Goal: Feedback & Contribution: Contribute content

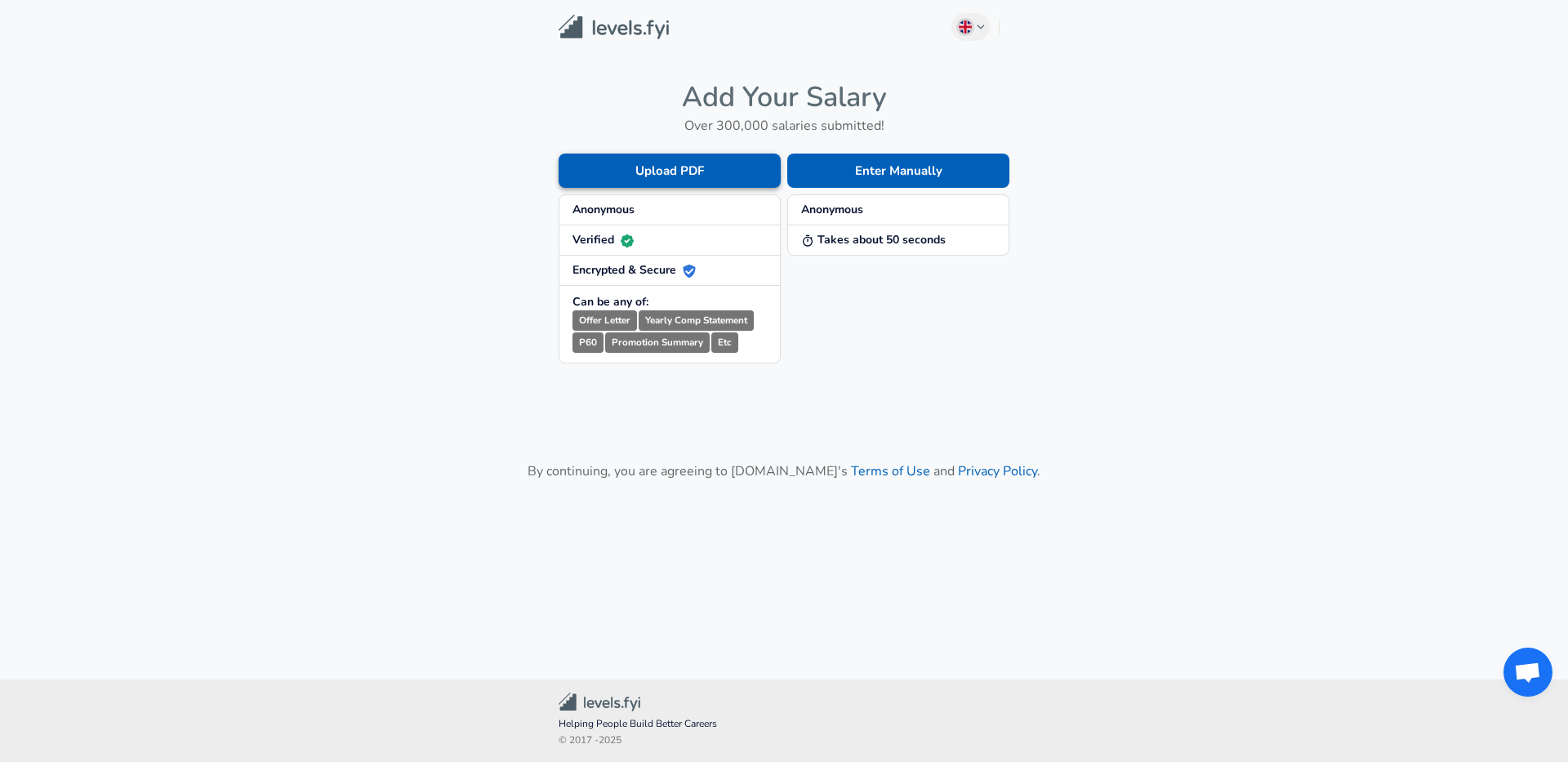
click at [742, 167] on button "Upload PDF" at bounding box center [670, 171] width 222 height 35
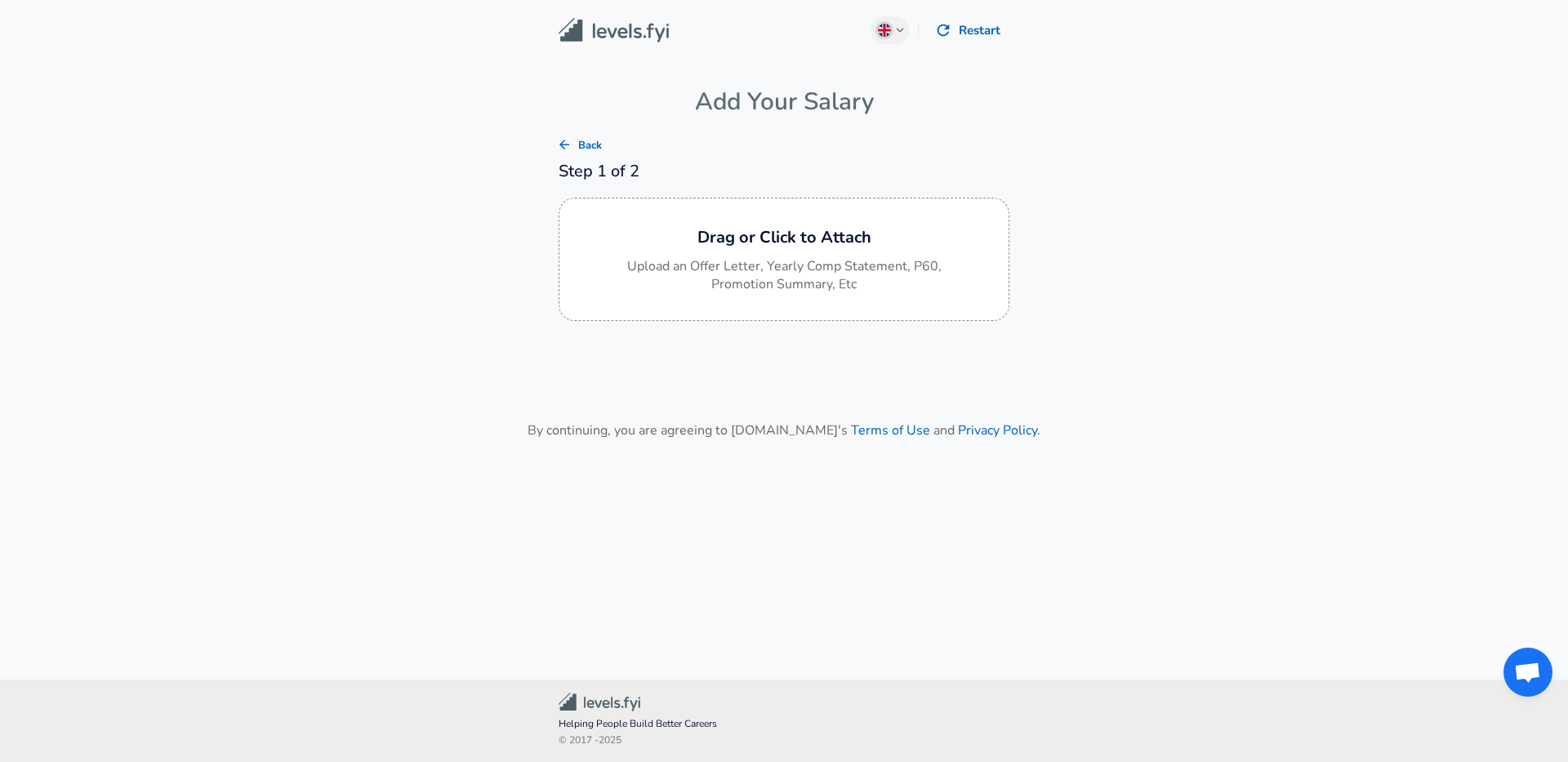
click at [582, 133] on button "Back" at bounding box center [580, 146] width 53 height 26
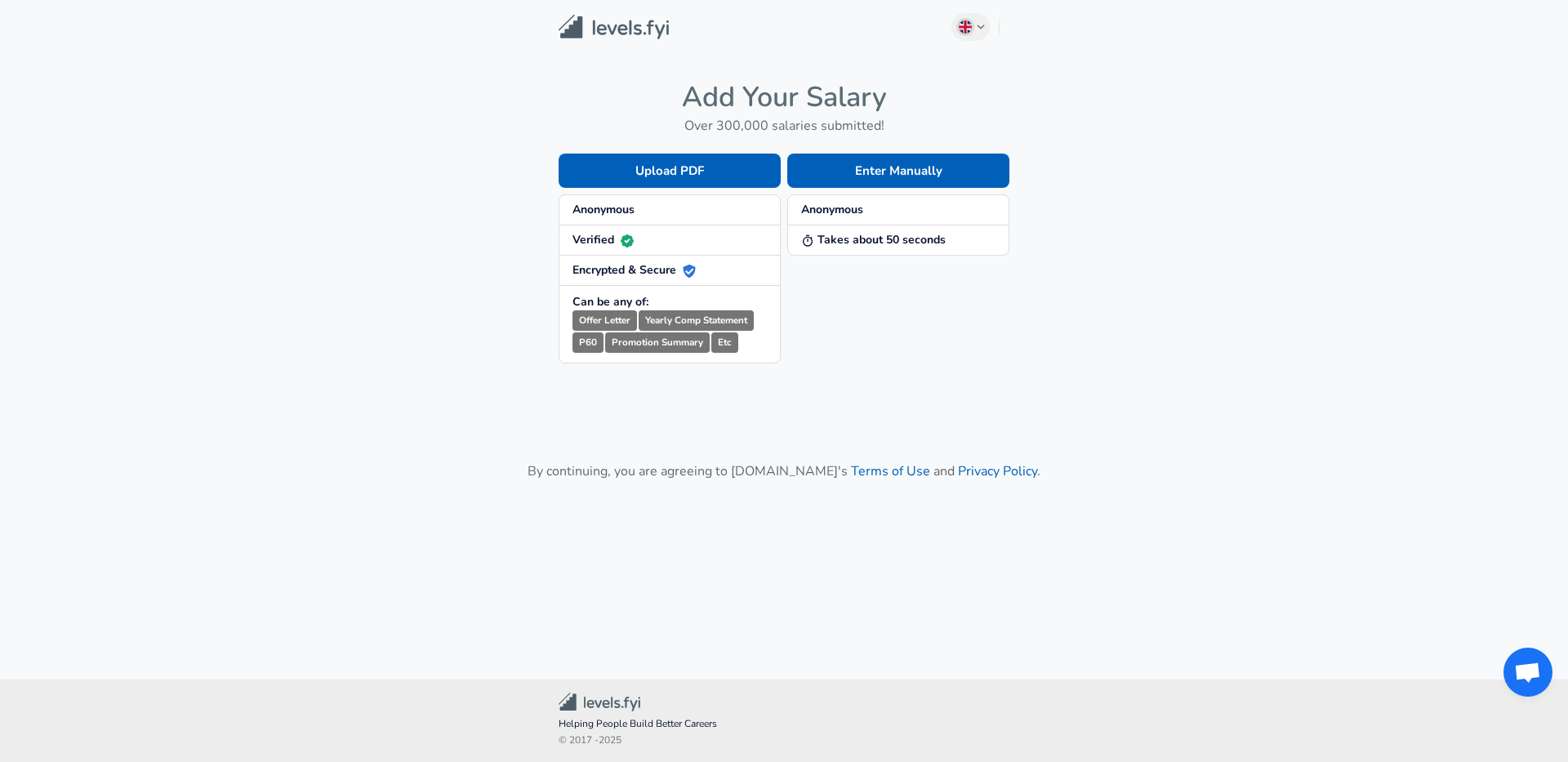
click at [872, 276] on div "Enter Manually Anonymous Takes about 50 seconds" at bounding box center [895, 245] width 229 height 236
click at [867, 168] on button "Enter Manually" at bounding box center [898, 171] width 222 height 35
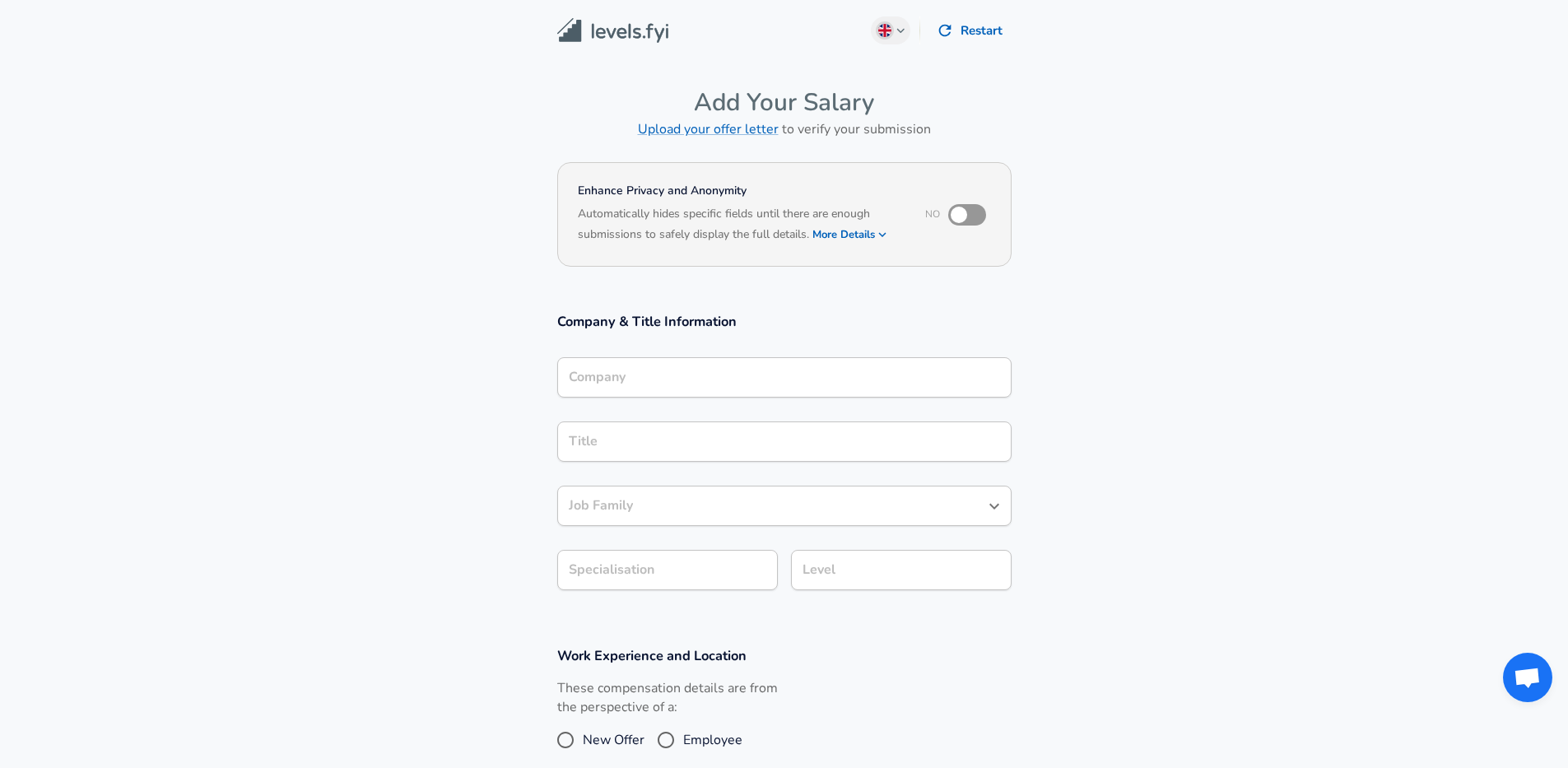
scroll to position [17, 0]
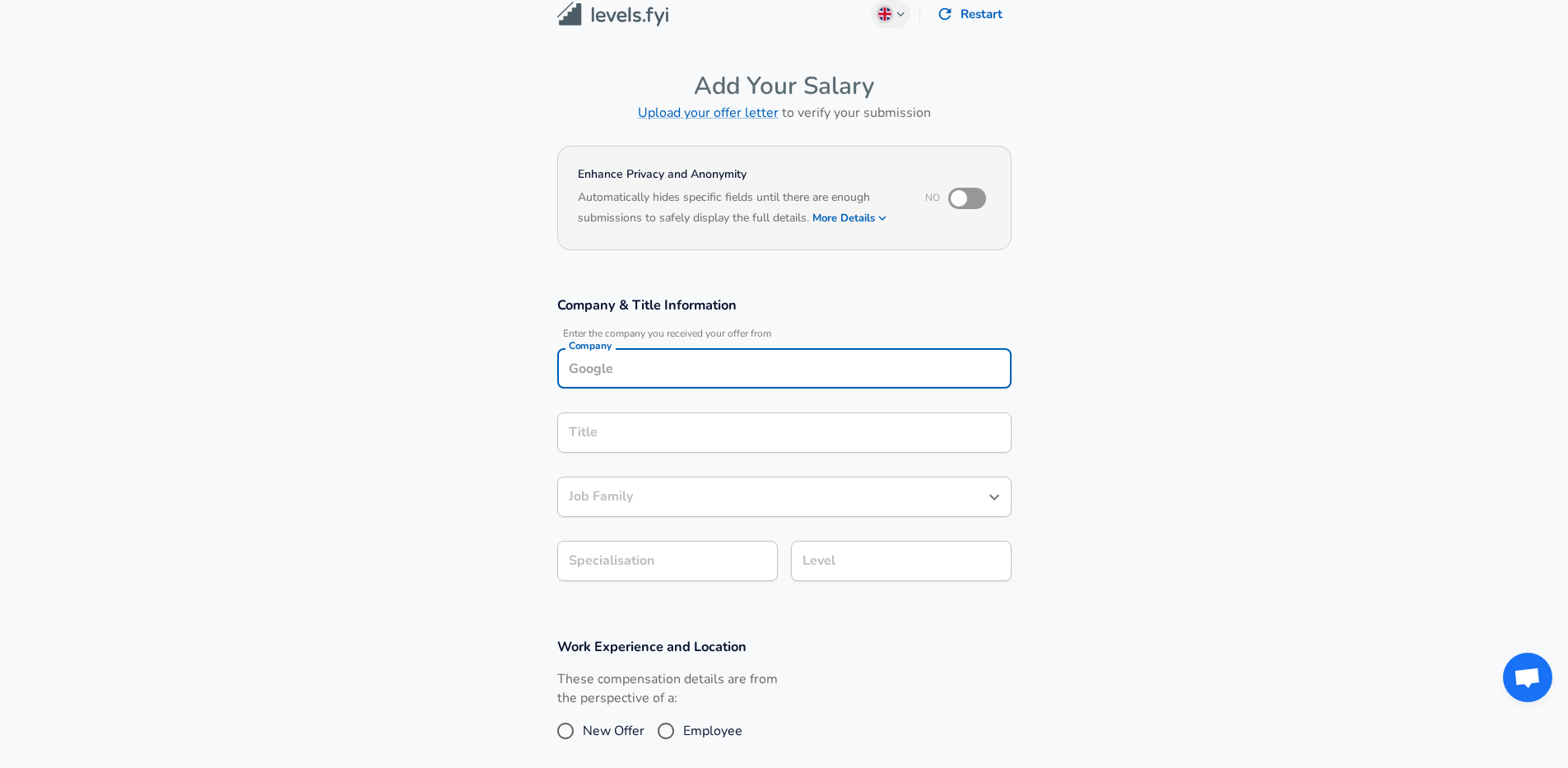
click at [682, 376] on input "Company" at bounding box center [784, 368] width 439 height 26
type input "Google"
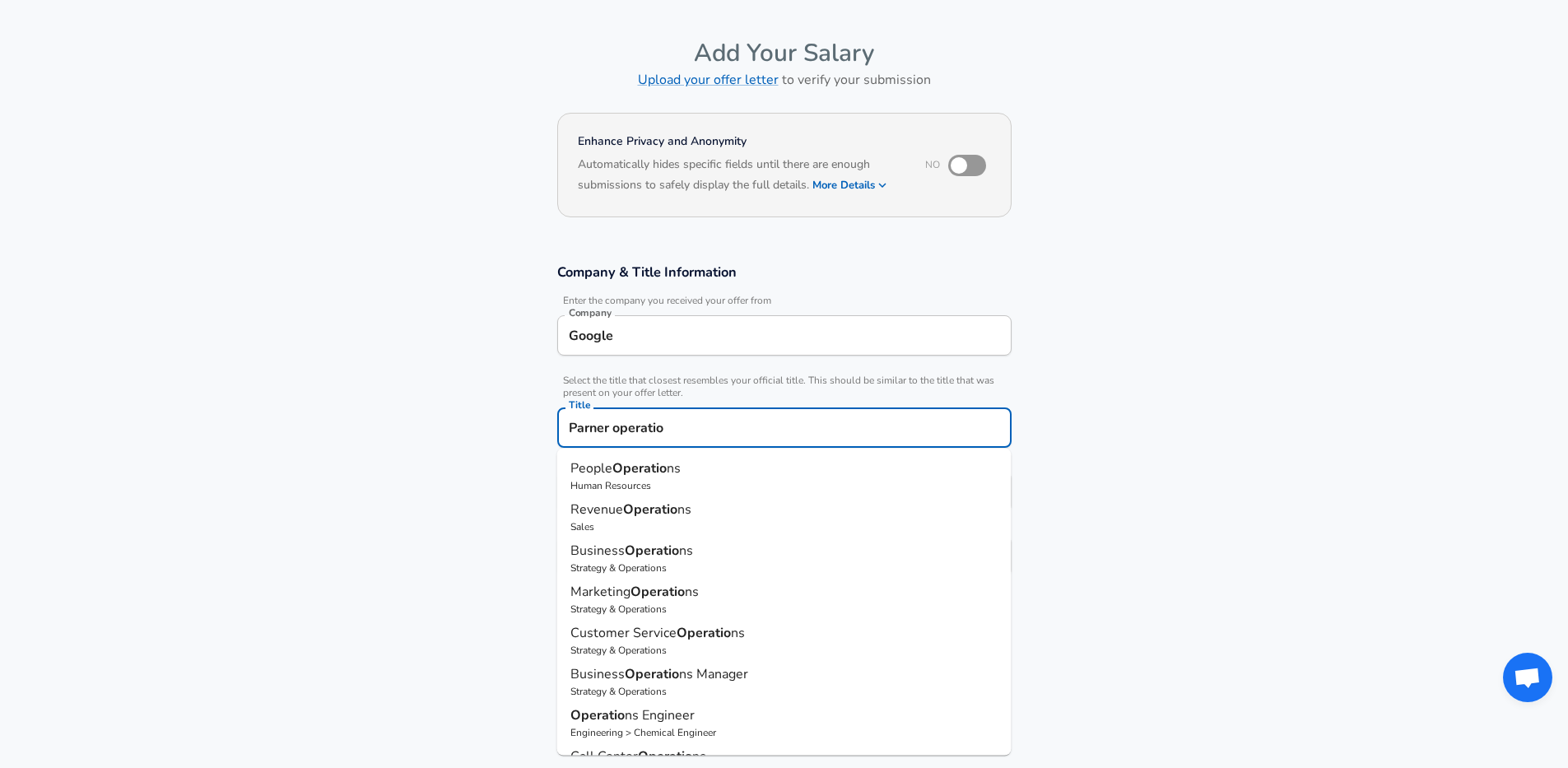
drag, startPoint x: 676, startPoint y: 644, endPoint x: 669, endPoint y: 673, distance: 29.8
click at [669, 673] on ul "People Operatio ns Human Resources Revenue Operatio ns Sales Business Operatio …" at bounding box center [784, 602] width 454 height 307
click at [669, 673] on strong "Operatio" at bounding box center [652, 674] width 55 height 18
type input "Business Operations Manager"
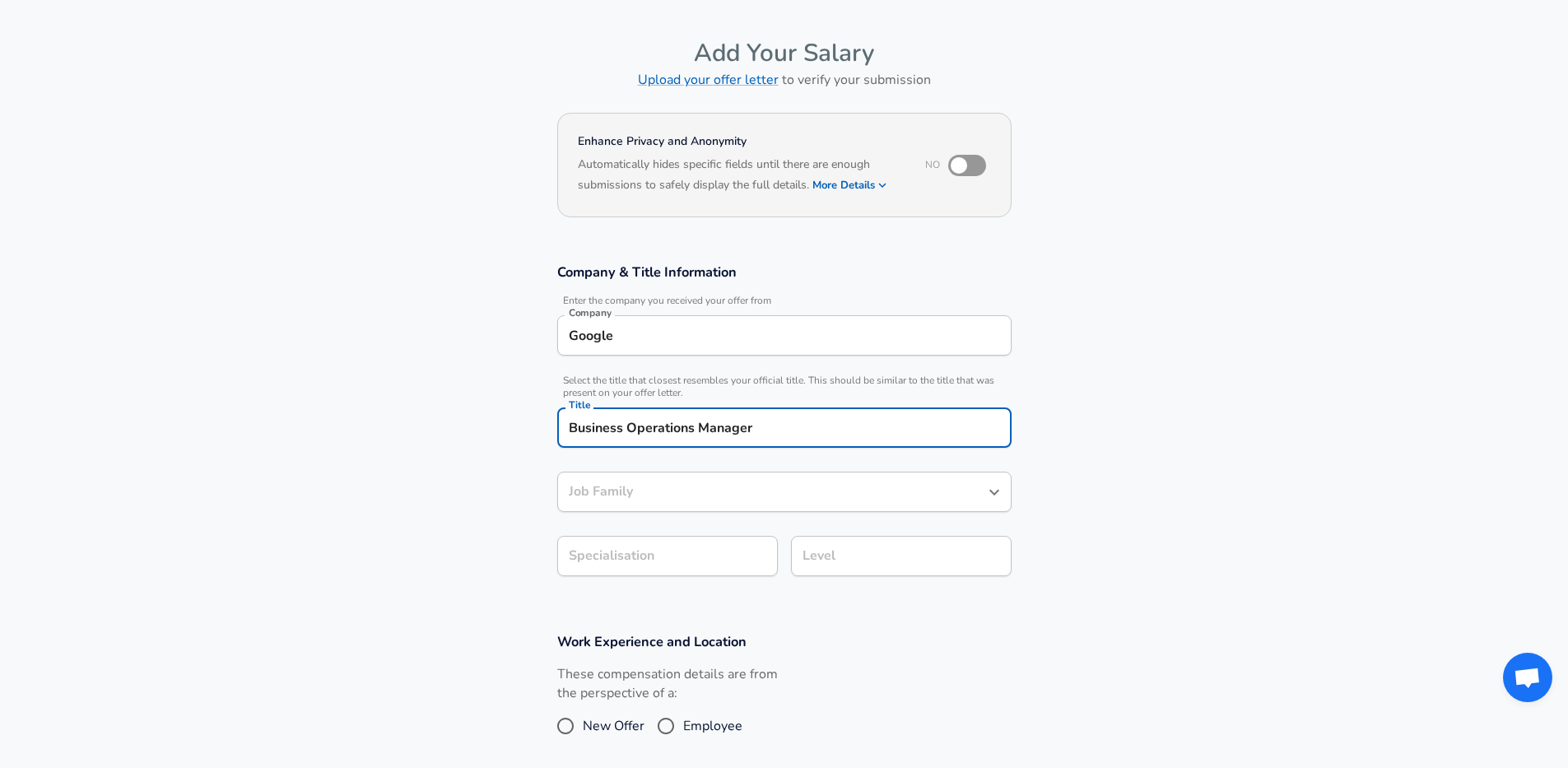
type input "Business Operations Manager"
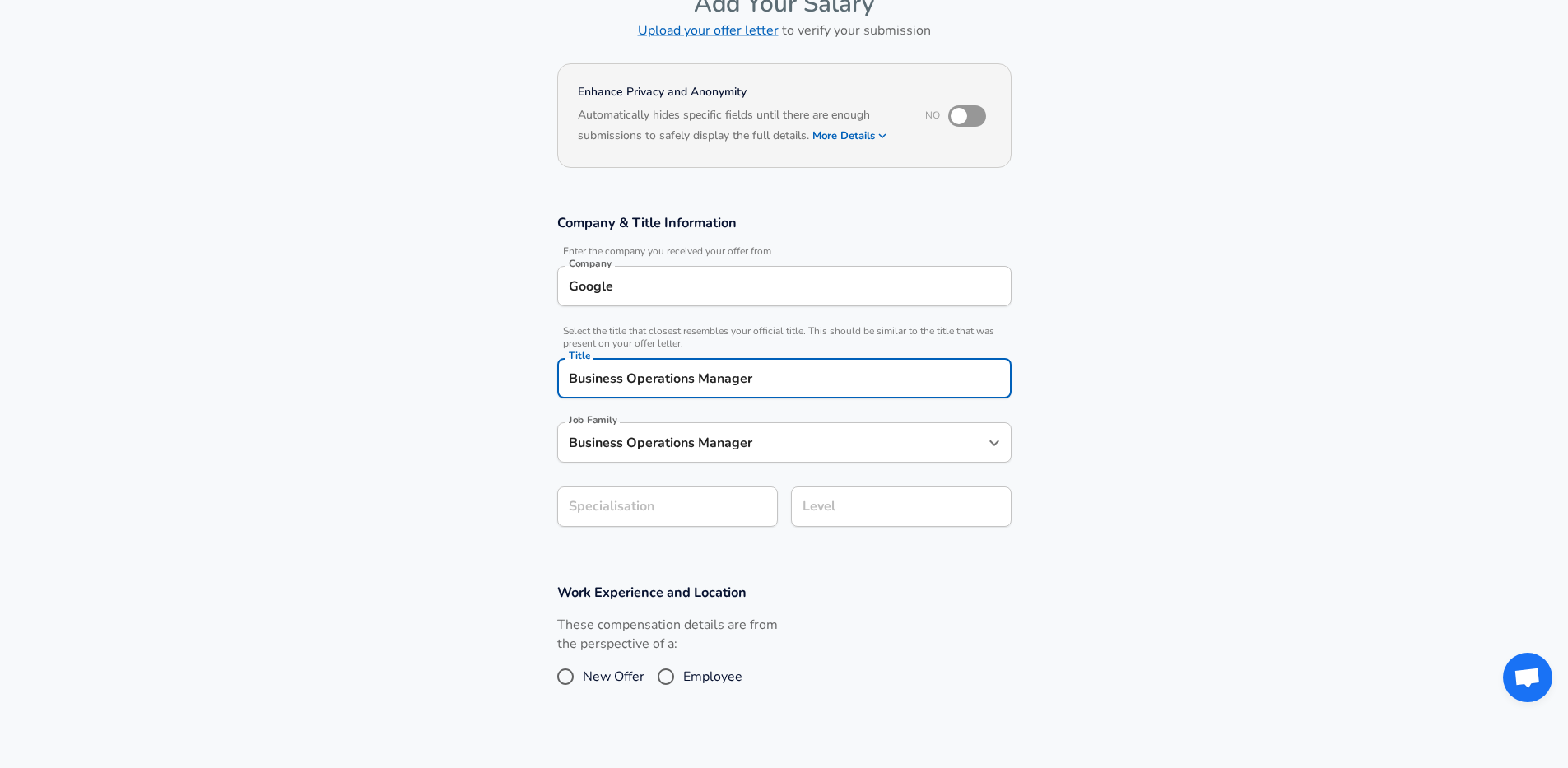
click at [648, 551] on section "Company & Title Information Enter the company you received your offer from Comp…" at bounding box center [784, 379] width 1568 height 370
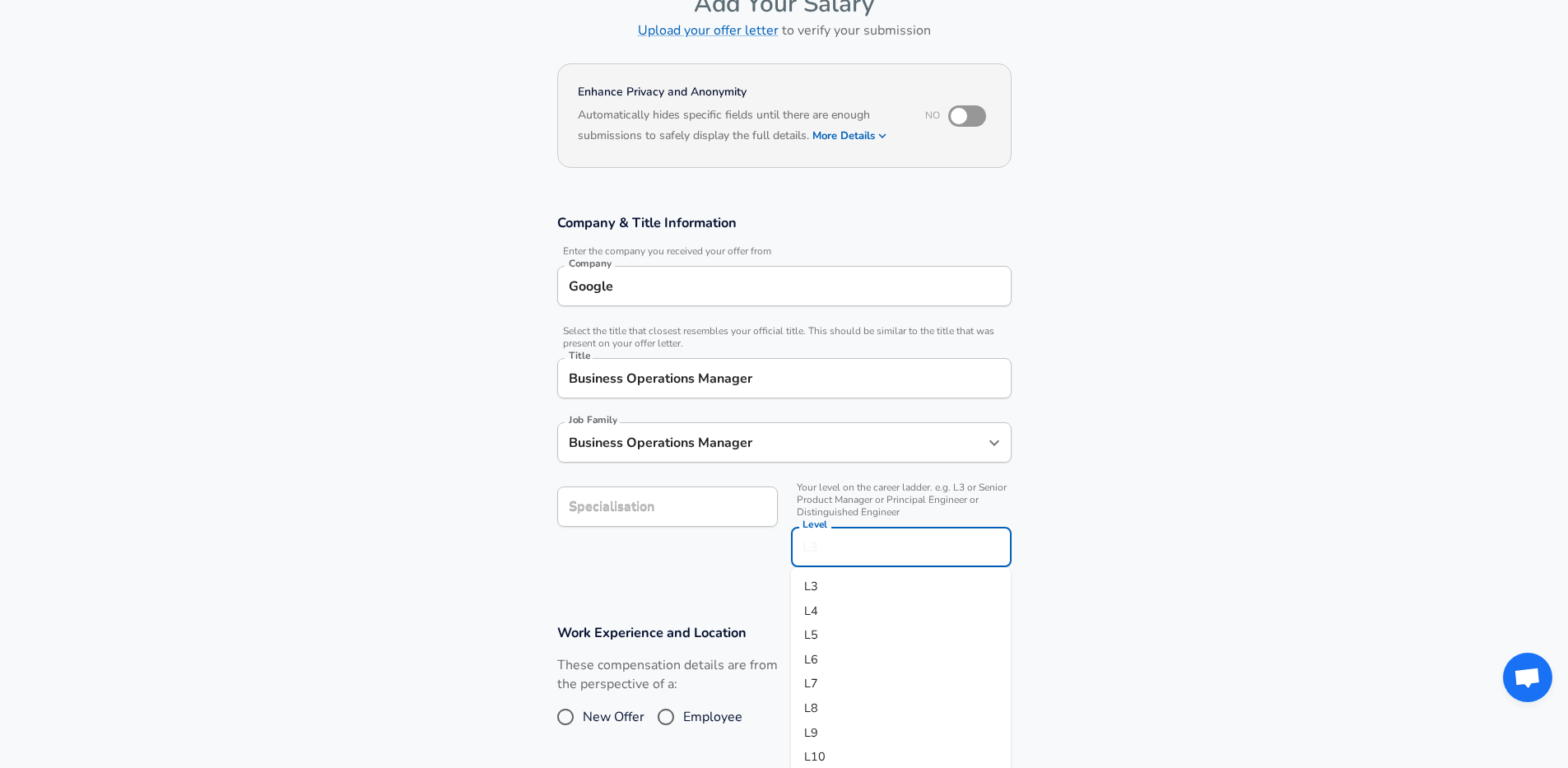
scroll to position [132, 0]
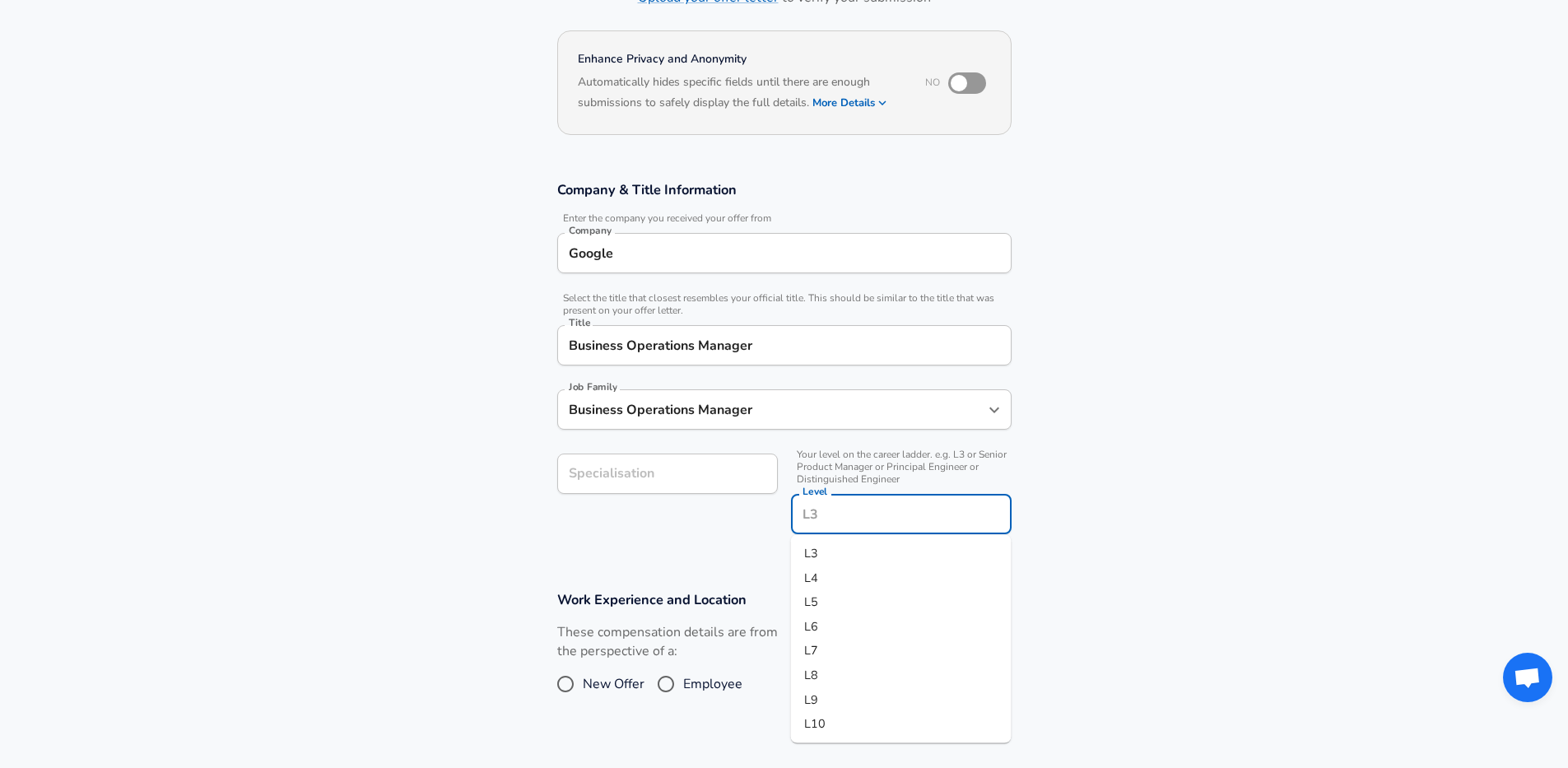
click at [825, 518] on input "Level" at bounding box center [901, 514] width 206 height 26
type input "2"
click at [683, 693] on span "Employee" at bounding box center [712, 684] width 59 height 20
click at [682, 693] on input "Employee" at bounding box center [666, 684] width 35 height 27
radio input "true"
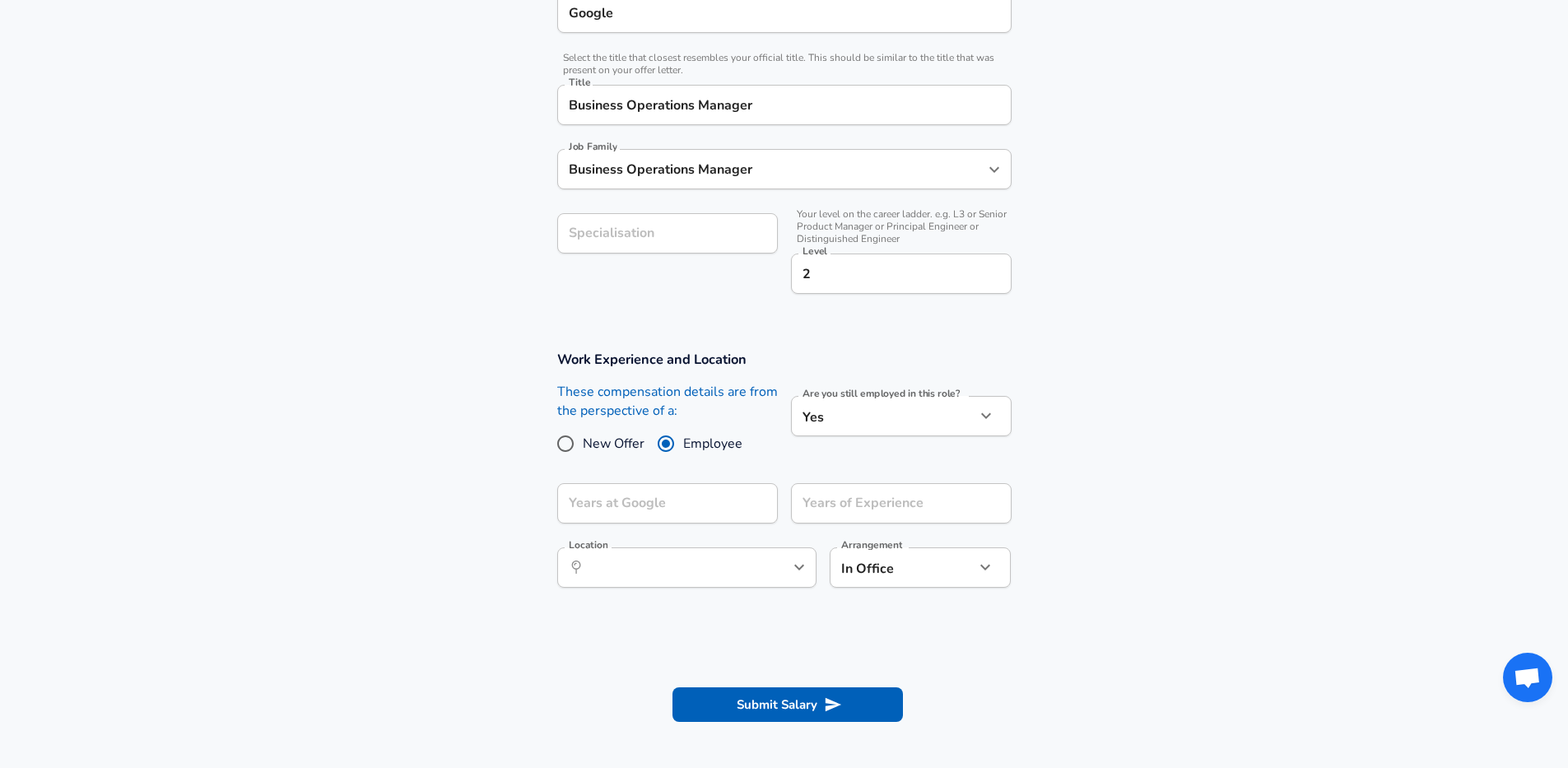
scroll to position [426, 0]
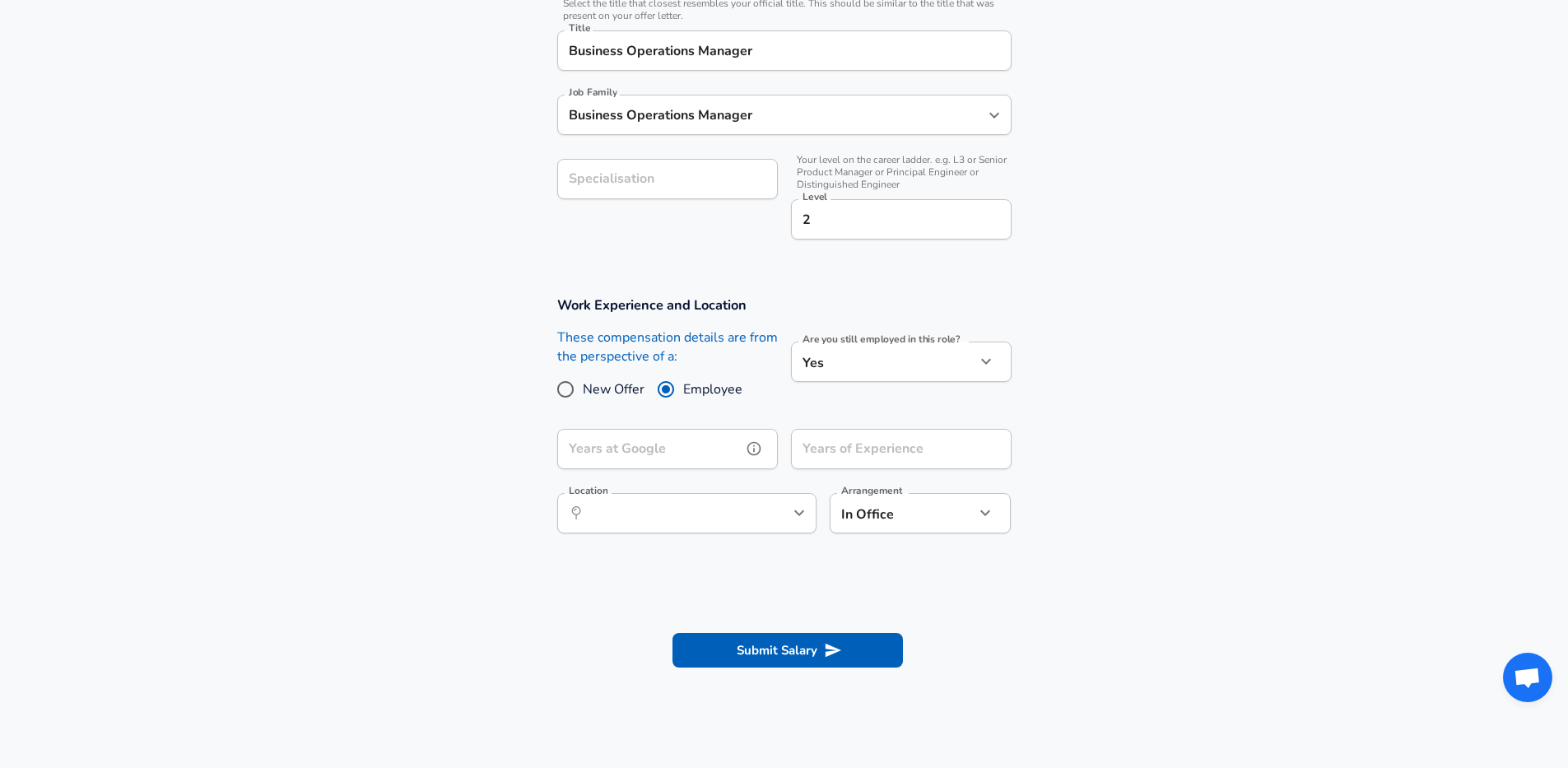
click at [726, 444] on input "Years at Google" at bounding box center [649, 449] width 184 height 41
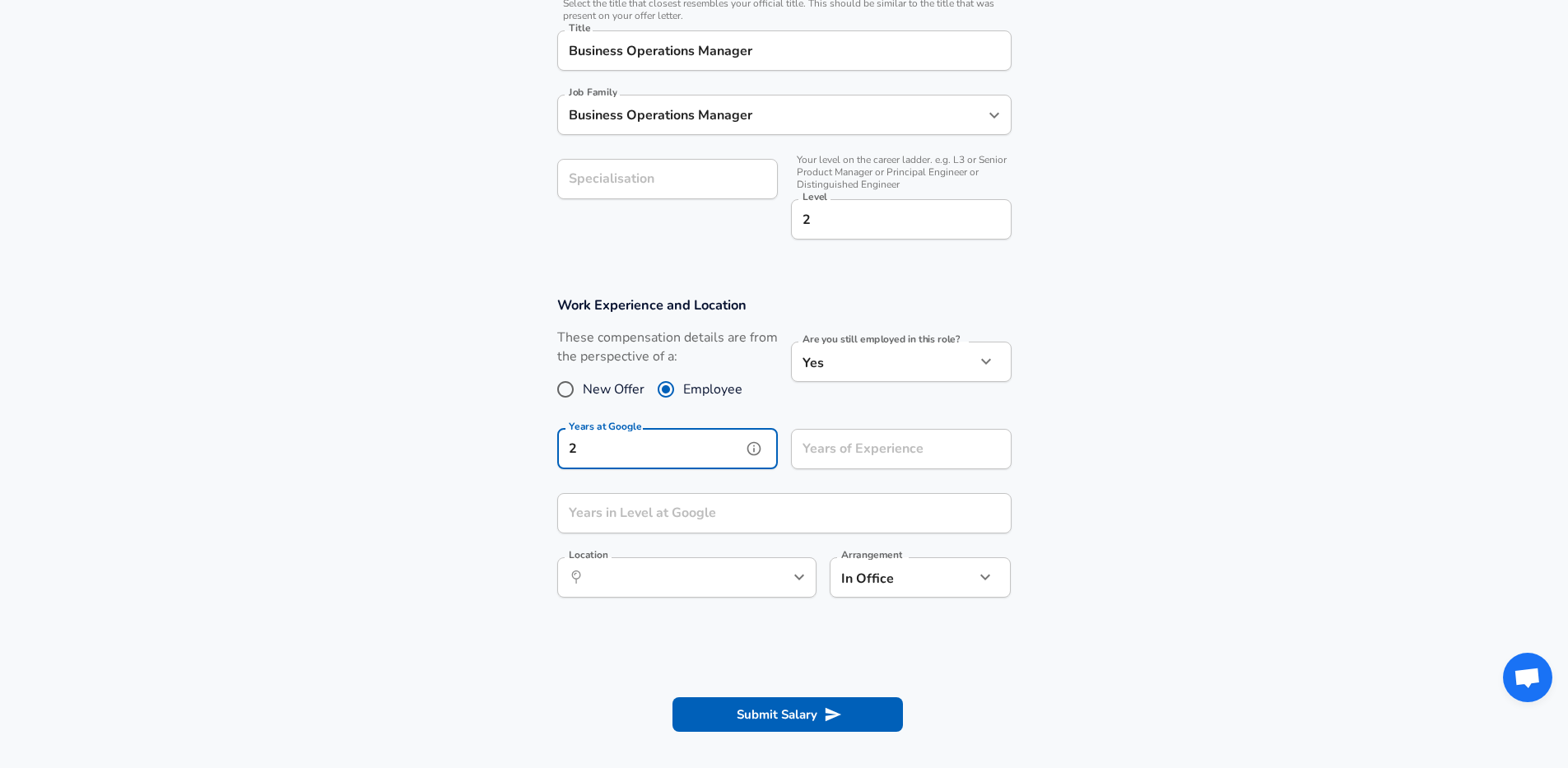
type input "2"
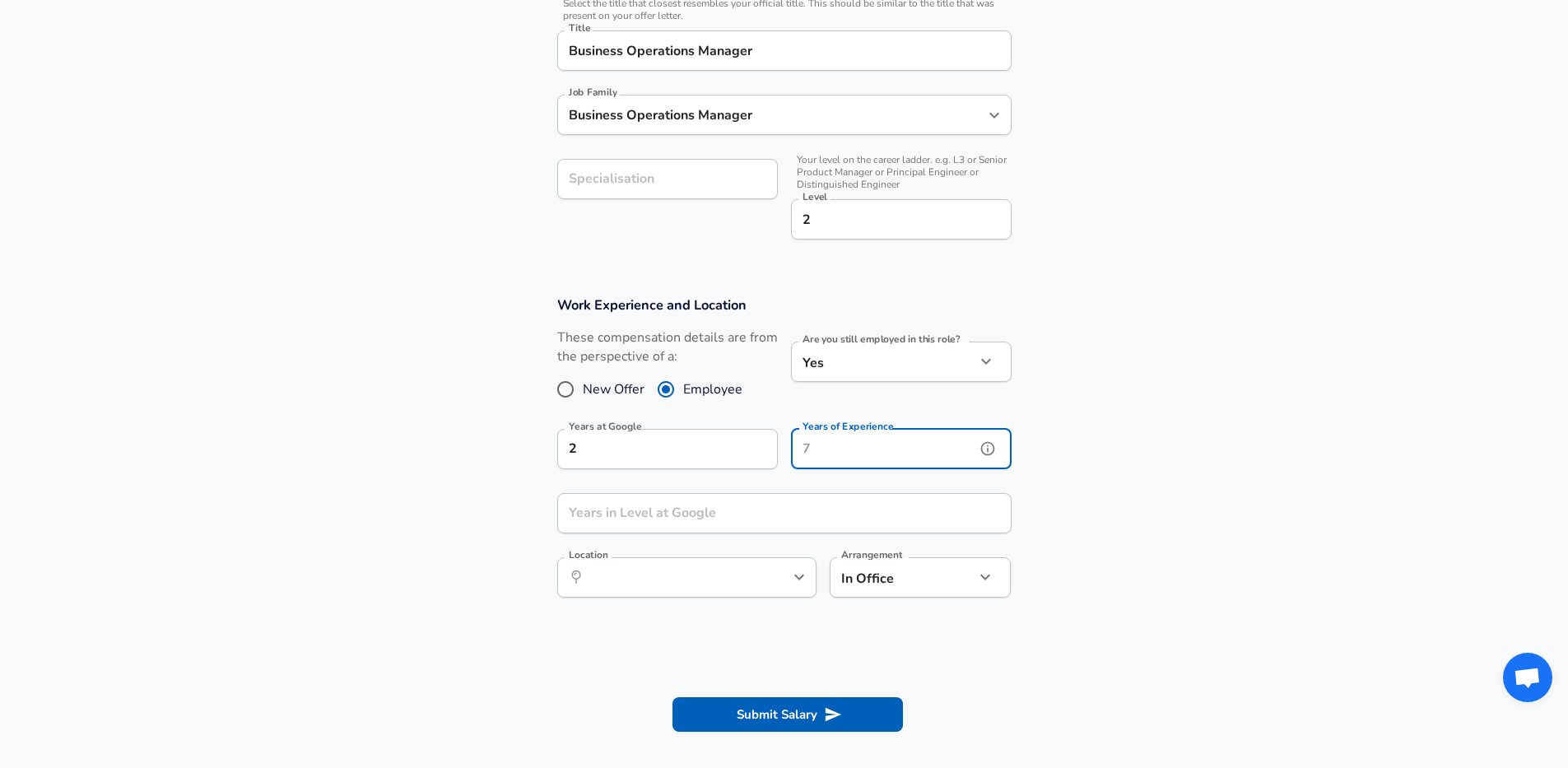
click at [891, 445] on input "Years of Experience" at bounding box center [883, 449] width 184 height 41
type input "3"
type input "4"
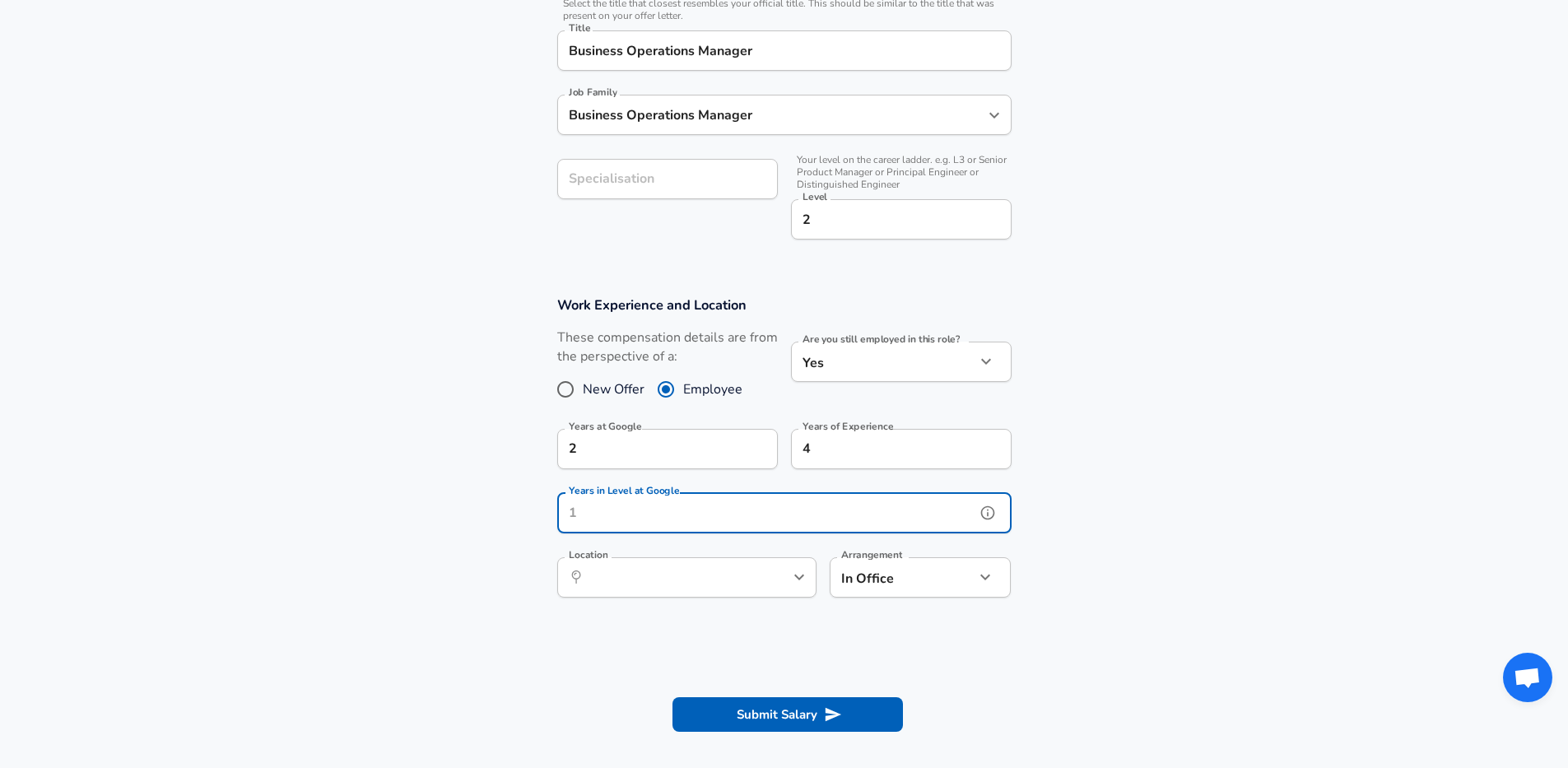
click at [735, 516] on input "Years in Level at Google" at bounding box center [766, 513] width 418 height 41
type input "2"
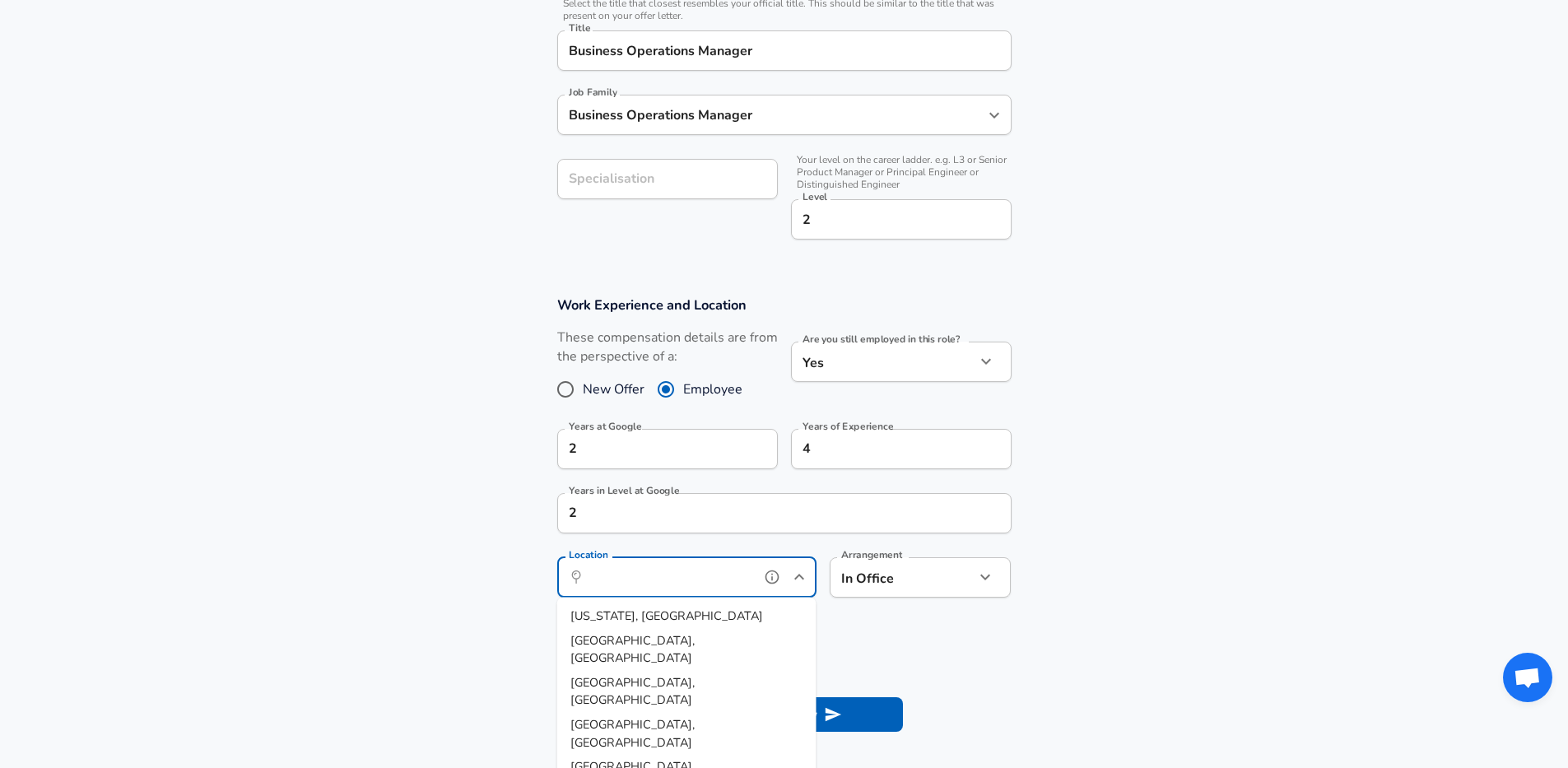
click at [716, 569] on input "Location" at bounding box center [669, 577] width 169 height 26
type input "p"
drag, startPoint x: 698, startPoint y: 630, endPoint x: 701, endPoint y: 622, distance: 8.5
click at [701, 622] on ul "[GEOGRAPHIC_DATA] , EN, [GEOGRAPHIC_DATA] [GEOGRAPHIC_DATA] , [GEOGRAPHIC_DATA]…" at bounding box center [687, 751] width 260 height 307
click at [701, 622] on span ", EN, [GEOGRAPHIC_DATA]" at bounding box center [646, 625] width 151 height 35
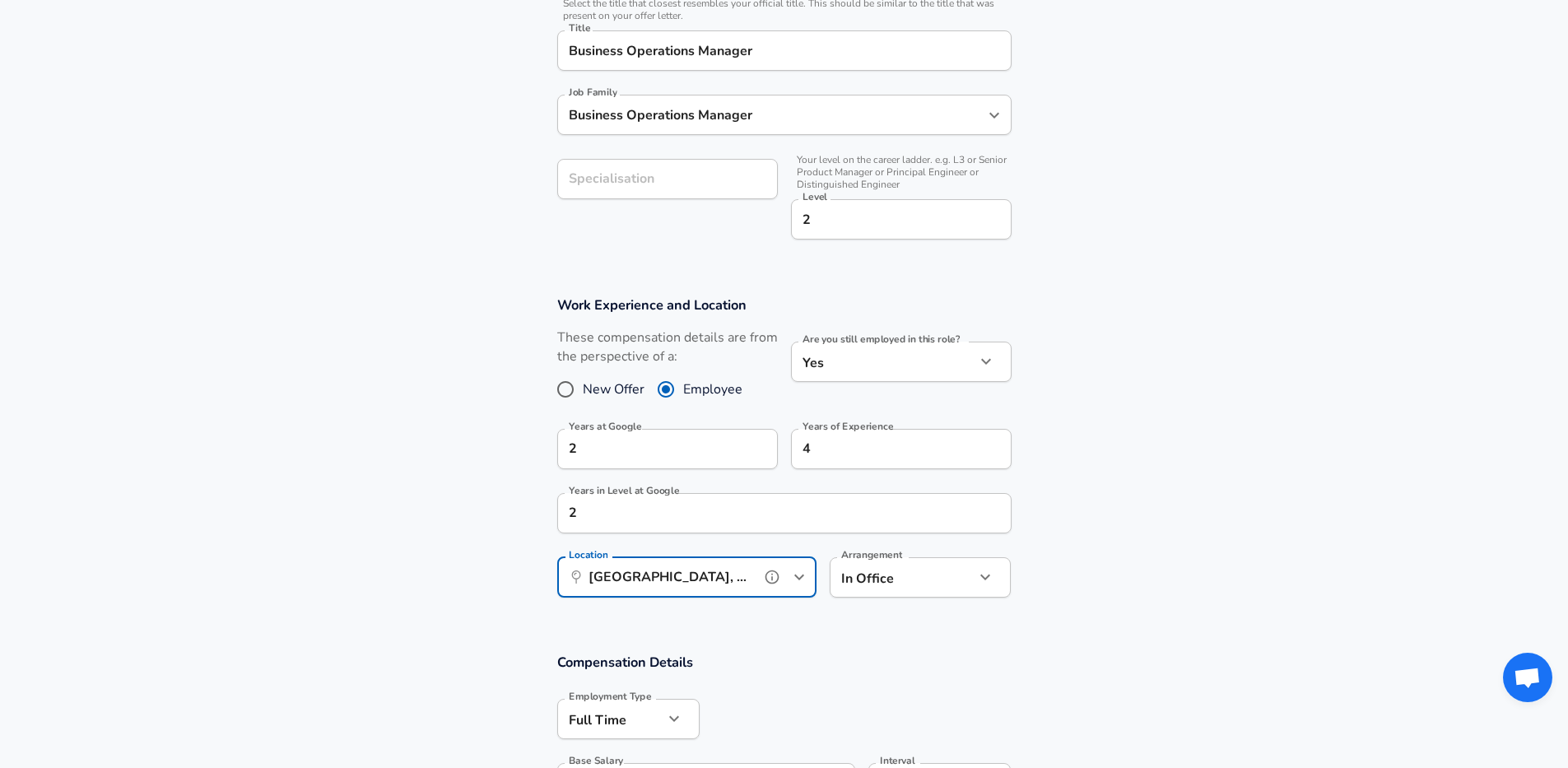
scroll to position [723, 0]
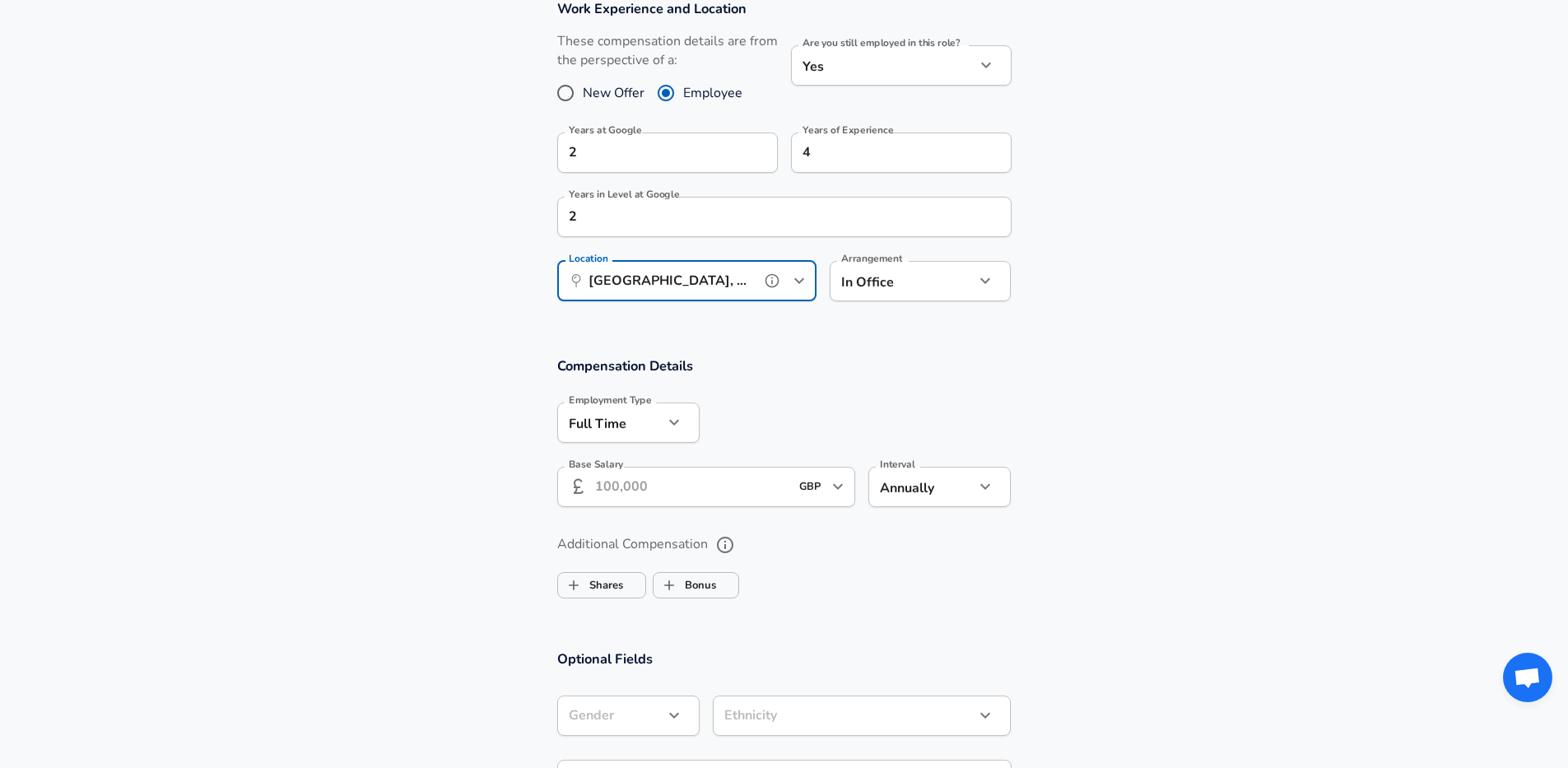
type input "[GEOGRAPHIC_DATA], EN, [GEOGRAPHIC_DATA]"
click at [667, 487] on input "Base Salary" at bounding box center [692, 487] width 195 height 41
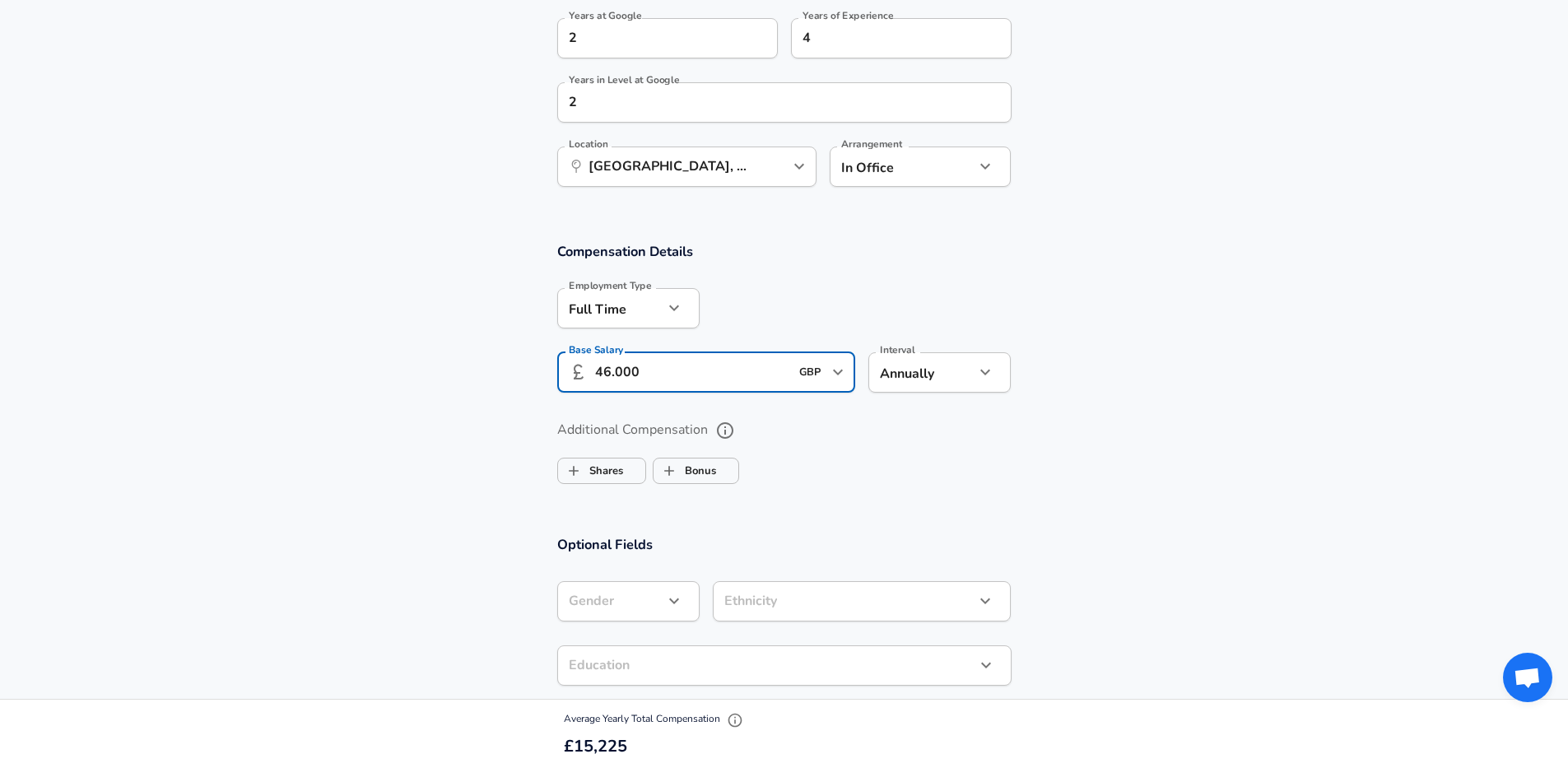
scroll to position [950, 0]
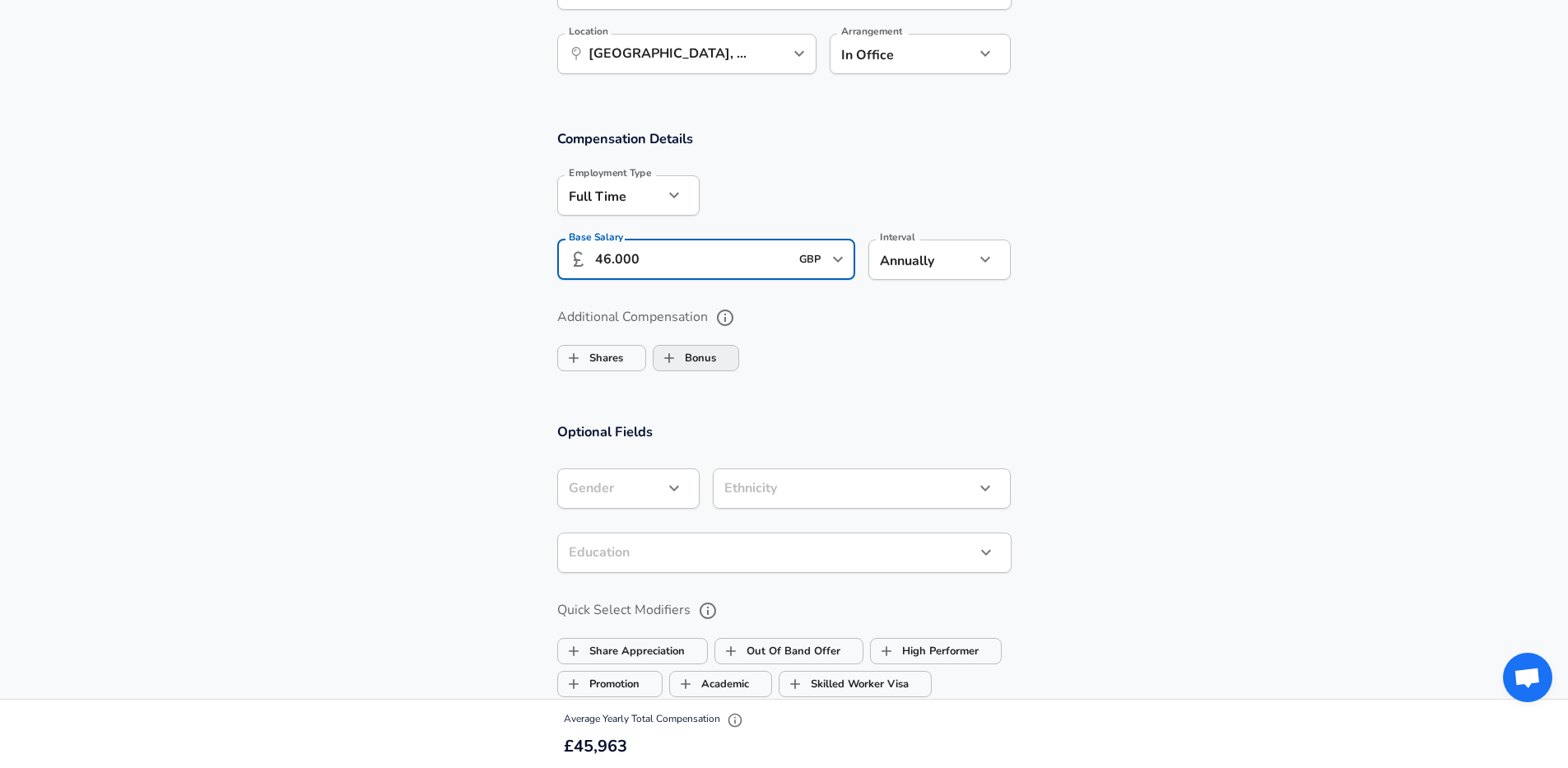
type input "46.000"
click at [701, 363] on label "Bonus" at bounding box center [684, 358] width 62 height 32
checkbox input "true"
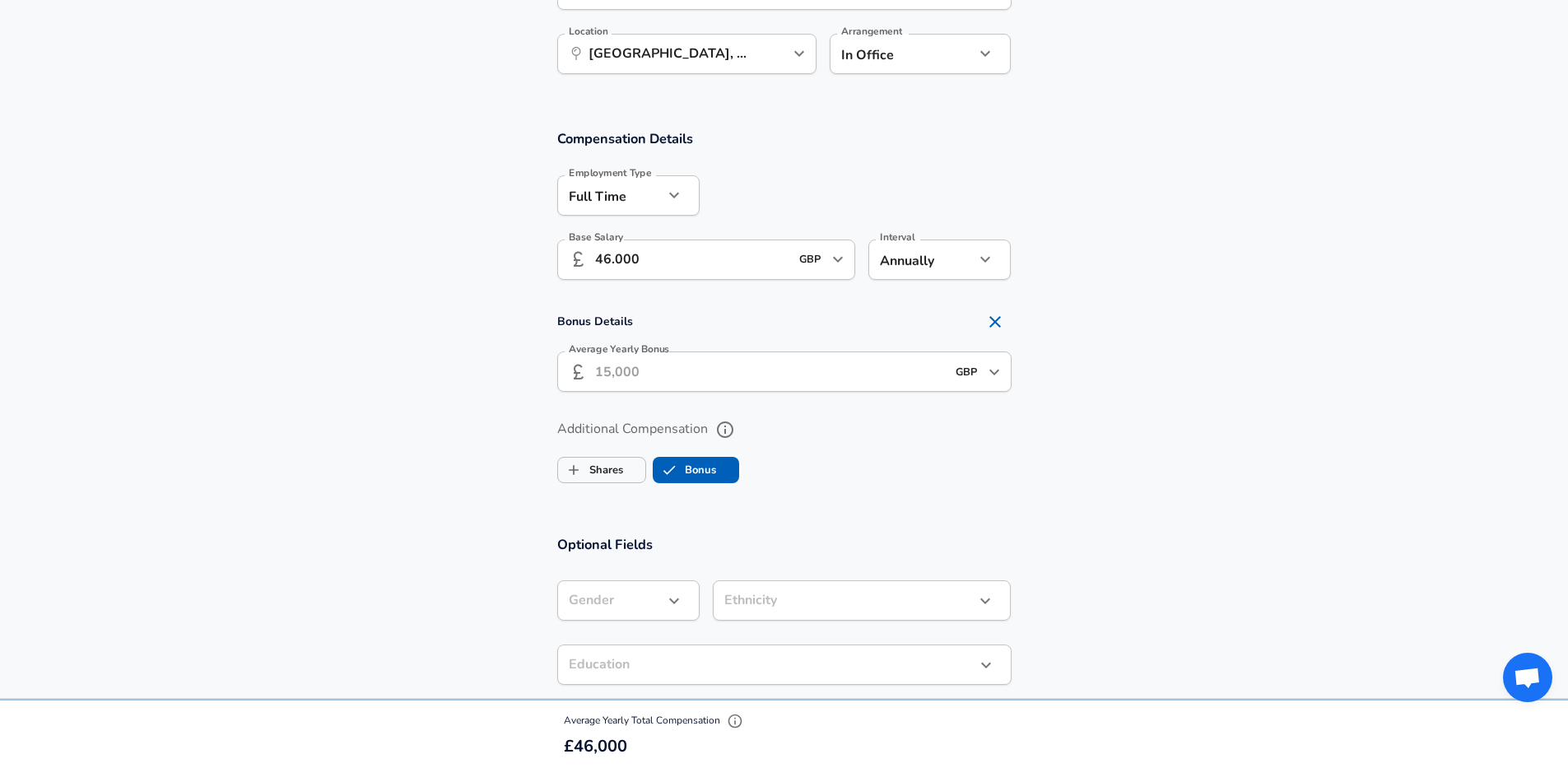
click at [648, 377] on input "Average Yearly Bonus" at bounding box center [770, 372] width 351 height 41
type input "6.900"
click at [466, 444] on section "Additional Compensation Shares Bonus" at bounding box center [784, 445] width 1568 height 87
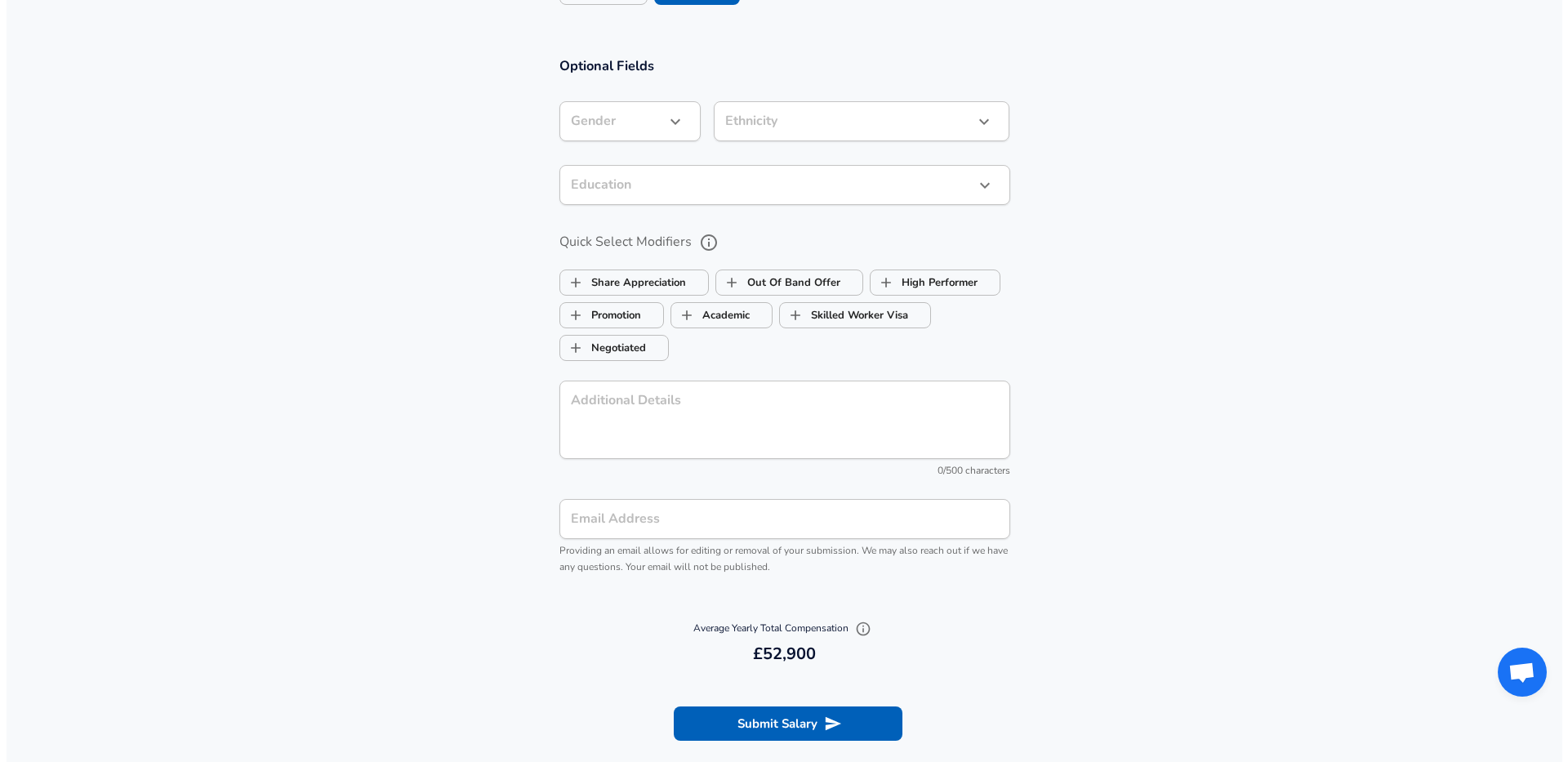
scroll to position [1549, 0]
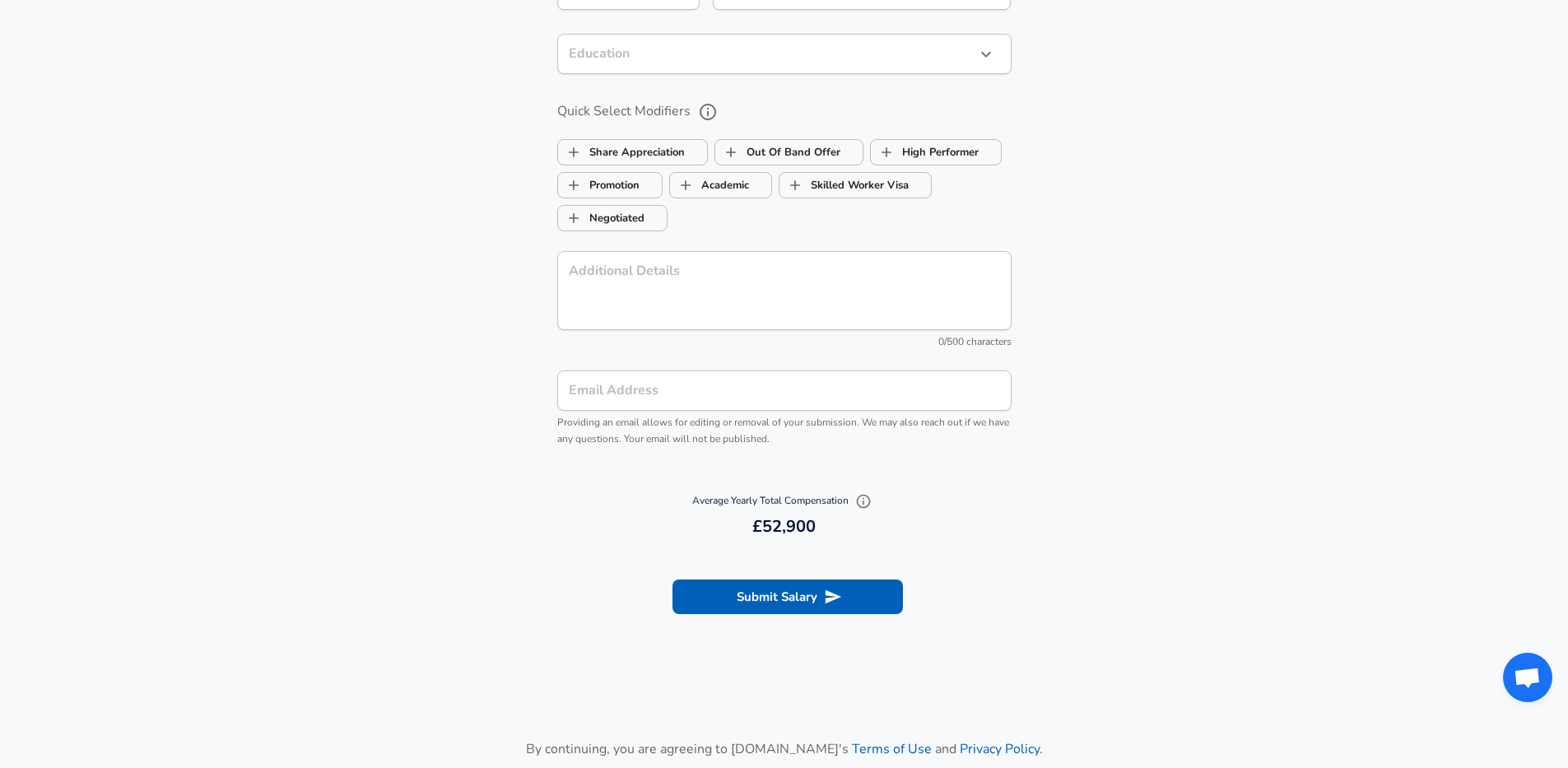
click at [767, 618] on section "Submit Salary" at bounding box center [784, 594] width 1568 height 92
click at [767, 587] on button "Submit Salary" at bounding box center [788, 597] width 231 height 35
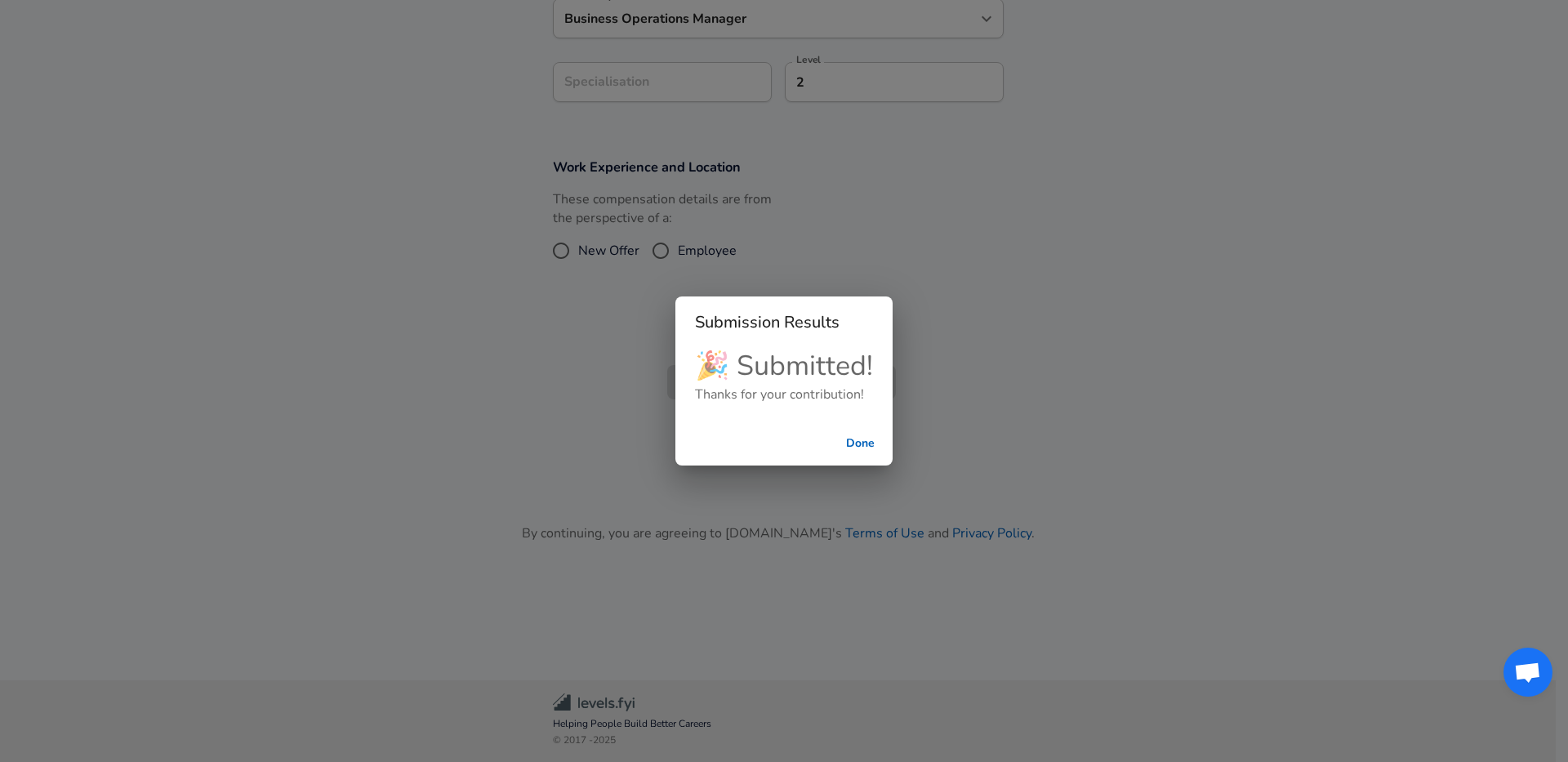
scroll to position [273, 0]
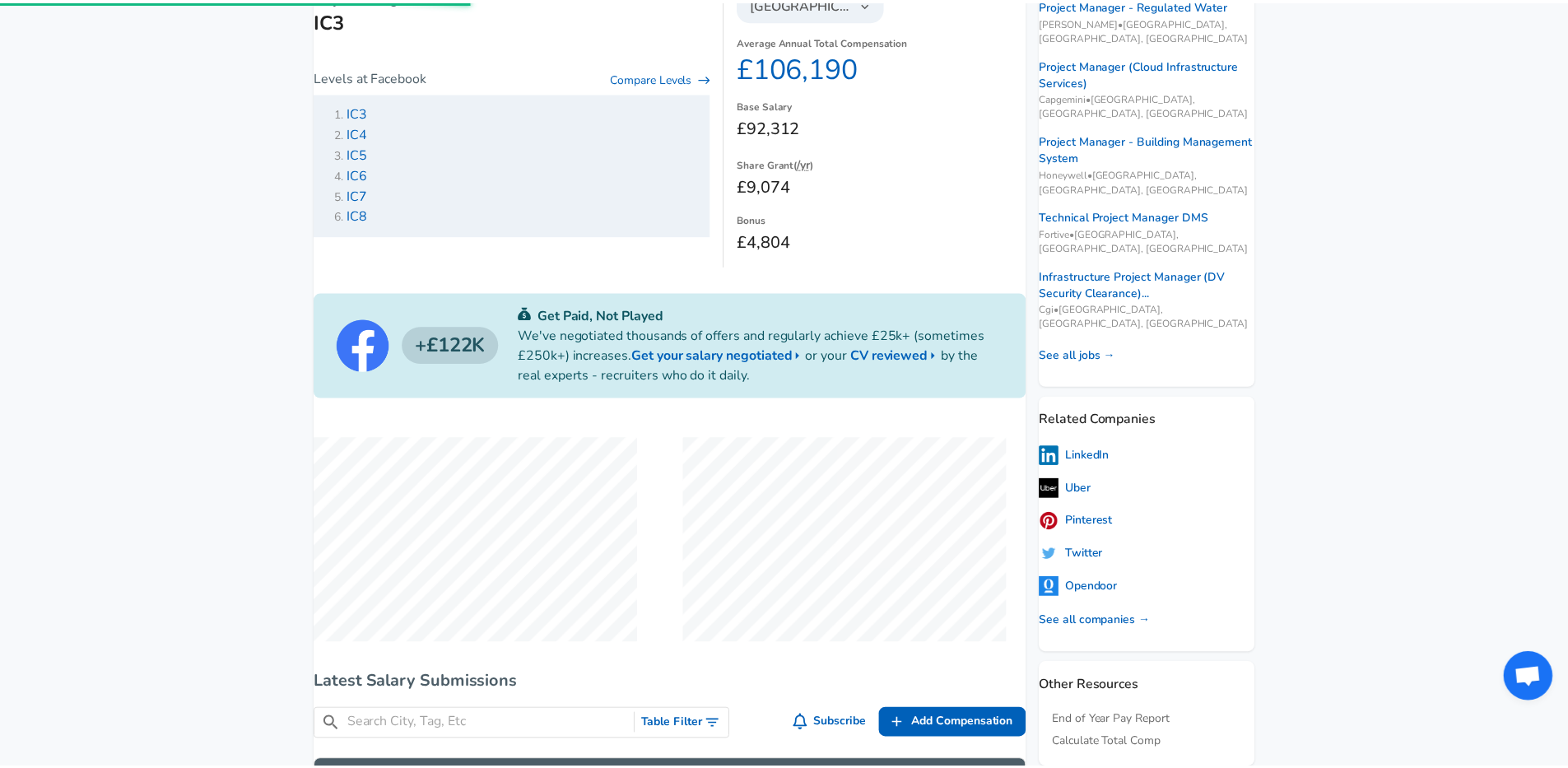
scroll to position [774, 0]
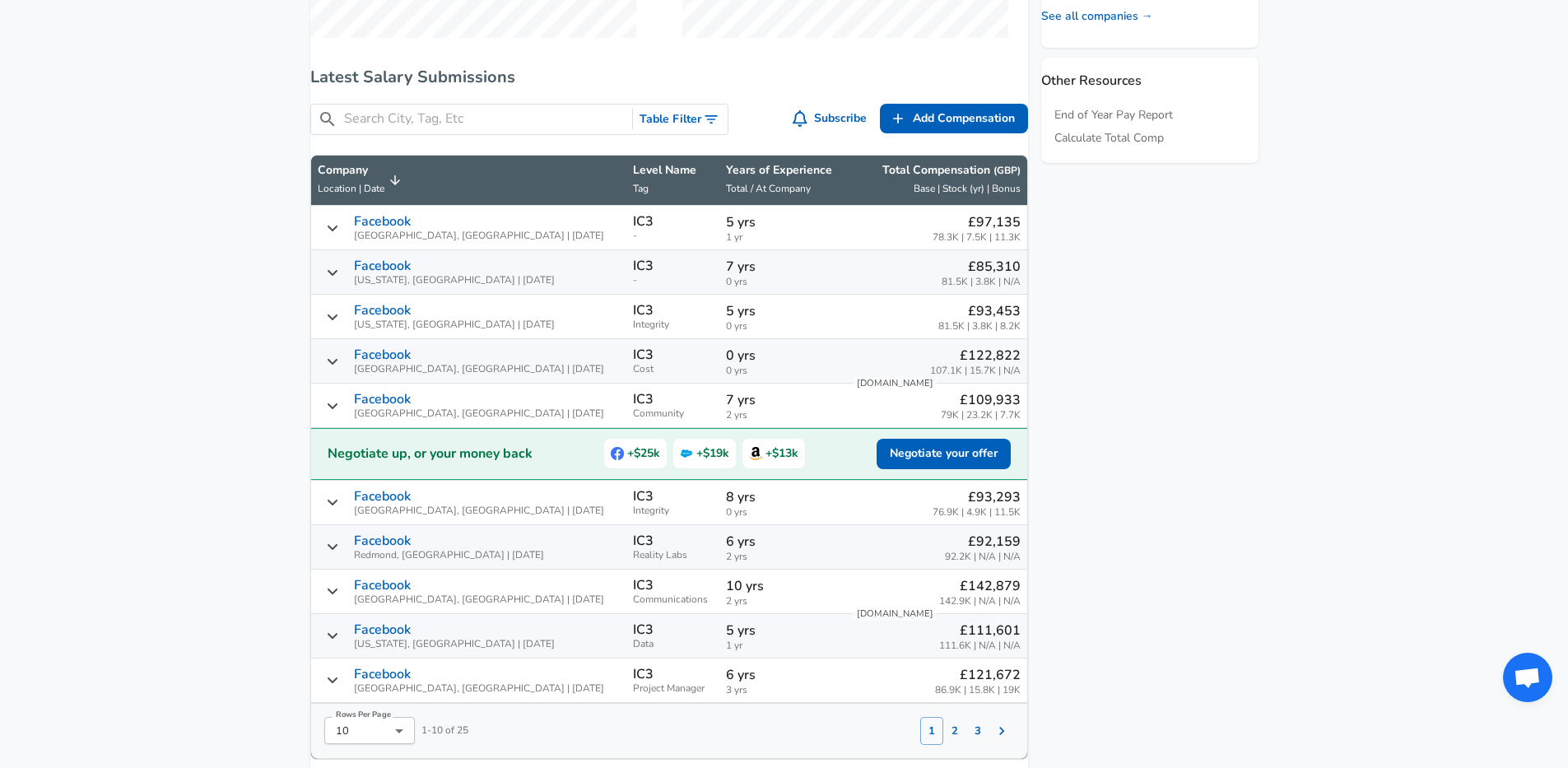
scroll to position [881, 0]
click at [629, 468] on span "+$25k" at bounding box center [635, 453] width 62 height 30
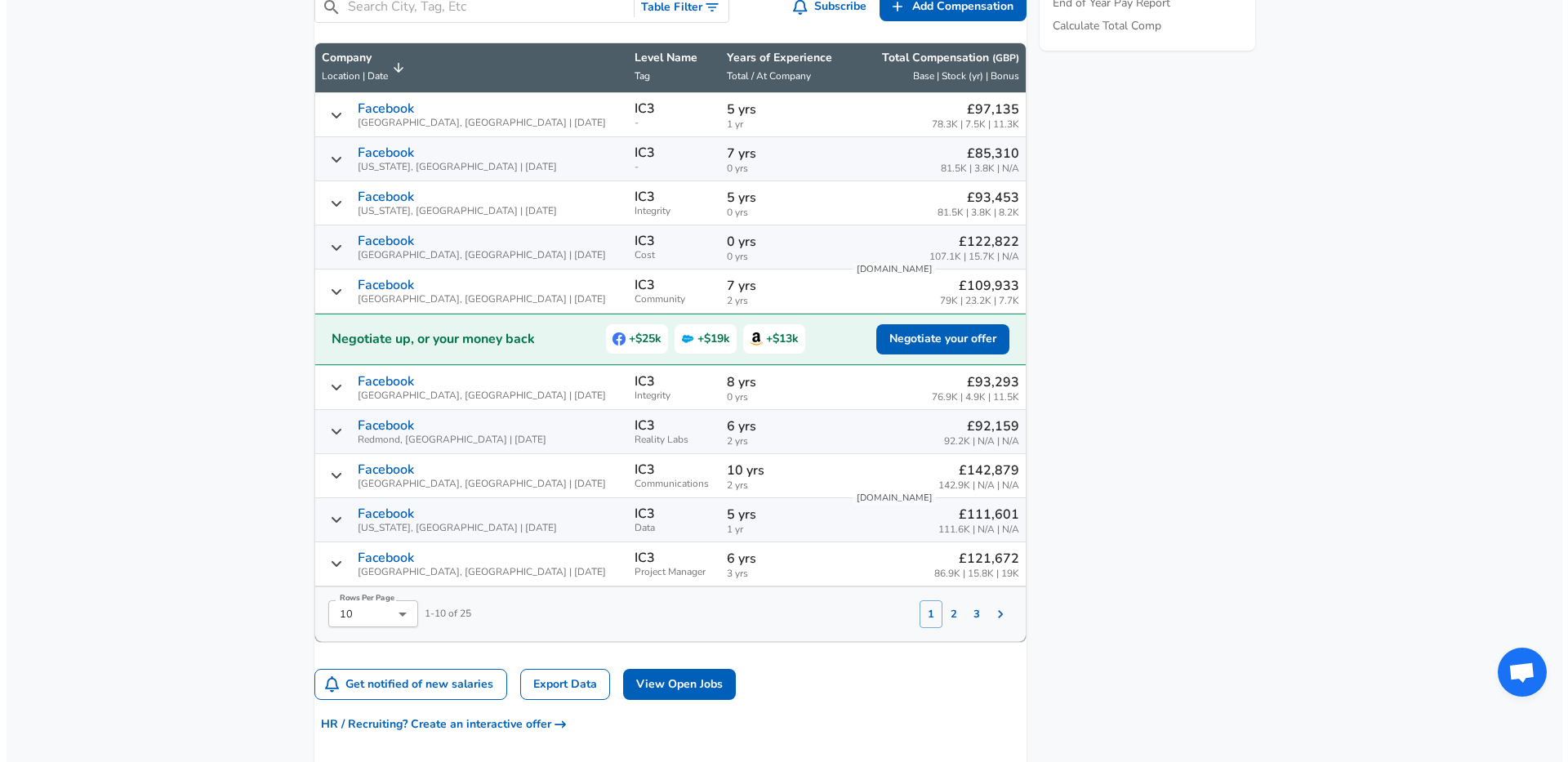
scroll to position [995, 0]
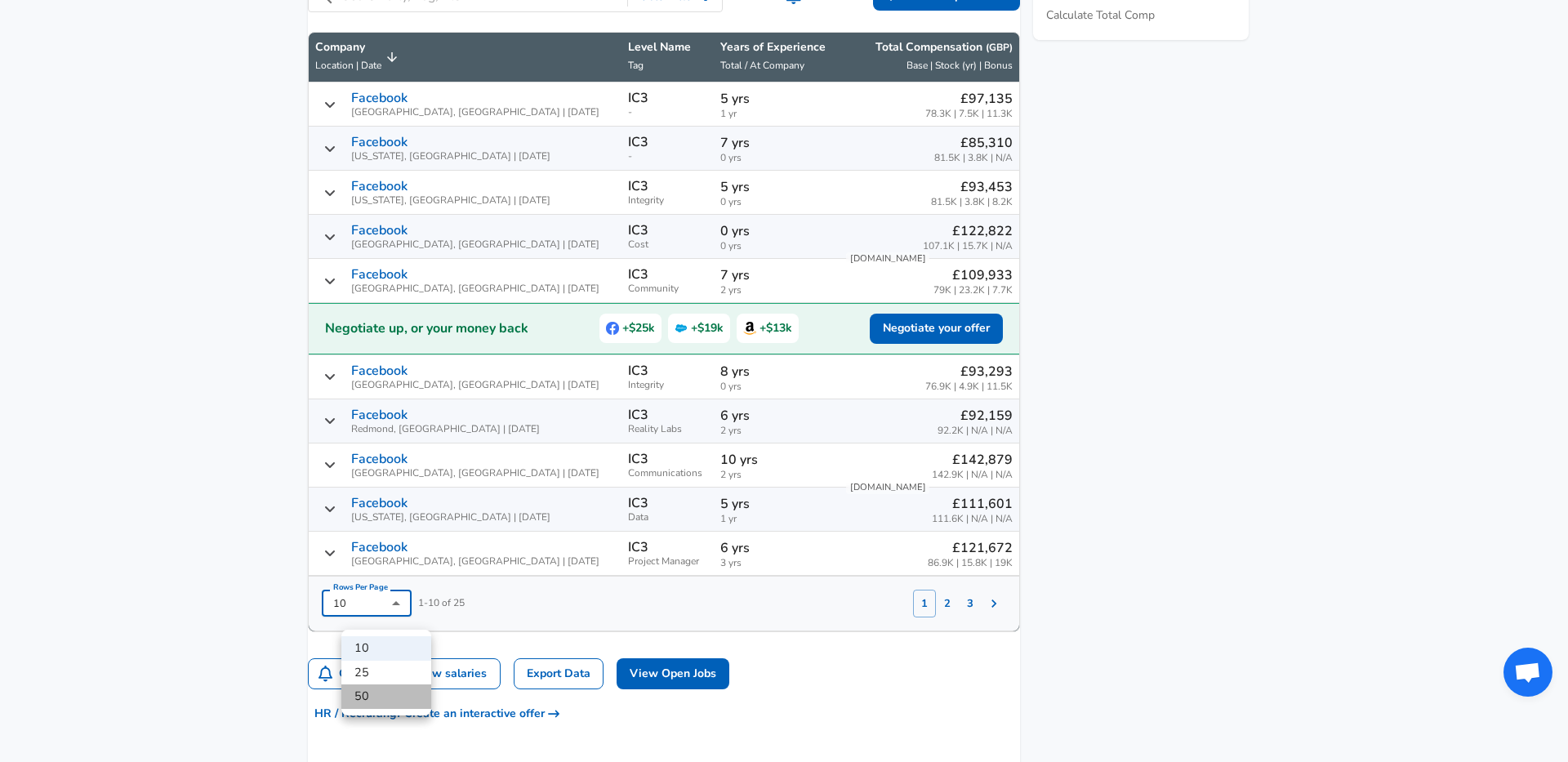
click at [395, 696] on li "50" at bounding box center [386, 697] width 90 height 25
type input "50"
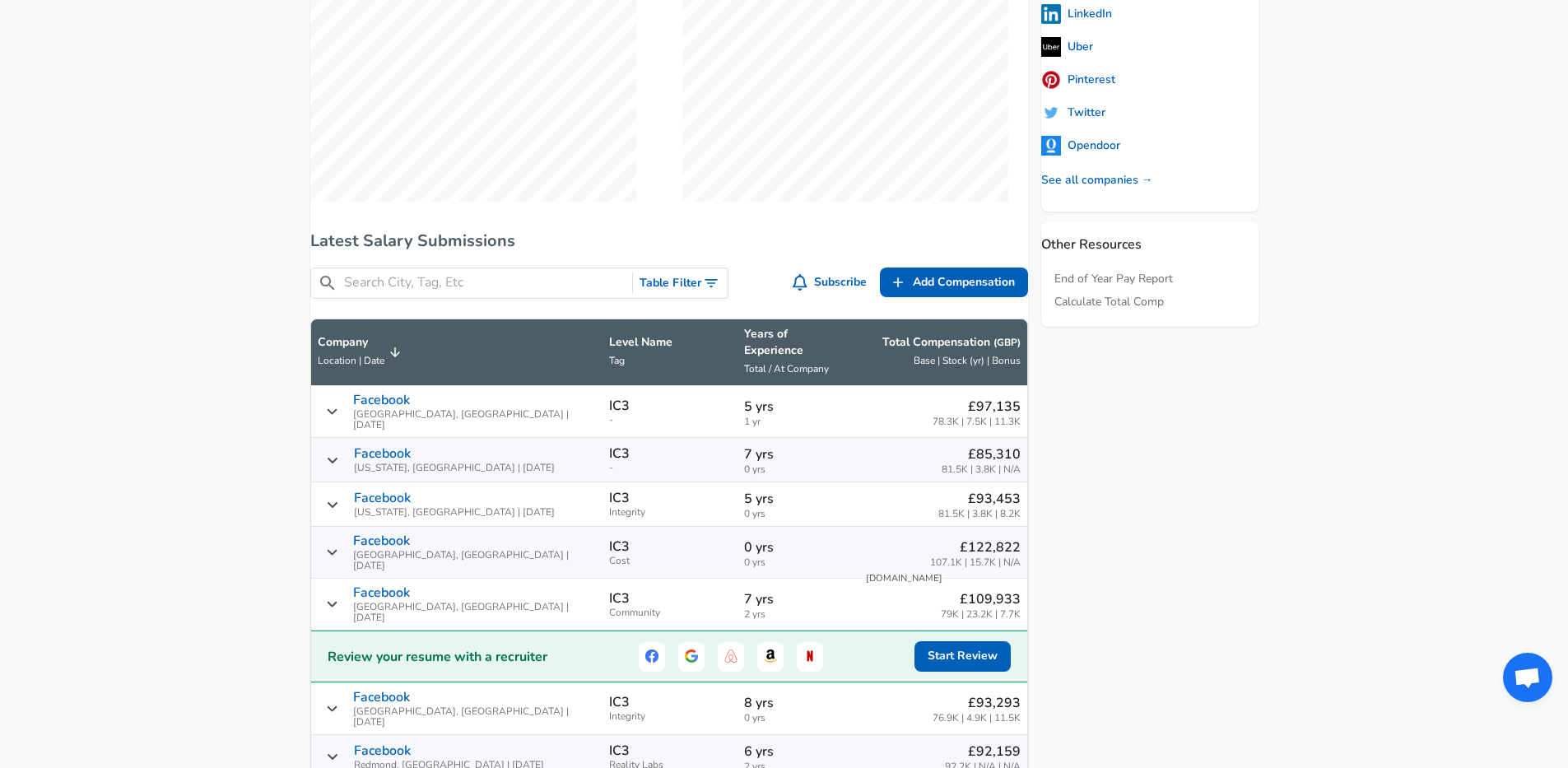
scroll to position [692, 0]
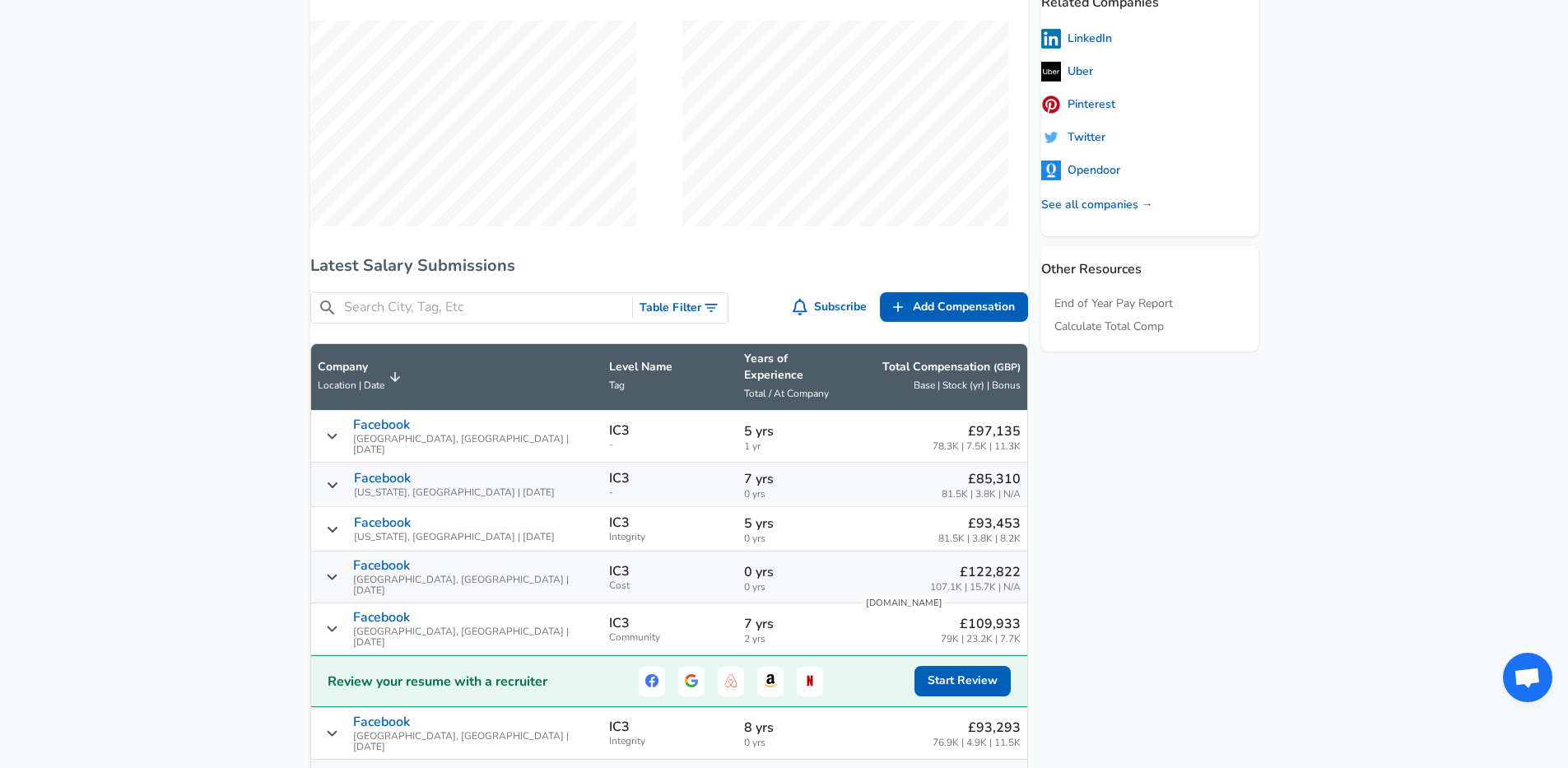
click at [697, 309] on button "Table Filter" at bounding box center [680, 308] width 95 height 31
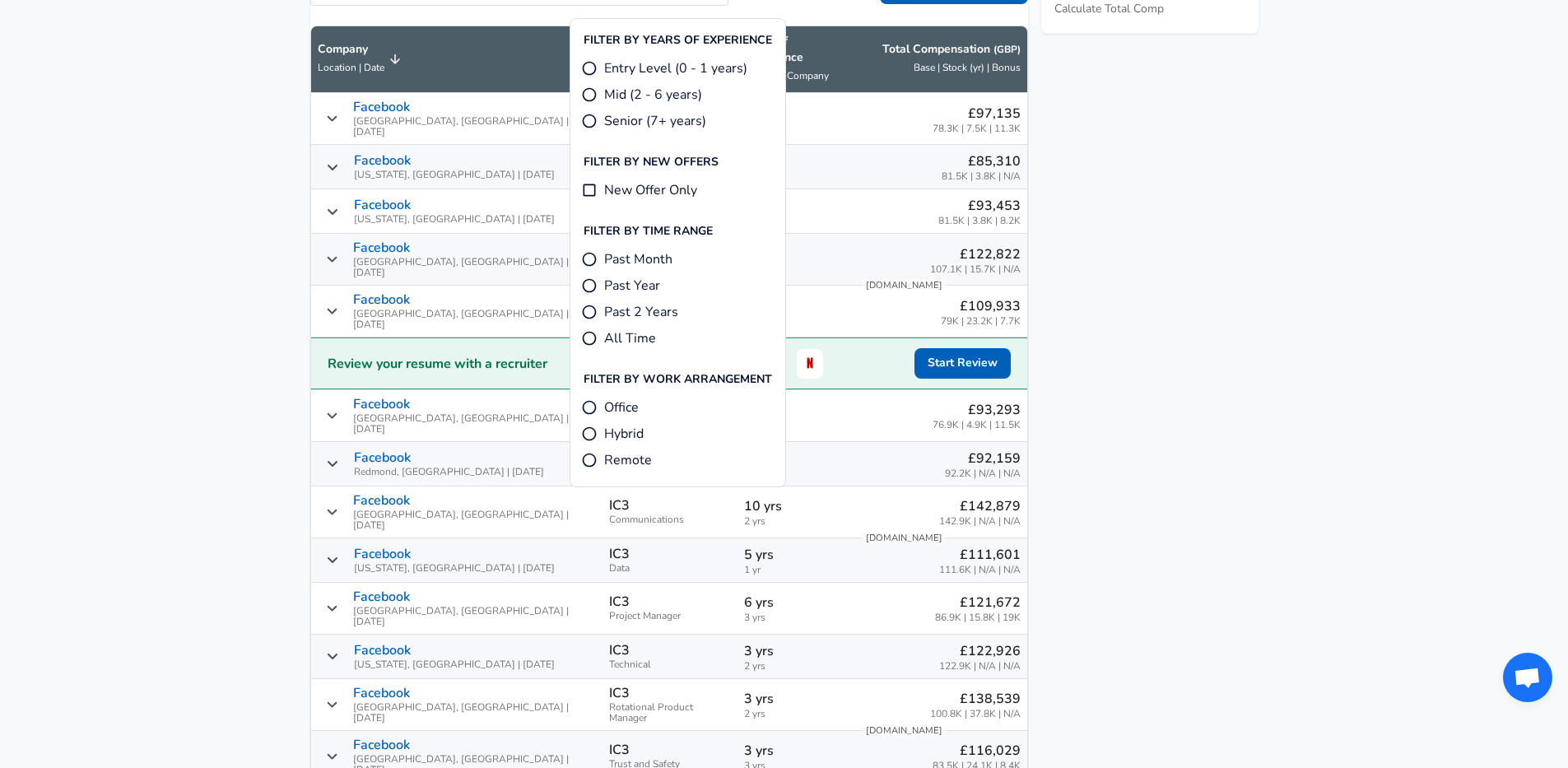
scroll to position [975, 0]
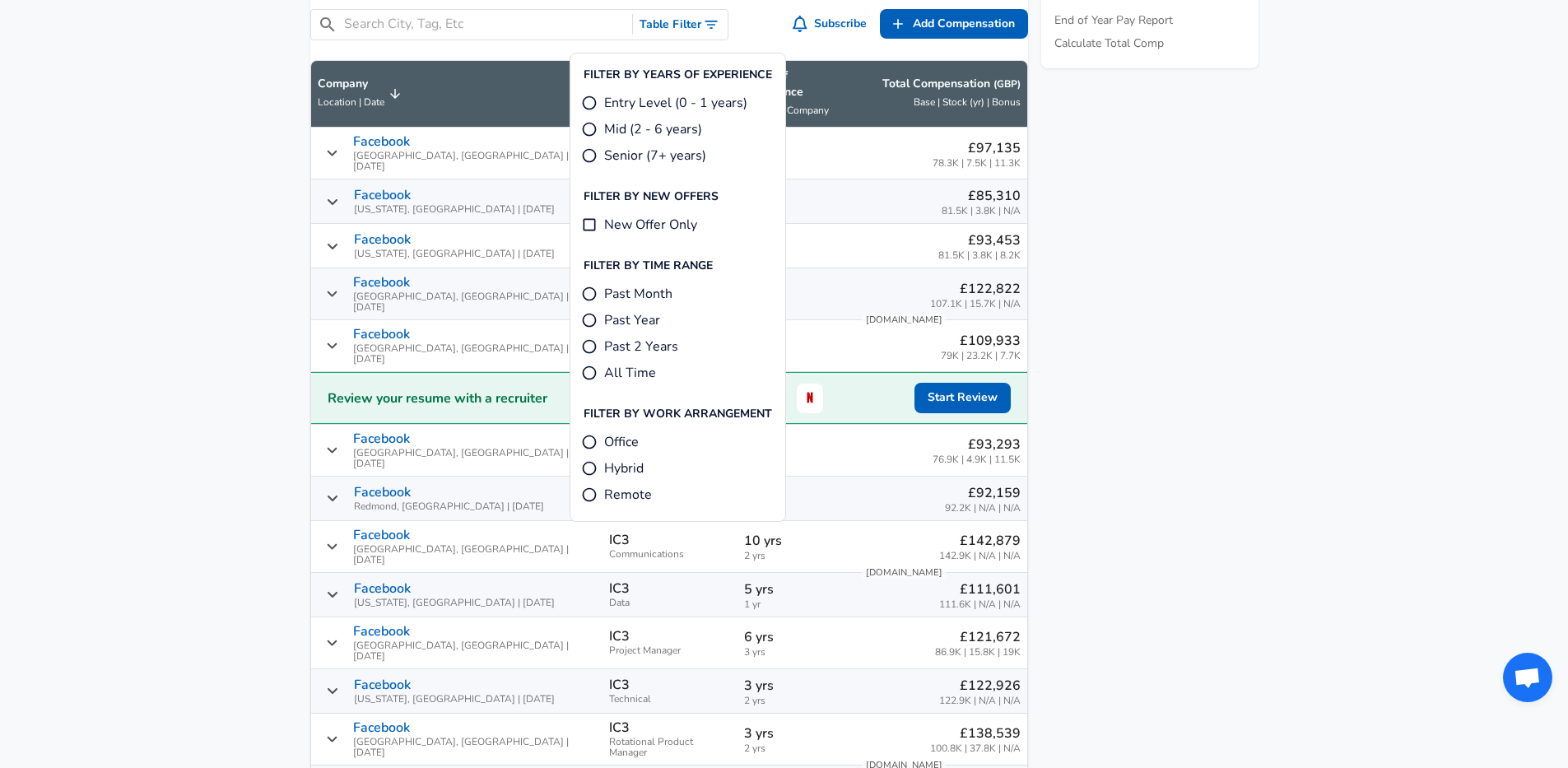
click at [643, 304] on li "Past Month" at bounding box center [681, 294] width 208 height 27
click at [629, 298] on span "Past Month" at bounding box center [638, 294] width 68 height 20
click at [598, 298] on input "Past Month" at bounding box center [590, 294] width 17 height 17
radio input "true"
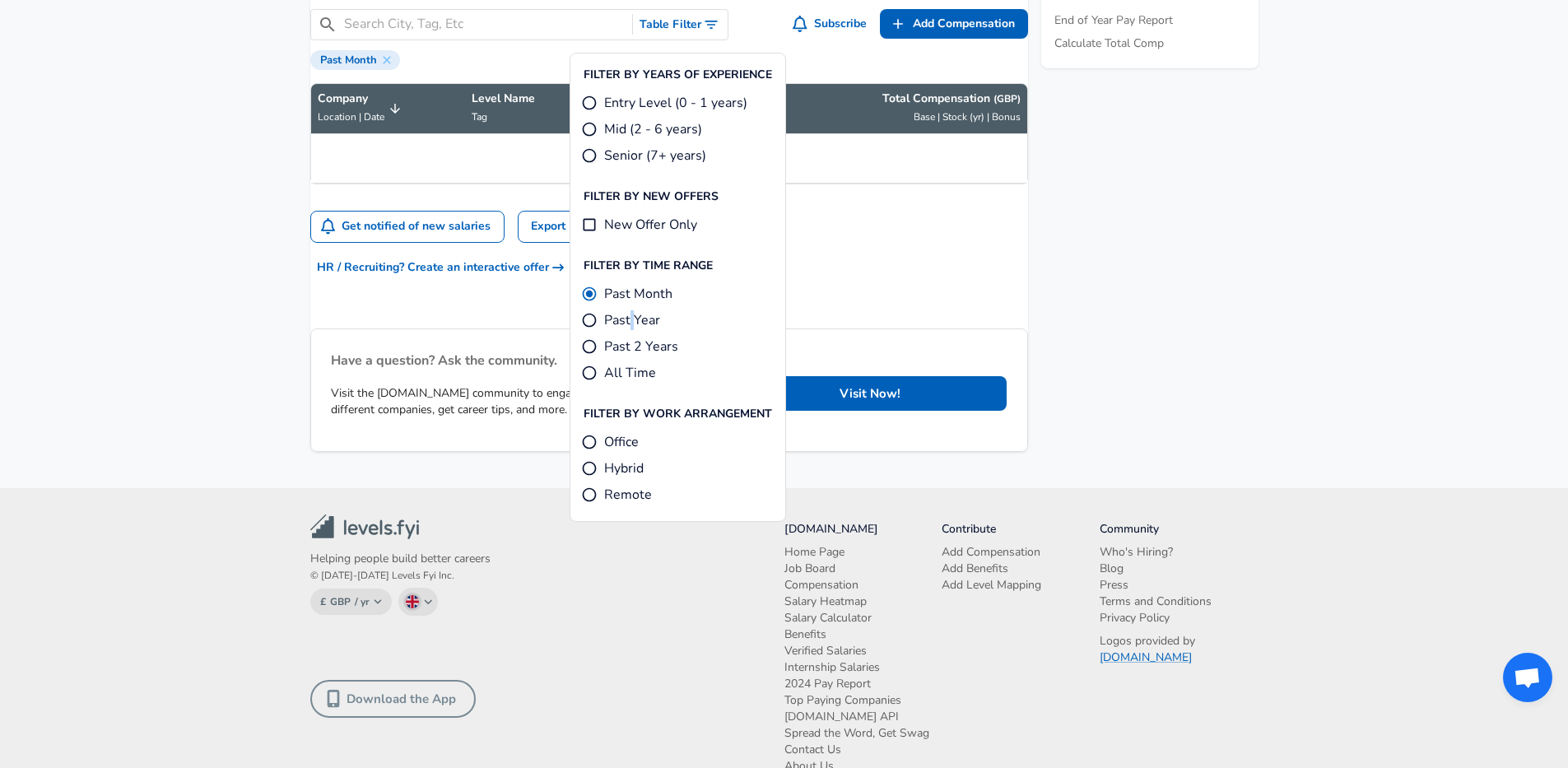
click at [631, 324] on span "Past Year" at bounding box center [633, 320] width 56 height 20
click at [617, 322] on span "Past Year" at bounding box center [633, 320] width 56 height 20
click at [598, 322] on input "Past Year" at bounding box center [590, 320] width 17 height 17
radio input "true"
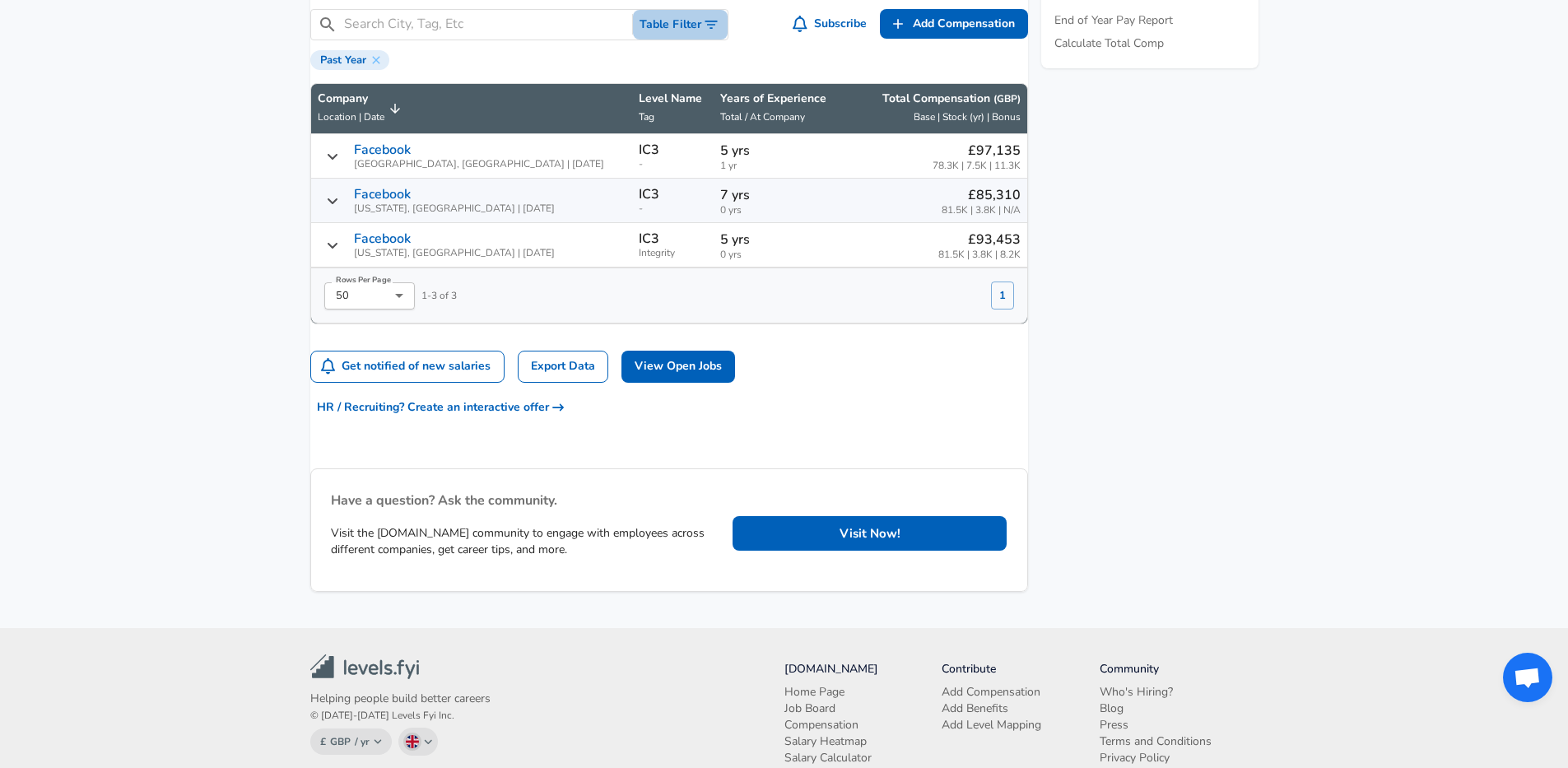
click at [672, 41] on button "Table Filter" at bounding box center [680, 25] width 95 height 31
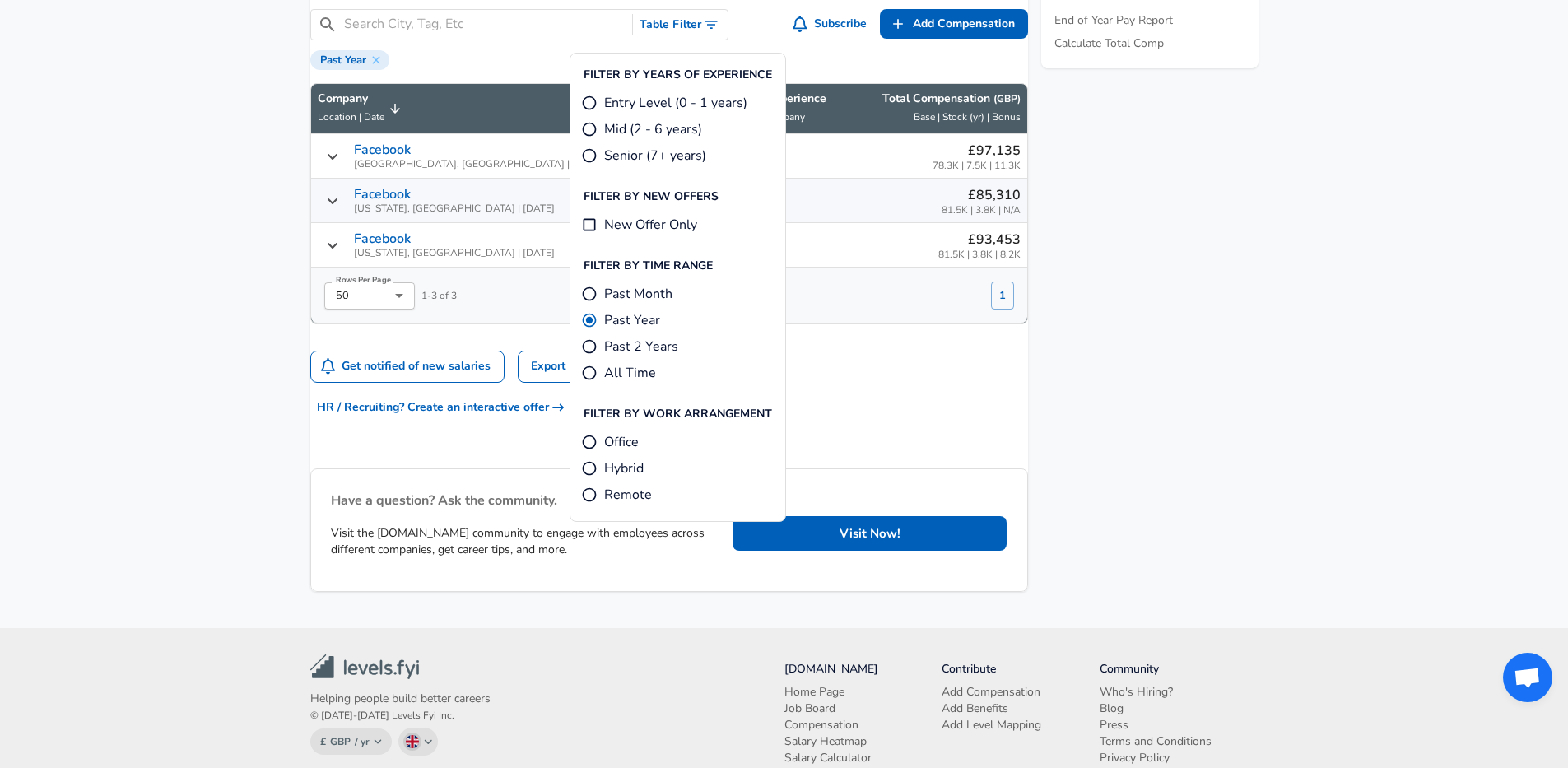
click at [602, 369] on label "All Time" at bounding box center [619, 373] width 75 height 20
click at [598, 369] on input "All Time" at bounding box center [590, 373] width 17 height 17
radio input "true"
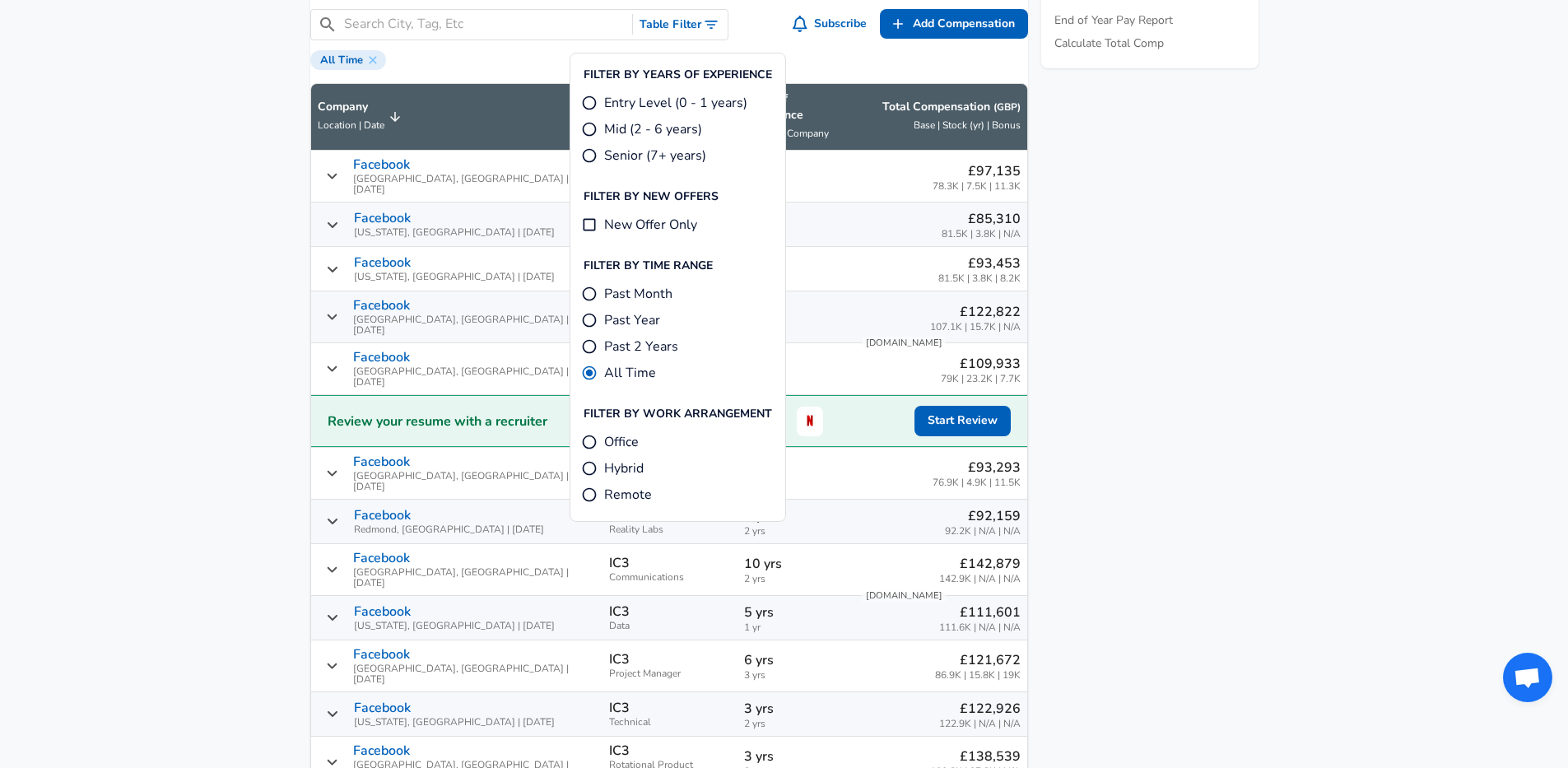
click at [315, 348] on div "Levels FYI Logo Salaries Project Manager IC3 Project Manager Level IC3 Levels a…" at bounding box center [669, 510] width 718 height 2525
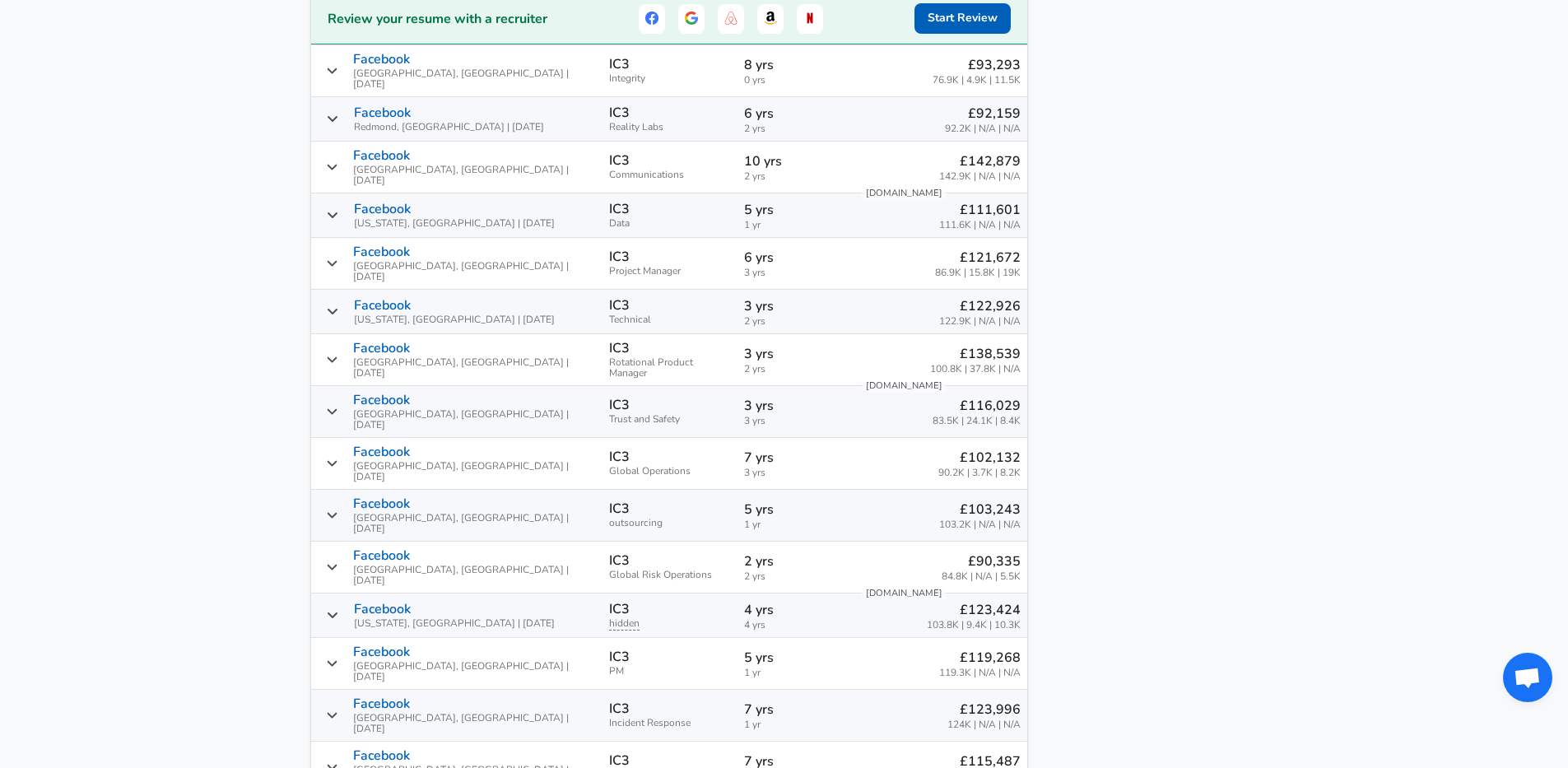
scroll to position [1340, 0]
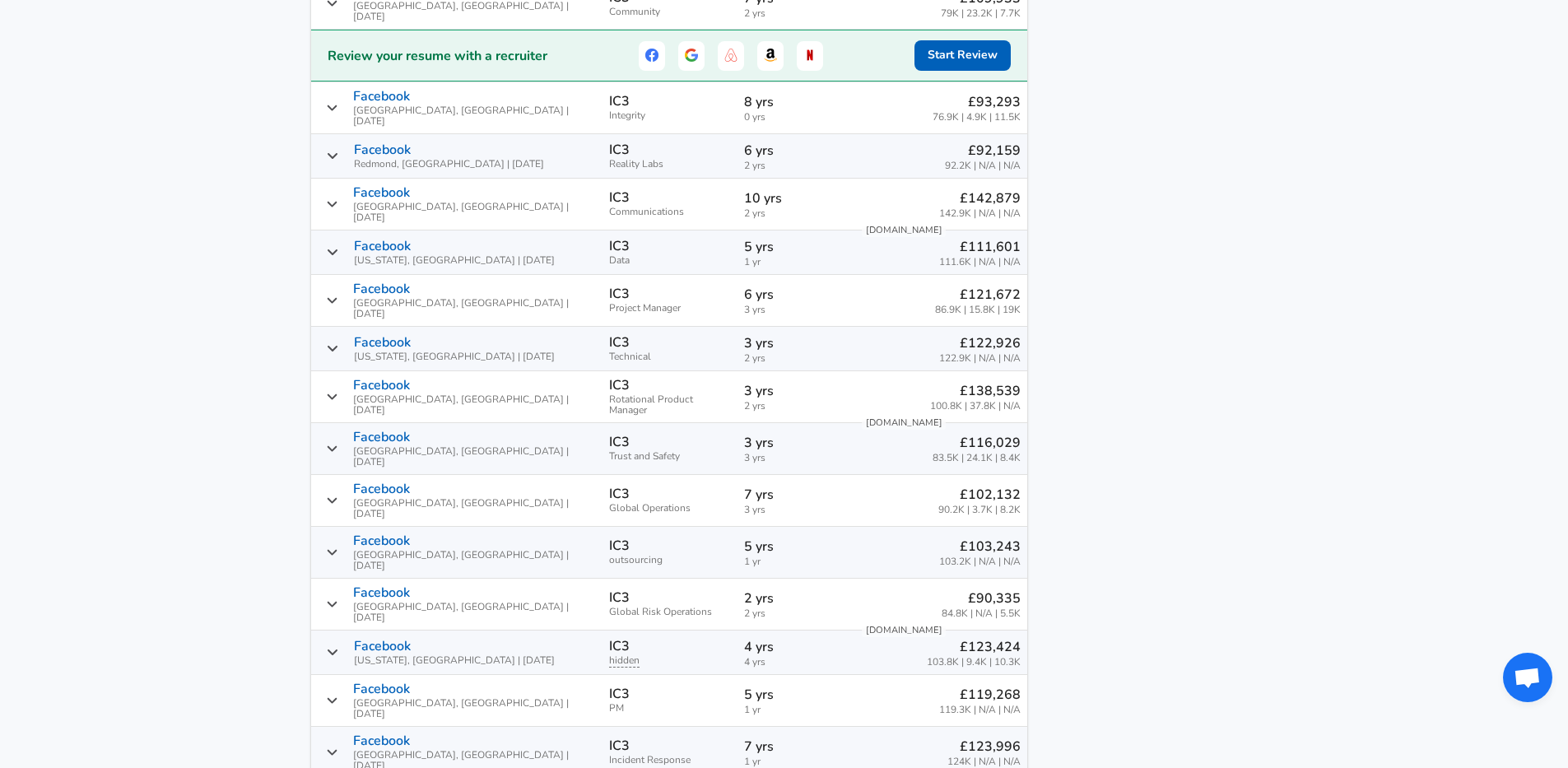
click at [770, 353] on span "2 yrs" at bounding box center [795, 358] width 104 height 11
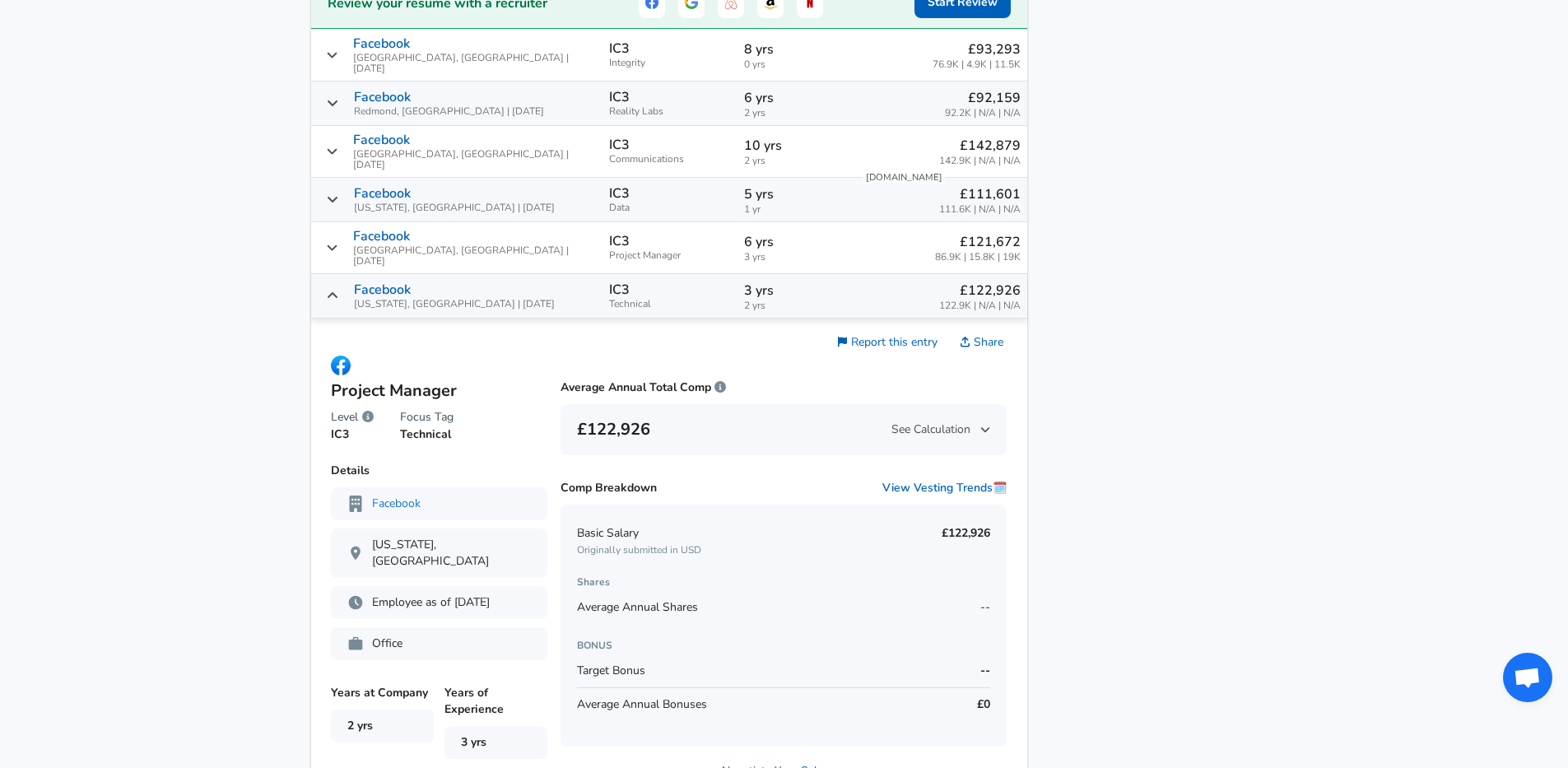
scroll to position [1396, 0]
click at [735, 316] on td "Project Manager Level IC3 Focus Tag Technical Average Annual Total Comp £122,92…" at bounding box center [669, 605] width 716 height 577
click at [915, 478] on button "View Vesting Trends 🗓️" at bounding box center [944, 486] width 124 height 17
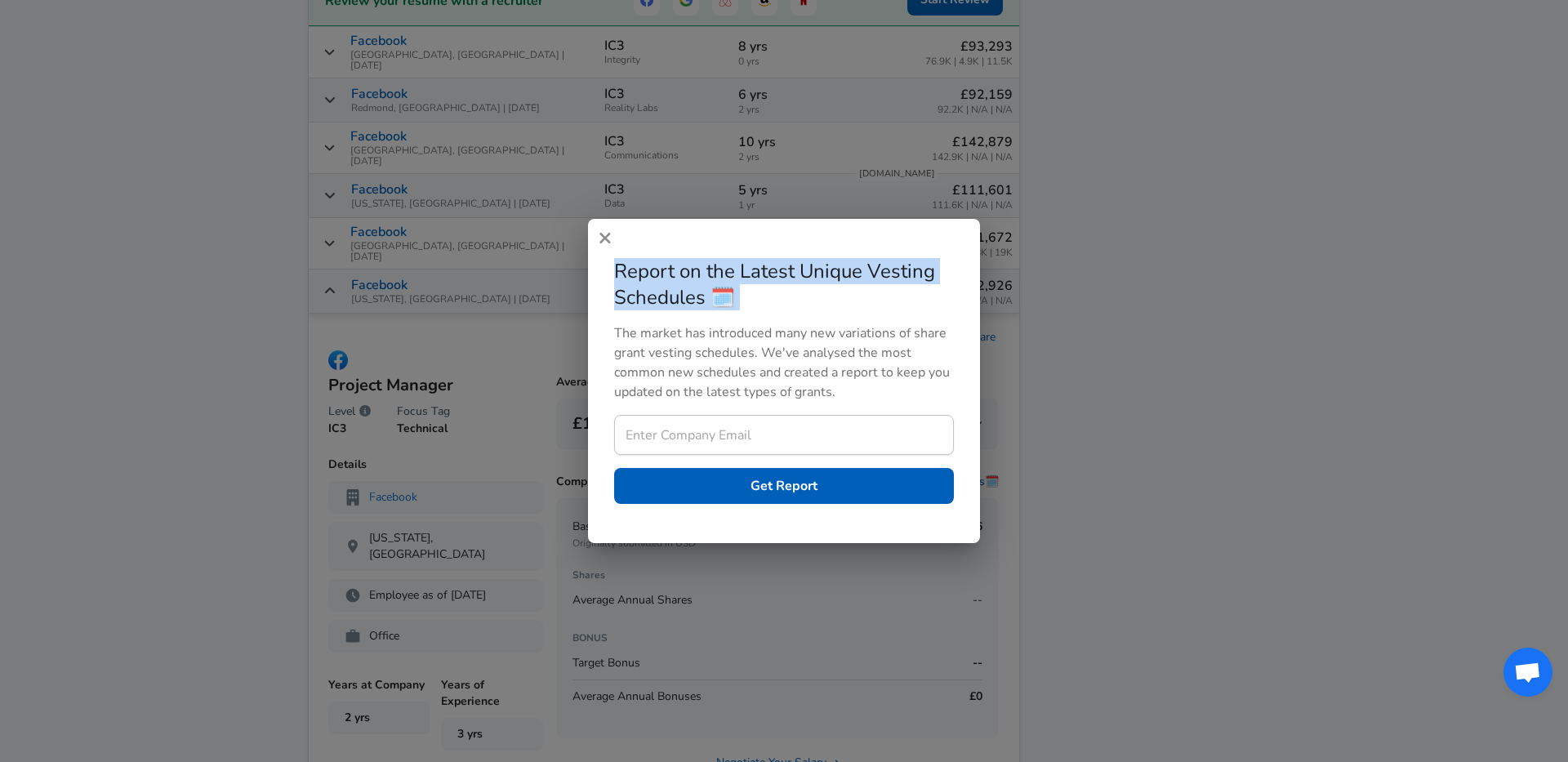
click at [615, 244] on div "Report on the Latest Unique Vesting Schedules 🗓️ The market has introduced many…" at bounding box center [784, 381] width 392 height 324
click at [615, 244] on button "button" at bounding box center [605, 238] width 21 height 26
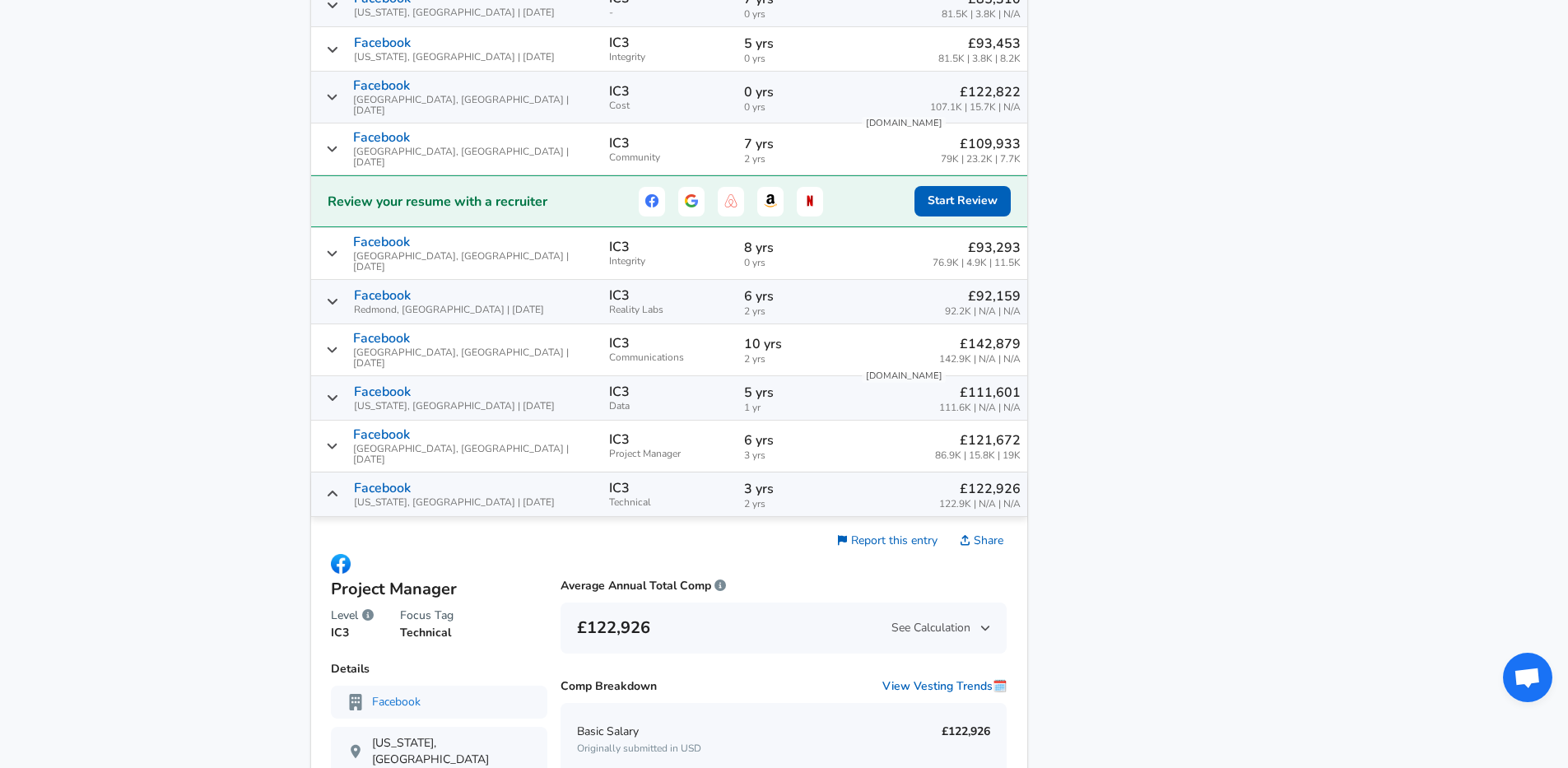
scroll to position [1140, 0]
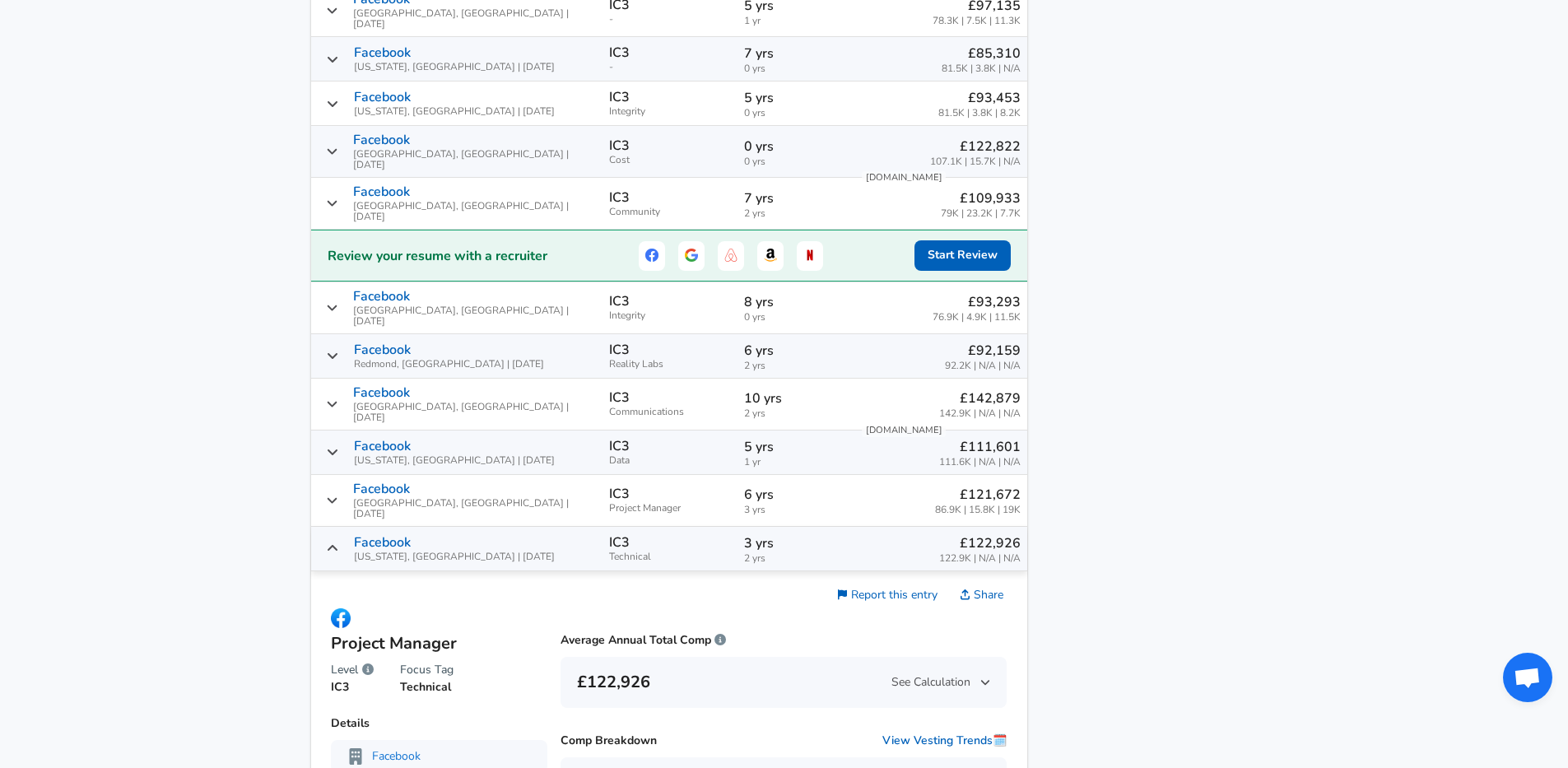
click at [687, 430] on td "IC3 Data" at bounding box center [670, 453] width 135 height 45
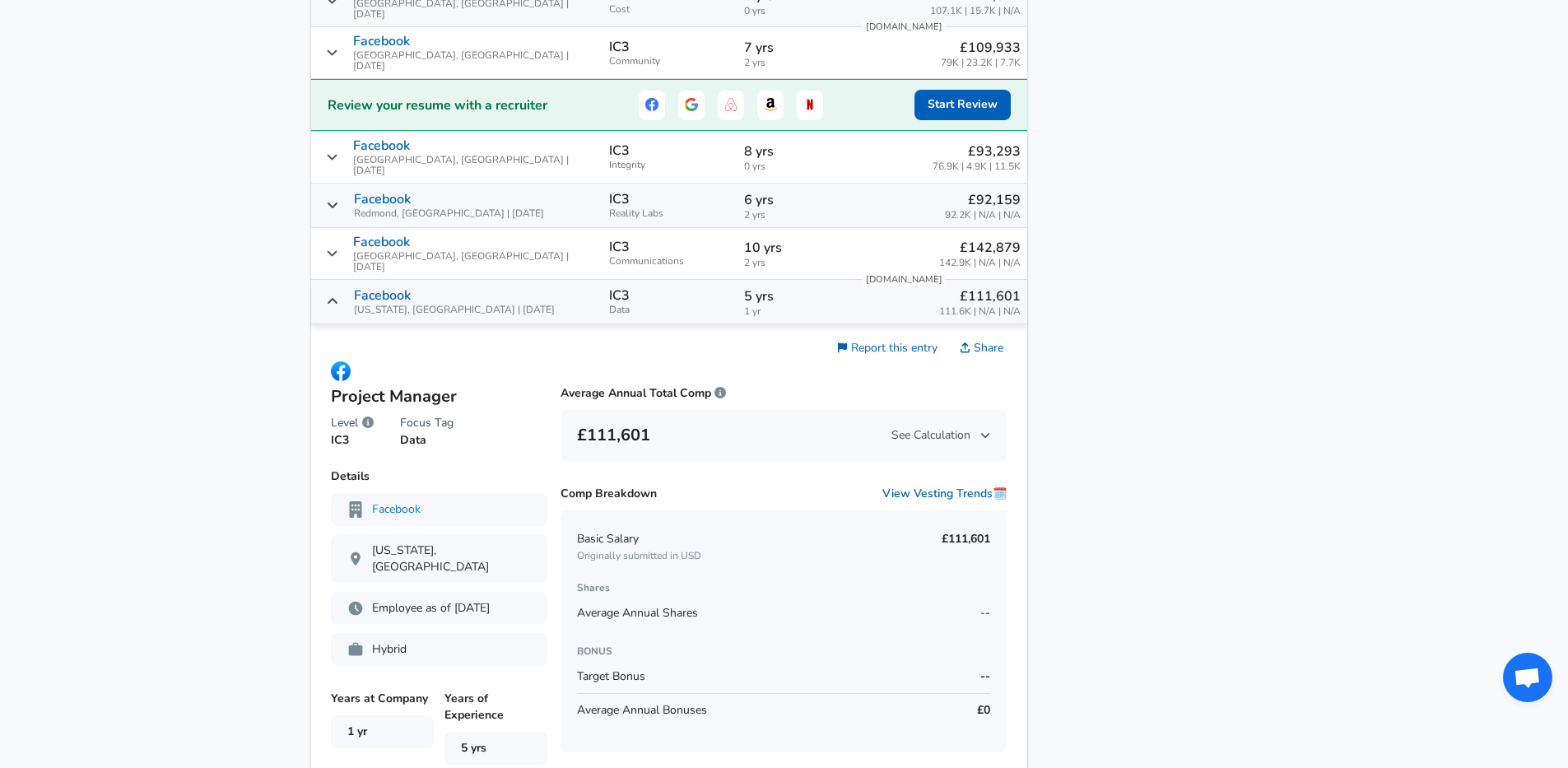
scroll to position [1150, 0]
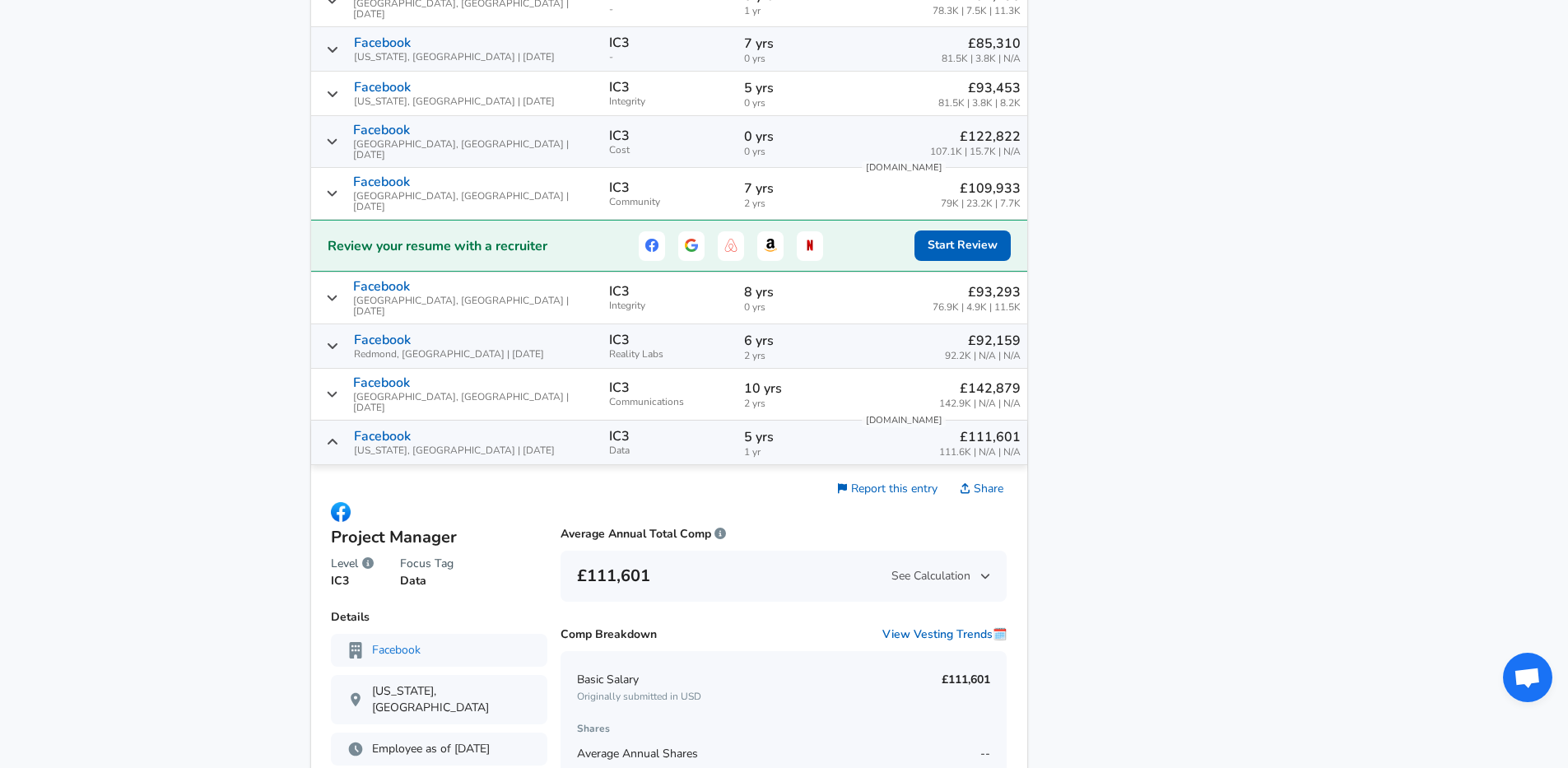
click at [686, 369] on td "IC3 Communications" at bounding box center [670, 395] width 135 height 52
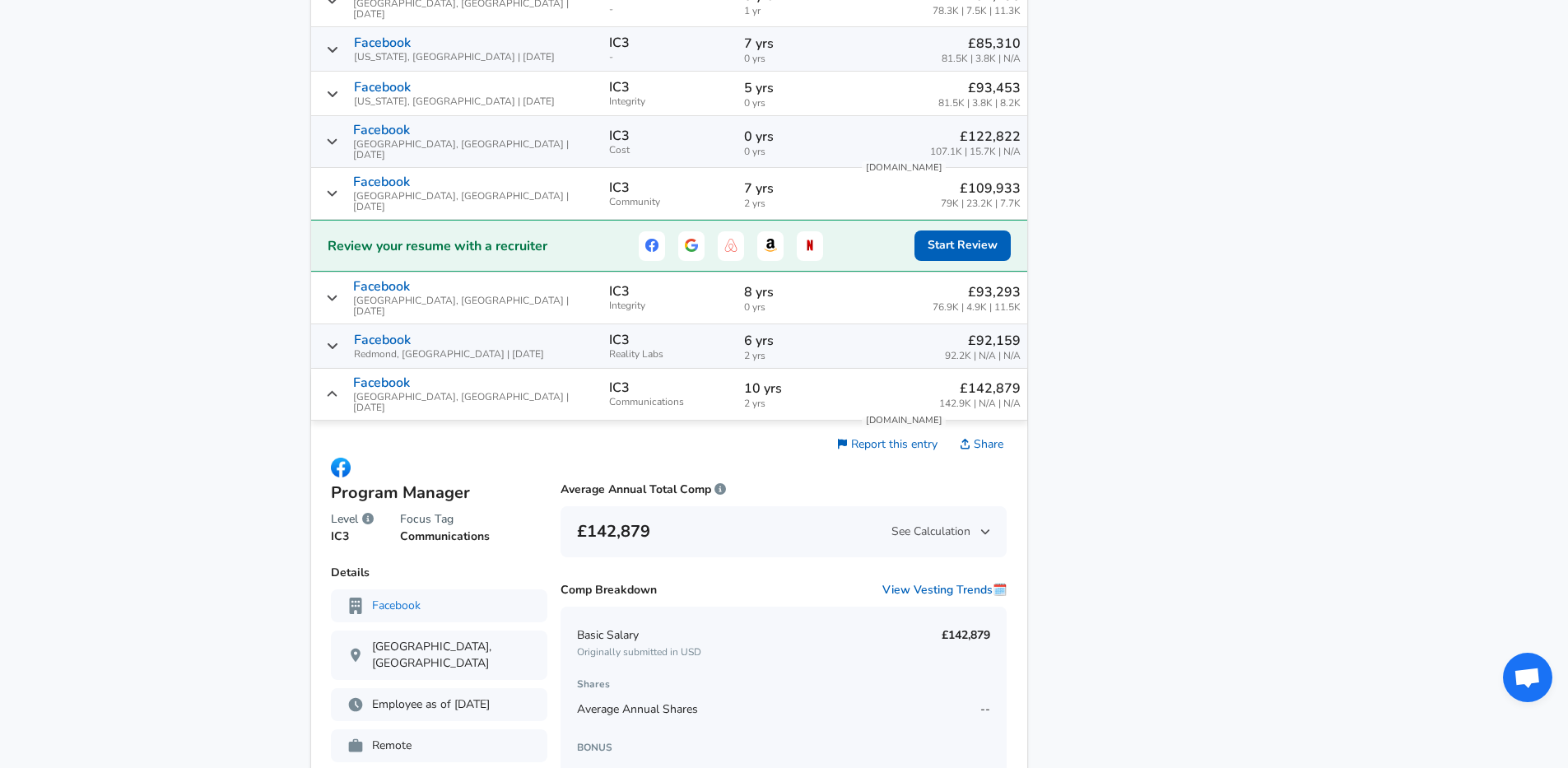
click at [522, 283] on td "Facebook [GEOGRAPHIC_DATA], [GEOGRAPHIC_DATA] | [DATE]" at bounding box center [456, 299] width 291 height 52
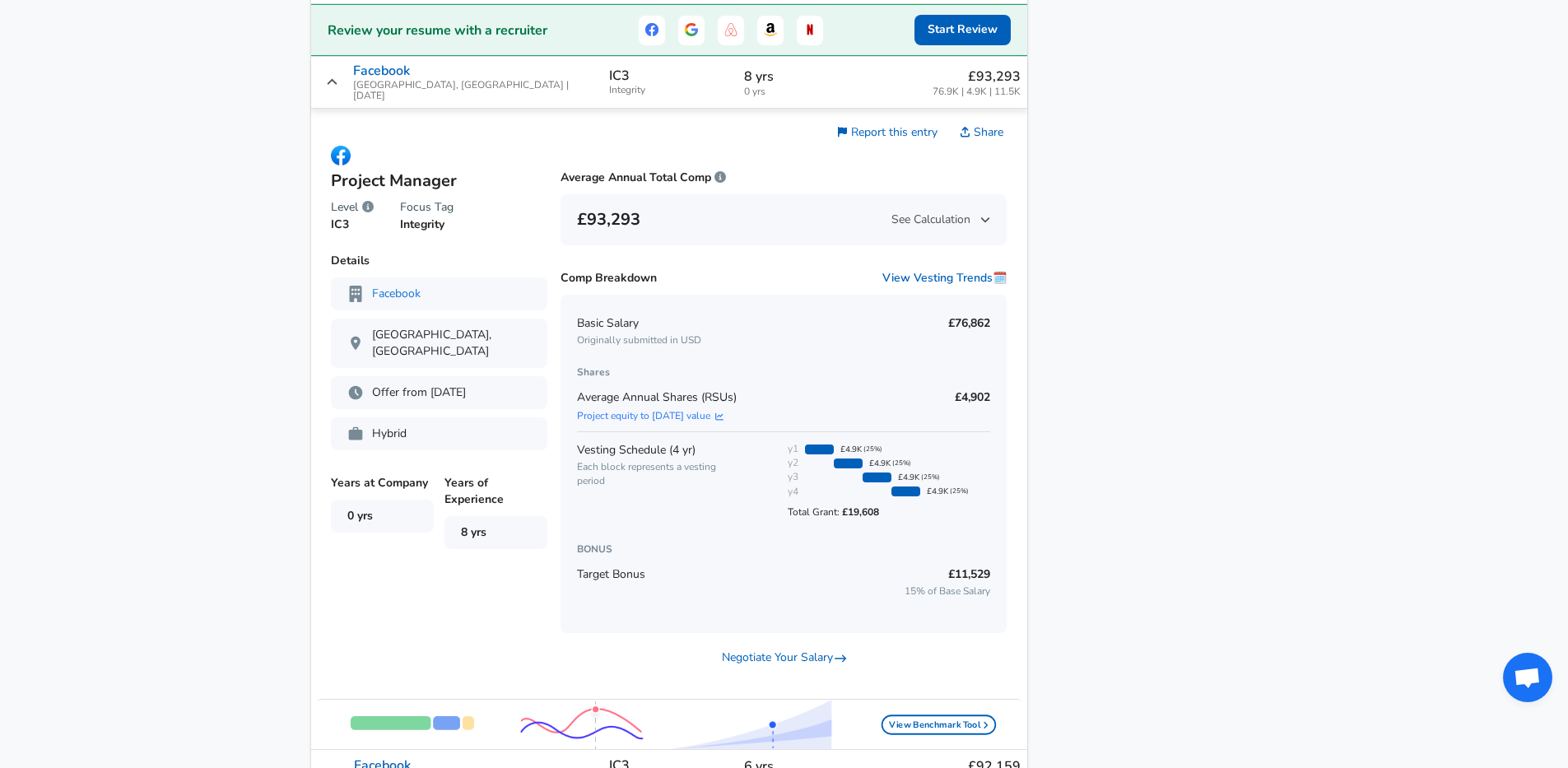
scroll to position [1383, 0]
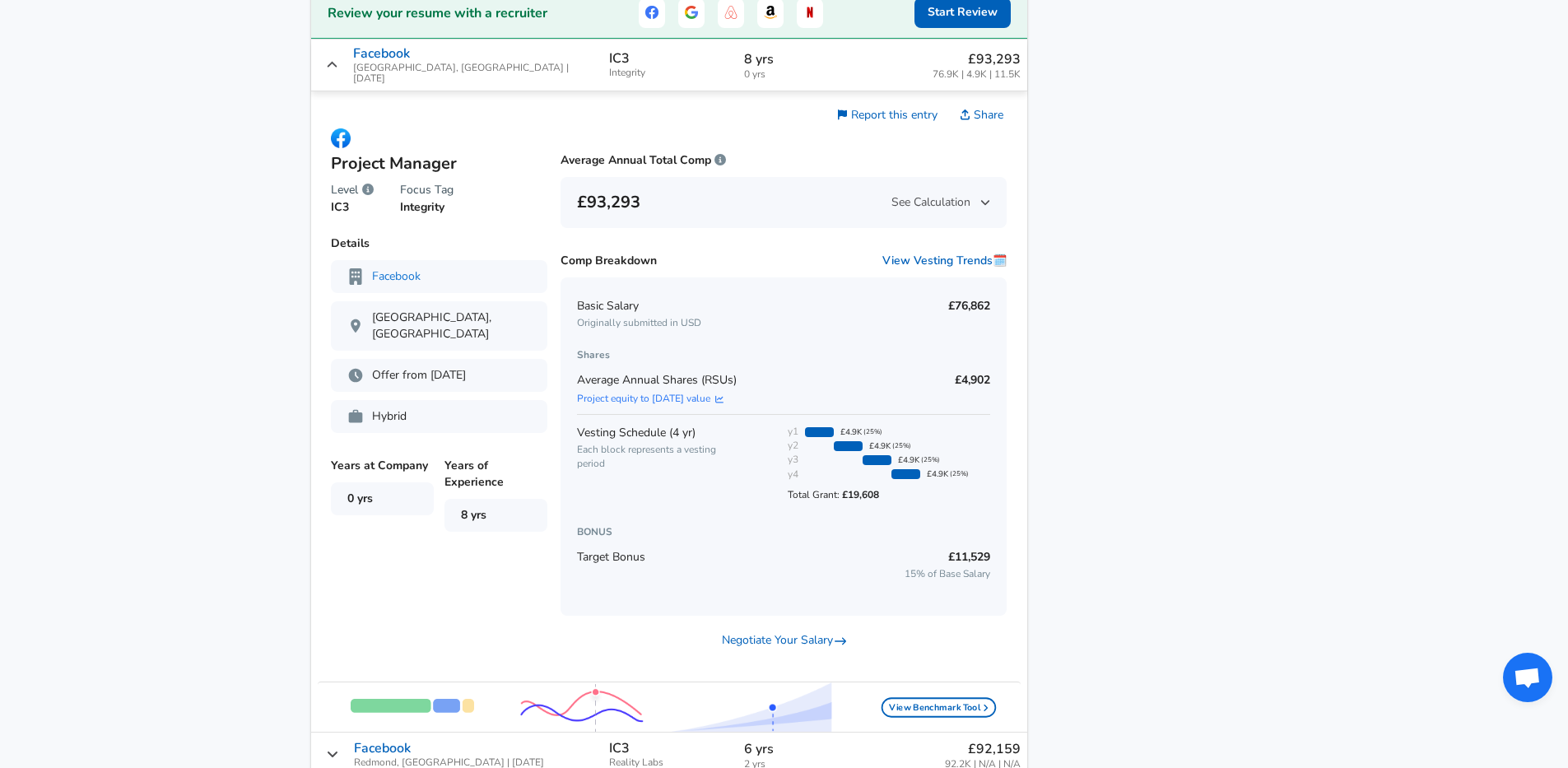
click at [671, 443] on span "Each block represents a vesting period" at bounding box center [660, 457] width 166 height 28
click at [853, 489] on strong "£19,608" at bounding box center [861, 495] width 37 height 13
click at [854, 523] on h6 "BONUS" at bounding box center [784, 532] width 414 height 17
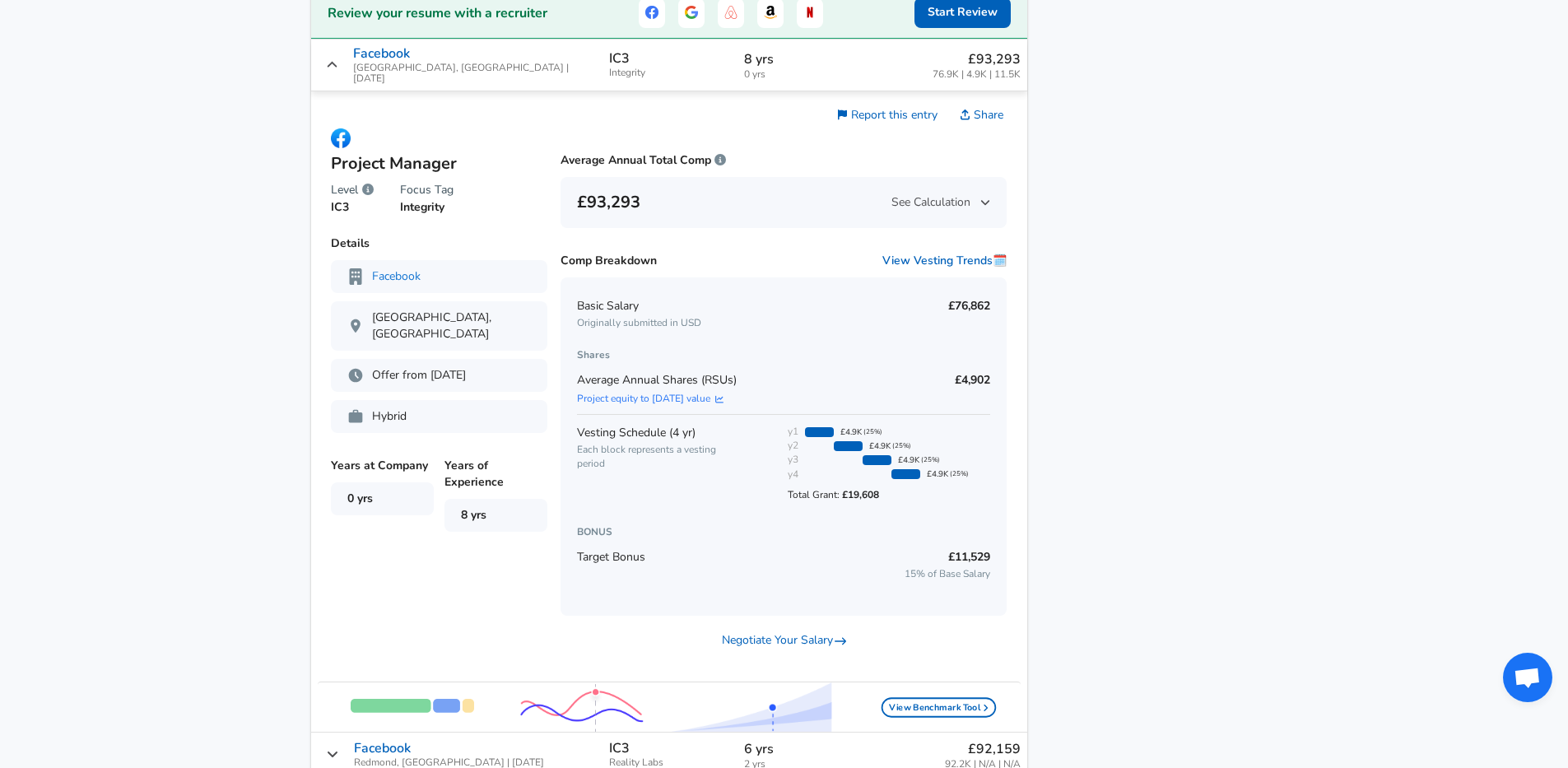
click at [854, 523] on h6 "BONUS" at bounding box center [784, 532] width 414 height 17
click at [742, 414] on div "Vesting Schedule ( 4 yr ) Each block represents a vesting period y1 £4.9K (25%)…" at bounding box center [784, 462] width 414 height 96
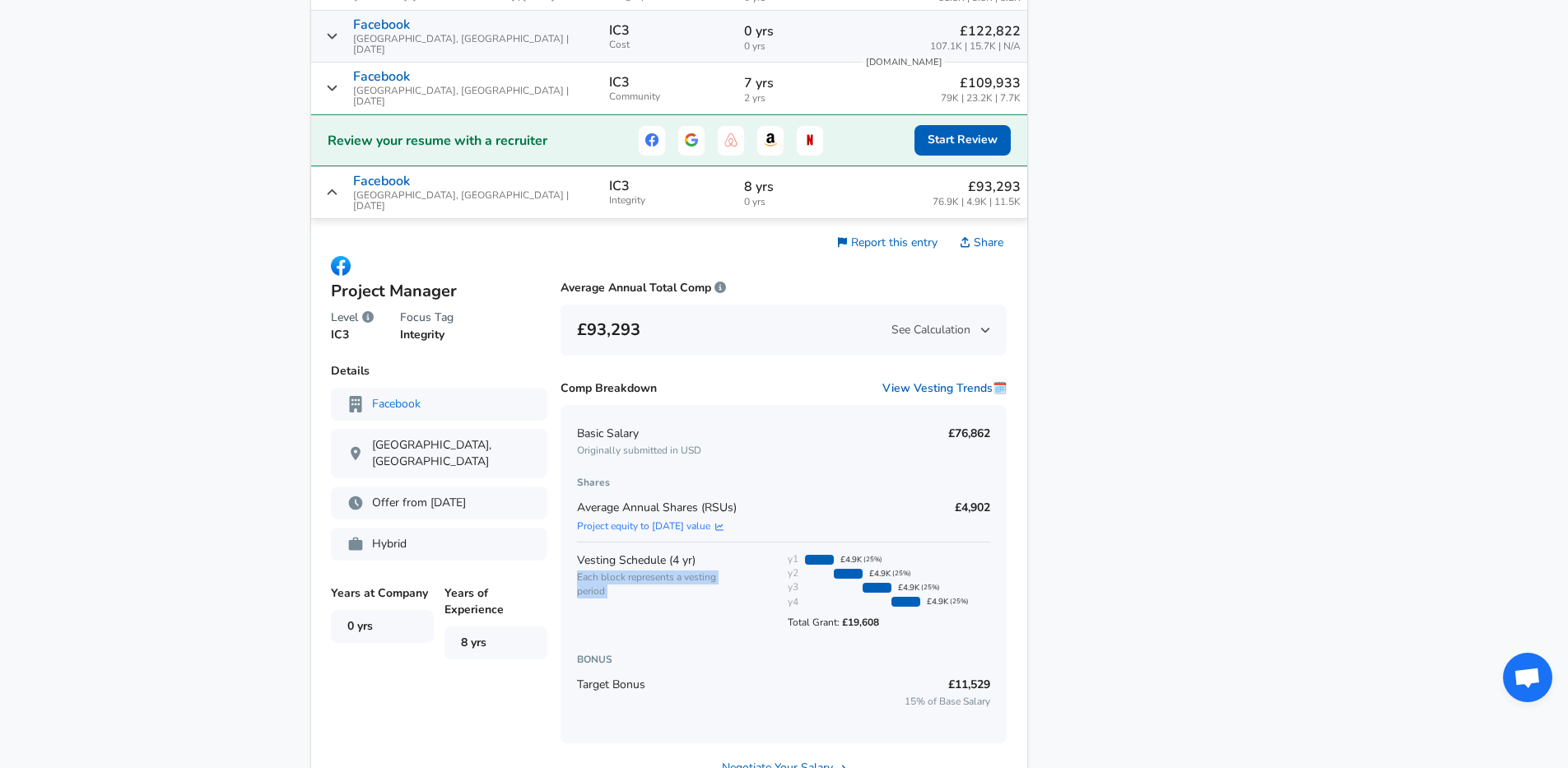
scroll to position [1252, 0]
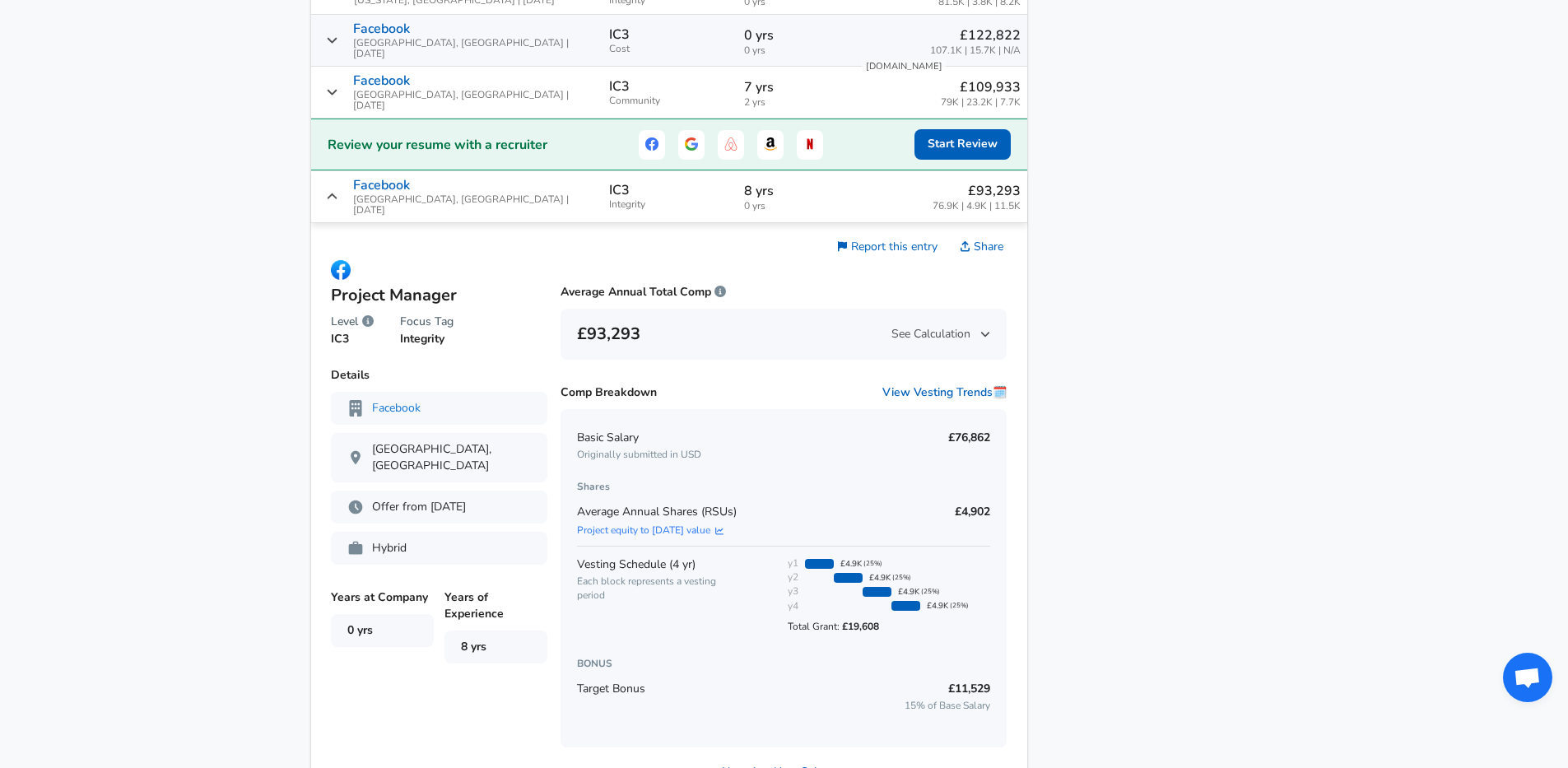
click at [622, 317] on div "£93,293 See Calculation" at bounding box center [784, 334] width 447 height 51
click at [426, 194] on span "[GEOGRAPHIC_DATA], [GEOGRAPHIC_DATA] | [DATE]" at bounding box center [474, 205] width 243 height 22
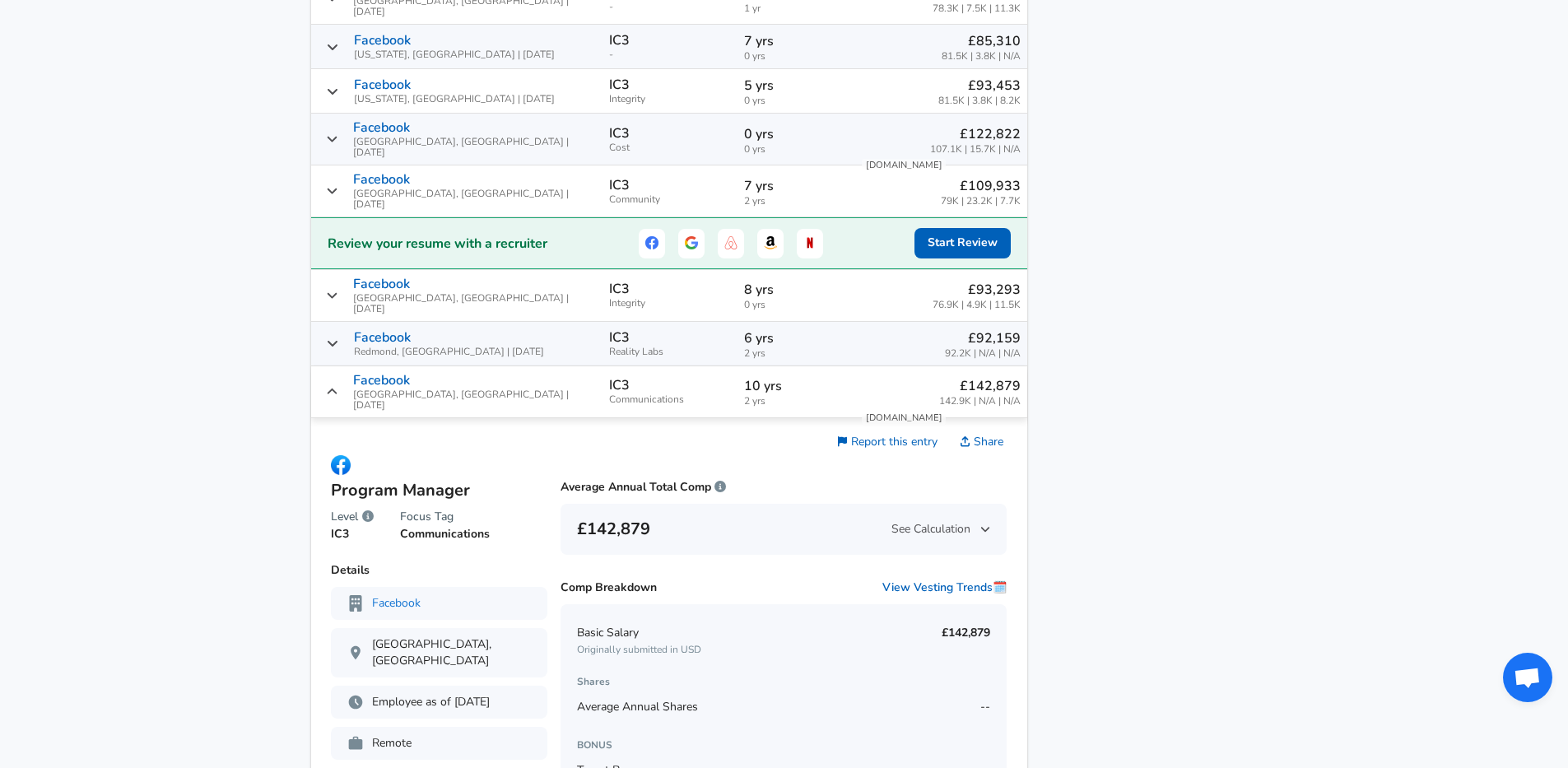
scroll to position [1142, 0]
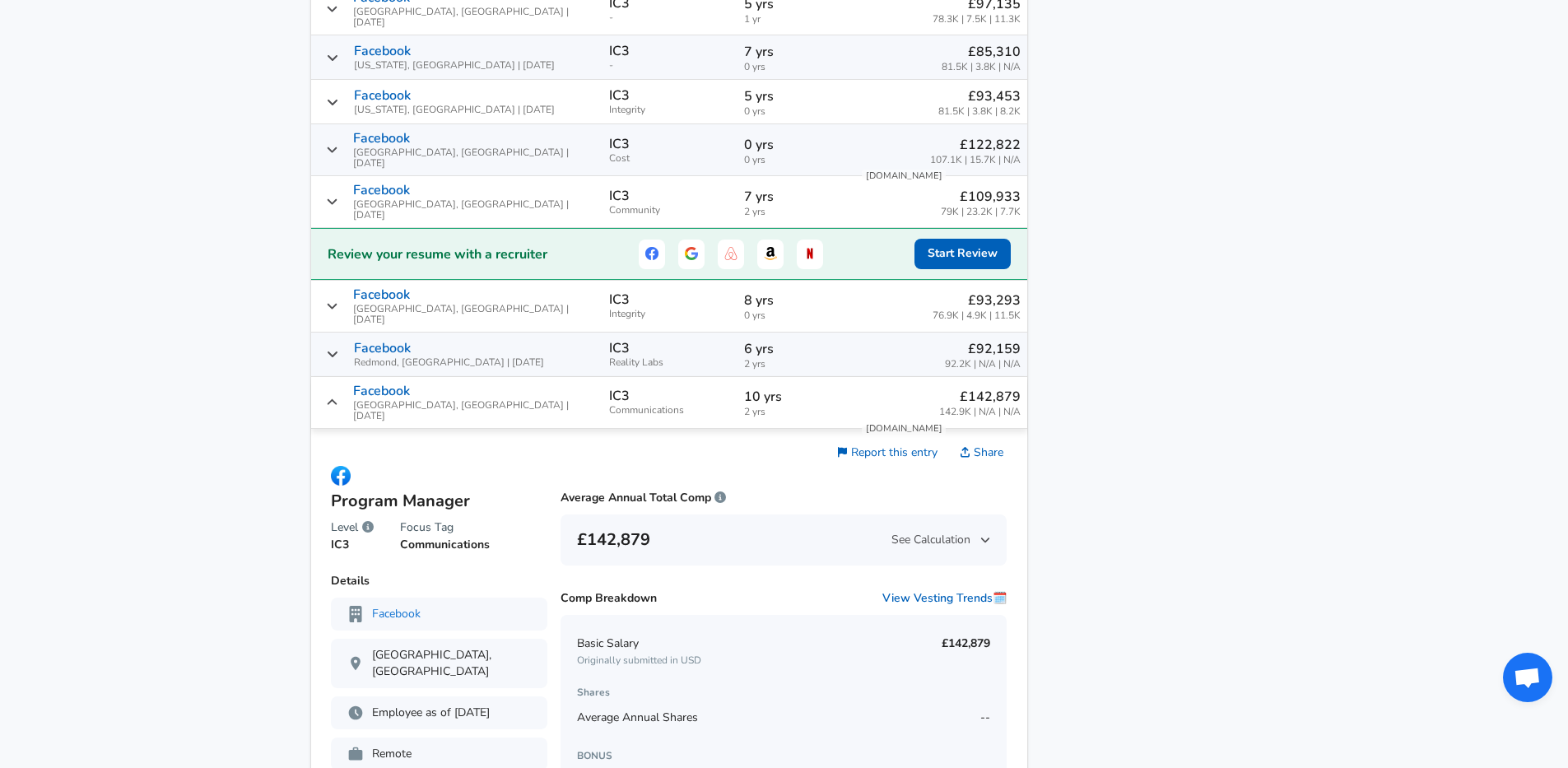
click at [410, 182] on p "Facebook" at bounding box center [381, 190] width 56 height 15
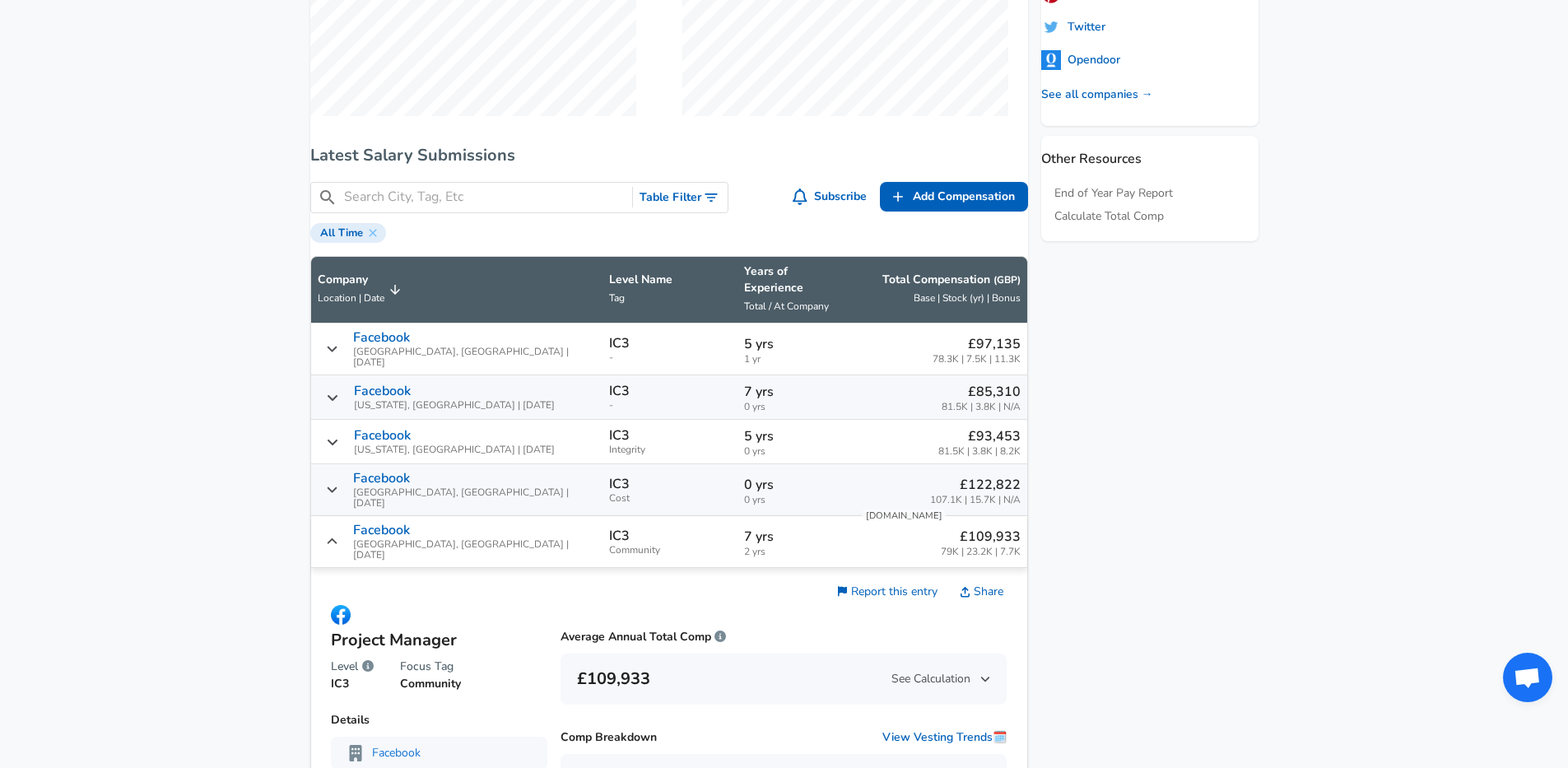
scroll to position [772, 0]
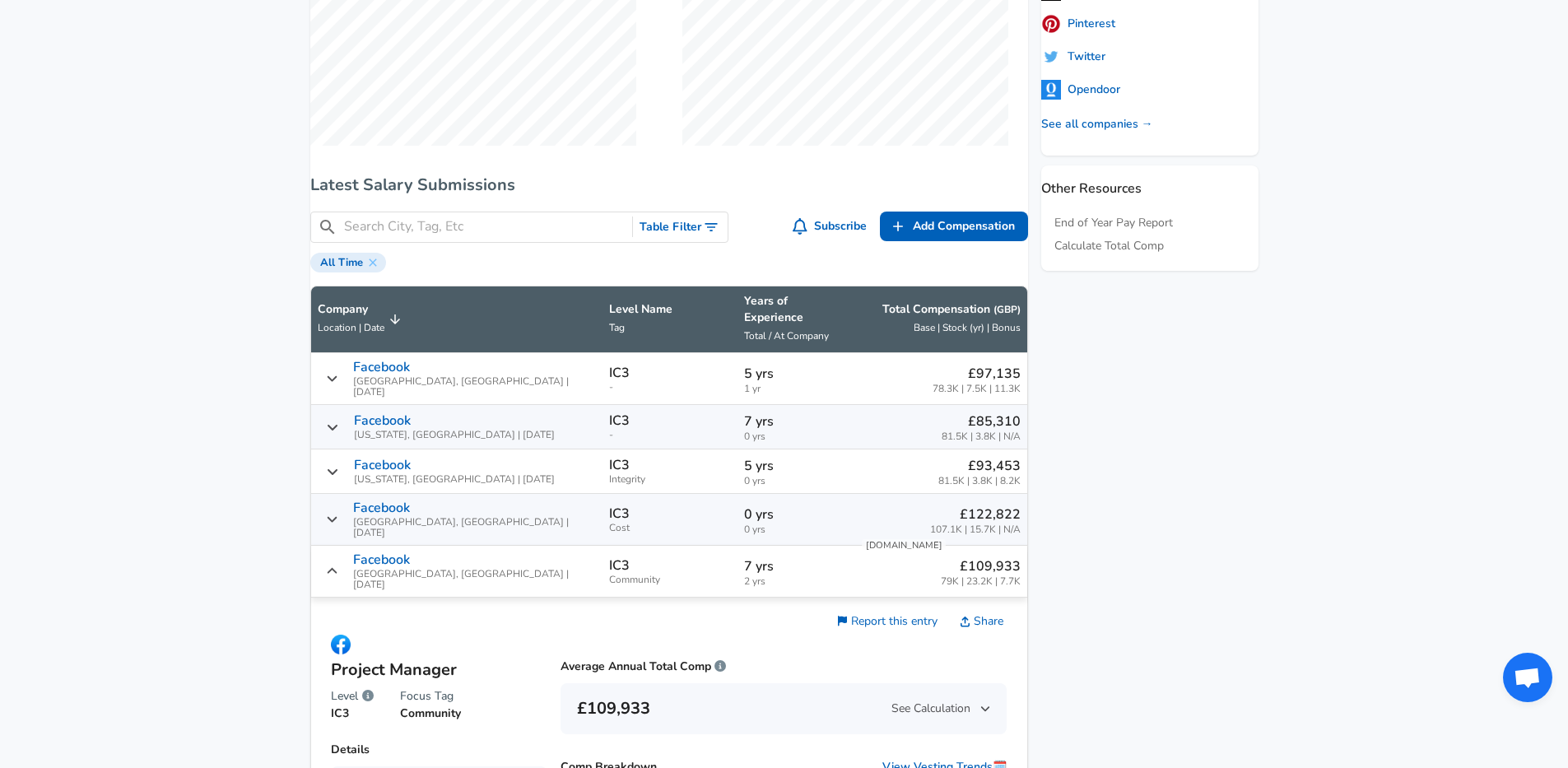
click at [426, 393] on td "Facebook [GEOGRAPHIC_DATA], [GEOGRAPHIC_DATA] | [DATE]" at bounding box center [456, 379] width 291 height 52
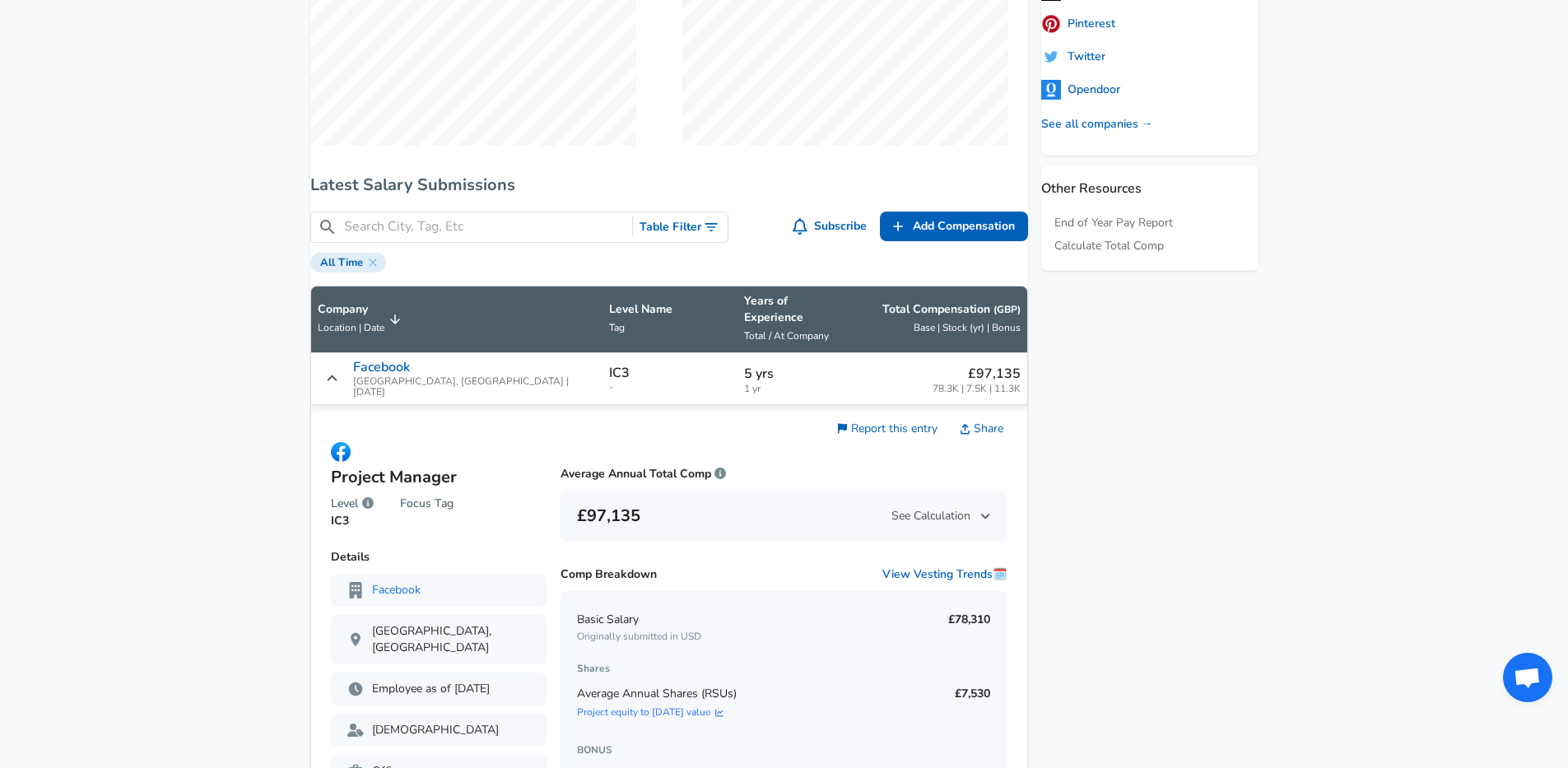
click at [410, 369] on p "Facebook" at bounding box center [381, 367] width 56 height 15
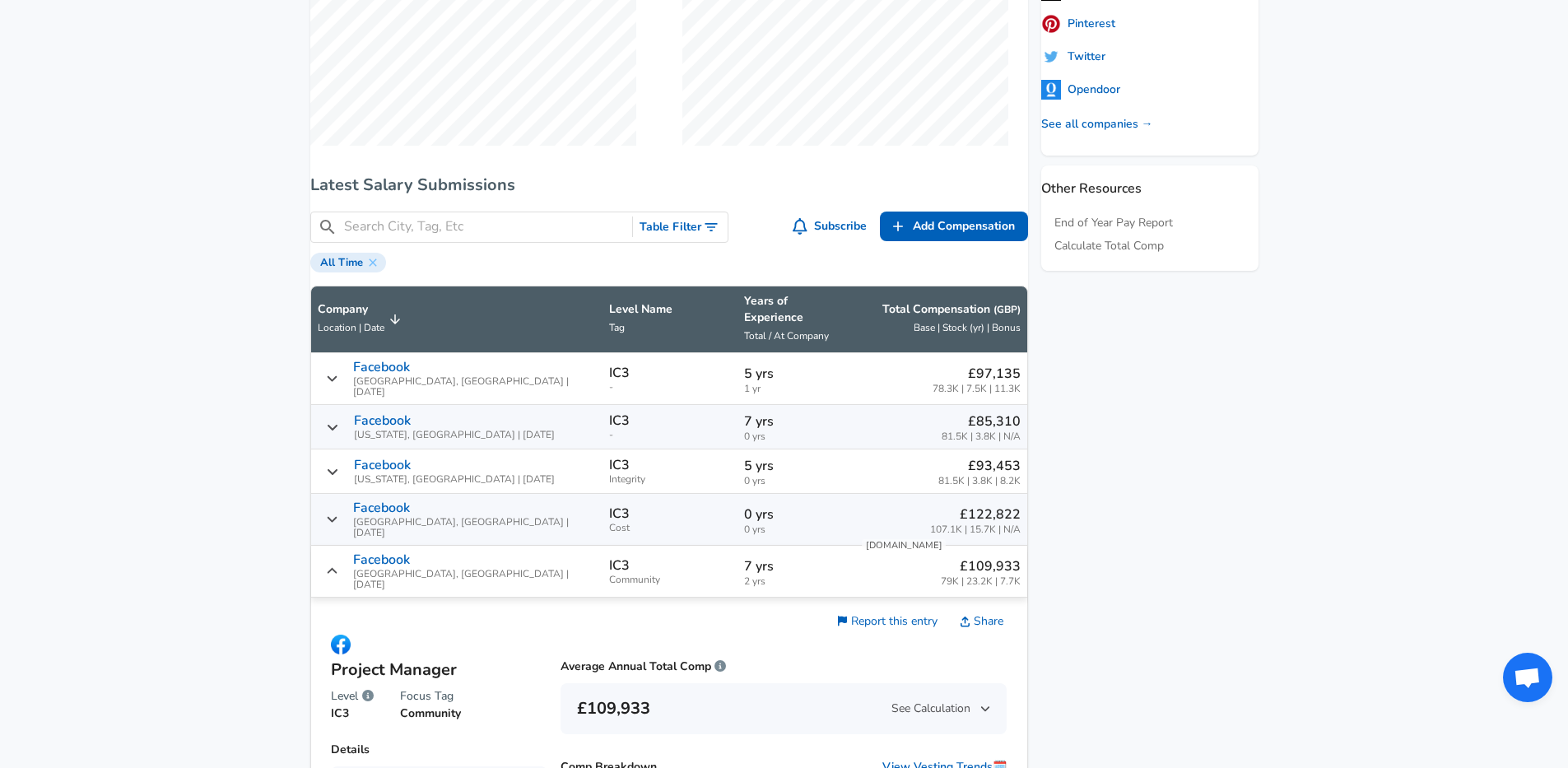
click at [404, 450] on td "Facebook [US_STATE], [GEOGRAPHIC_DATA] | [DATE]" at bounding box center [456, 472] width 291 height 45
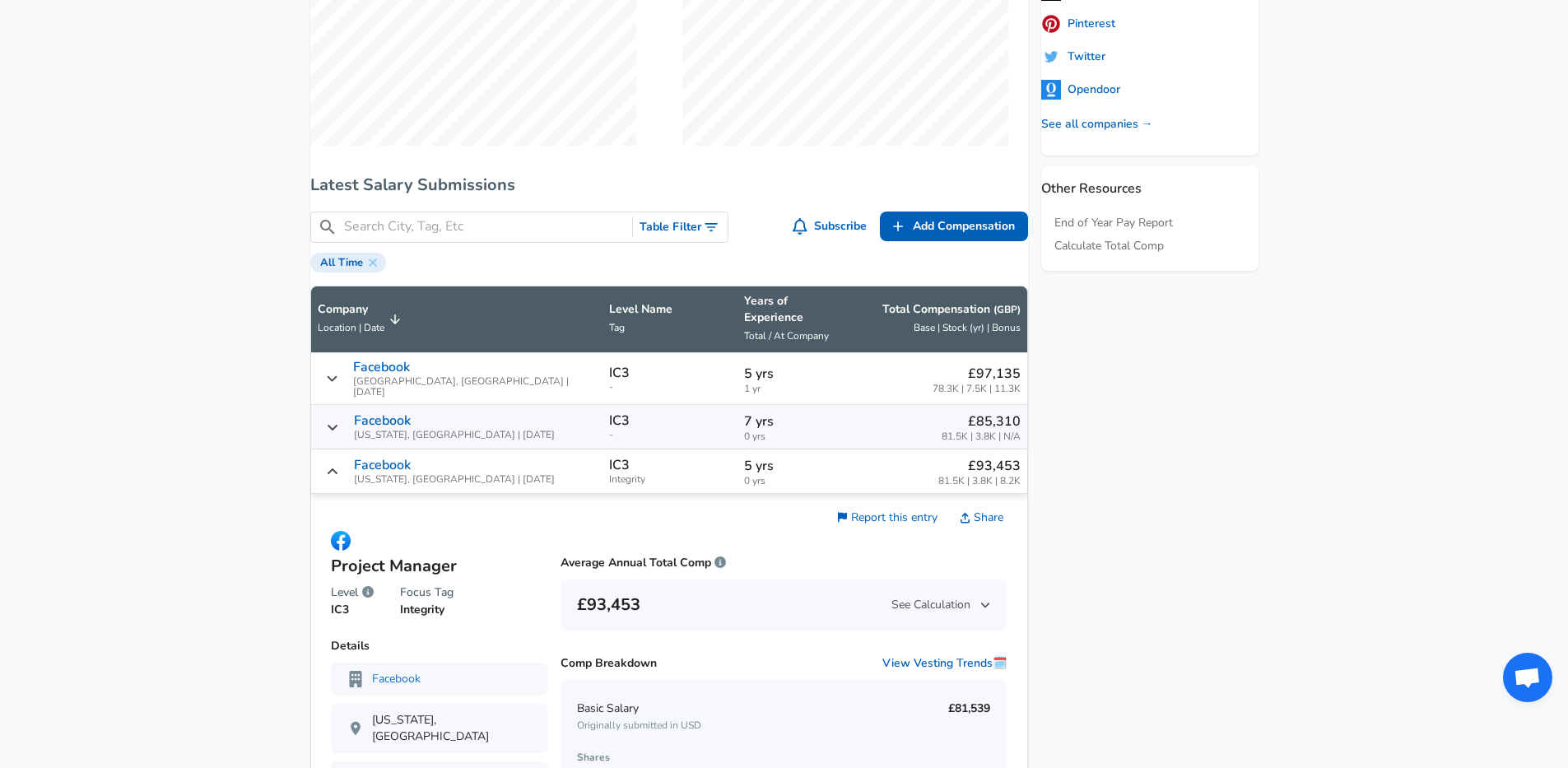
click at [339, 465] on icon "Salary Submissions" at bounding box center [333, 472] width 13 height 13
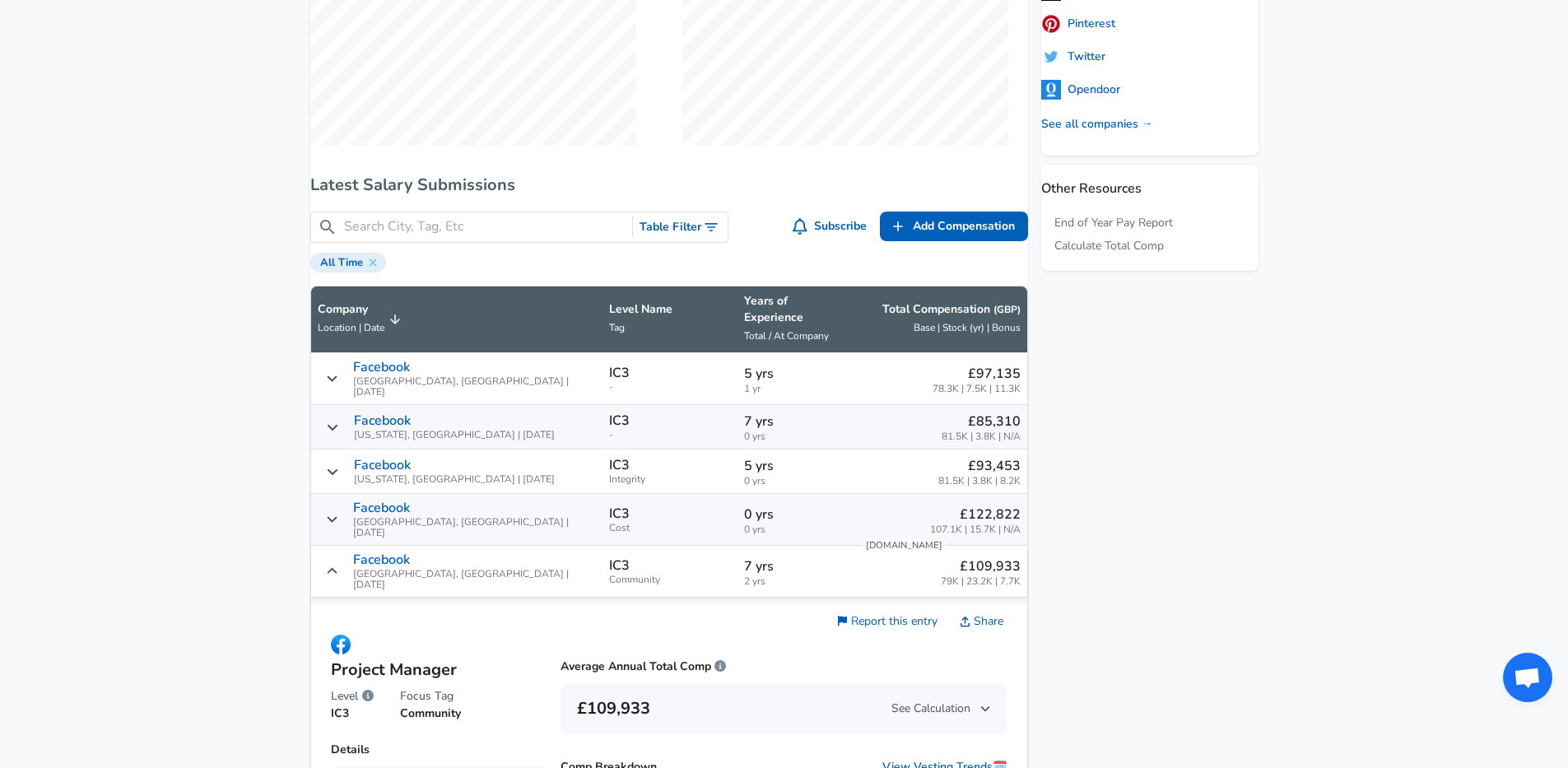
click at [350, 561] on div "Facebook [GEOGRAPHIC_DATA], [GEOGRAPHIC_DATA] | [DATE]" at bounding box center [457, 571] width 279 height 38
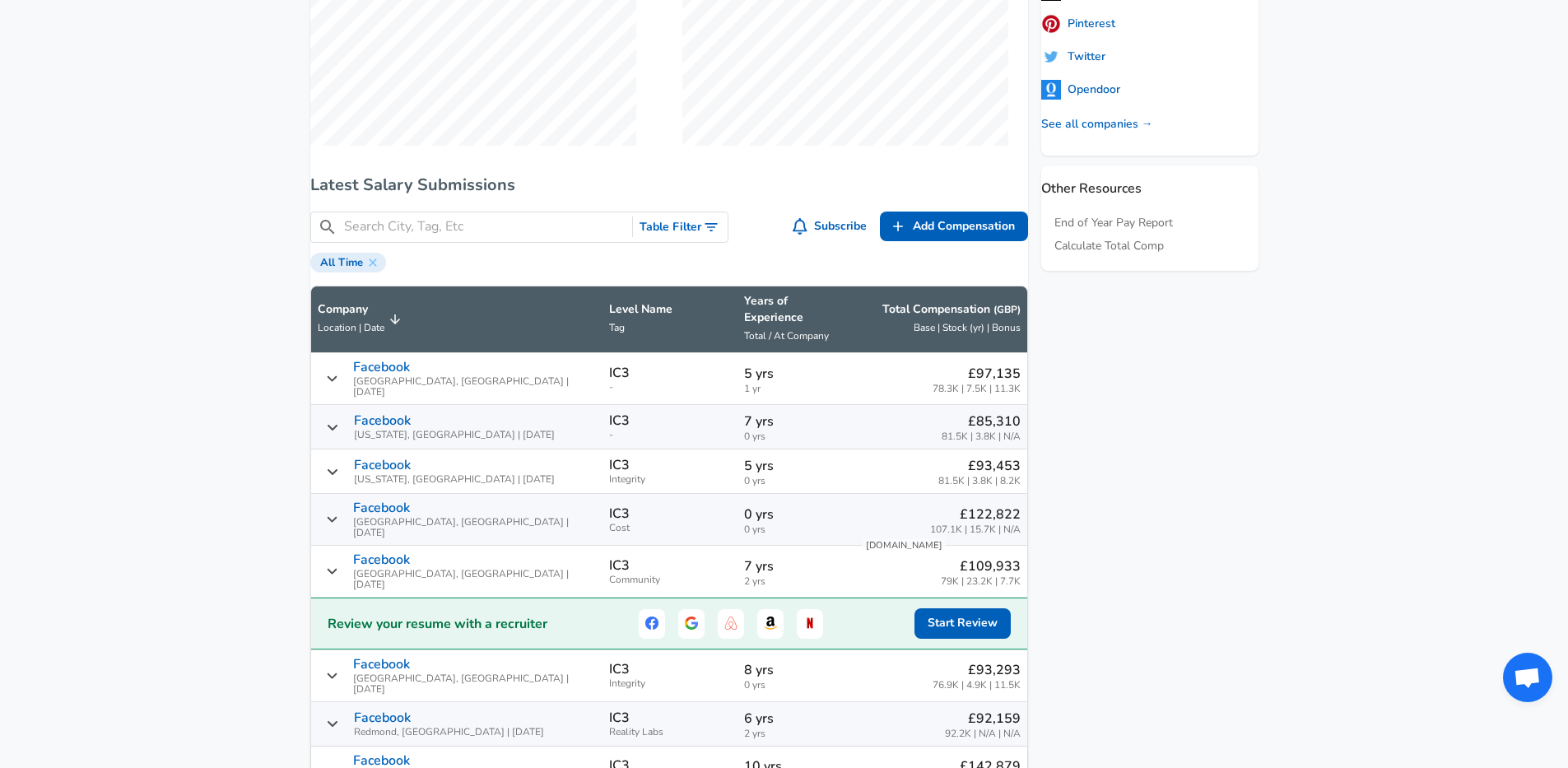
click at [337, 377] on icon "Salary Submissions" at bounding box center [332, 379] width 10 height 6
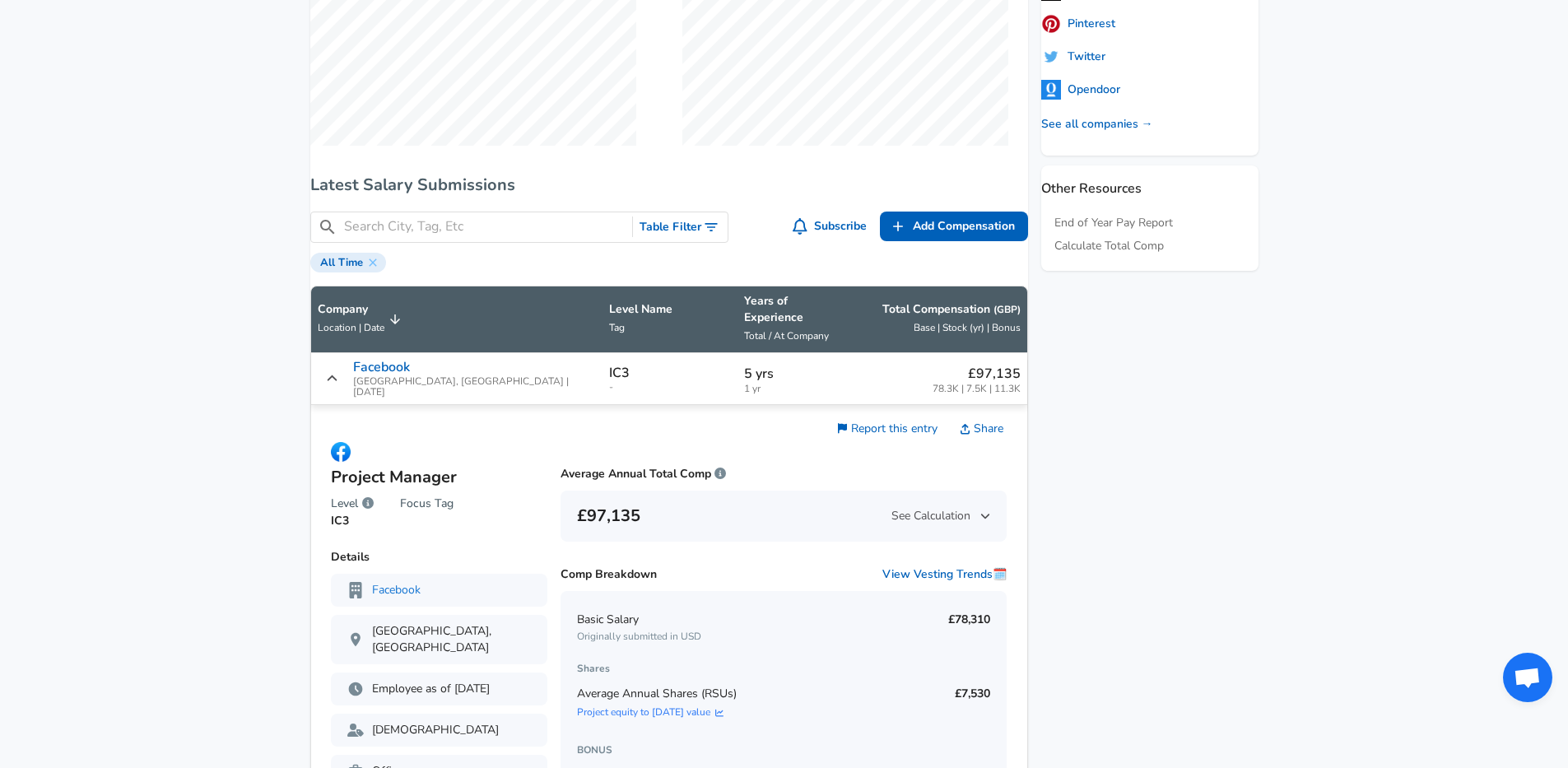
click at [522, 523] on div "Project Manager Level IC3 Focus Tag Average Annual Total Comp £97,135 See Calcu…" at bounding box center [432, 692] width 230 height 547
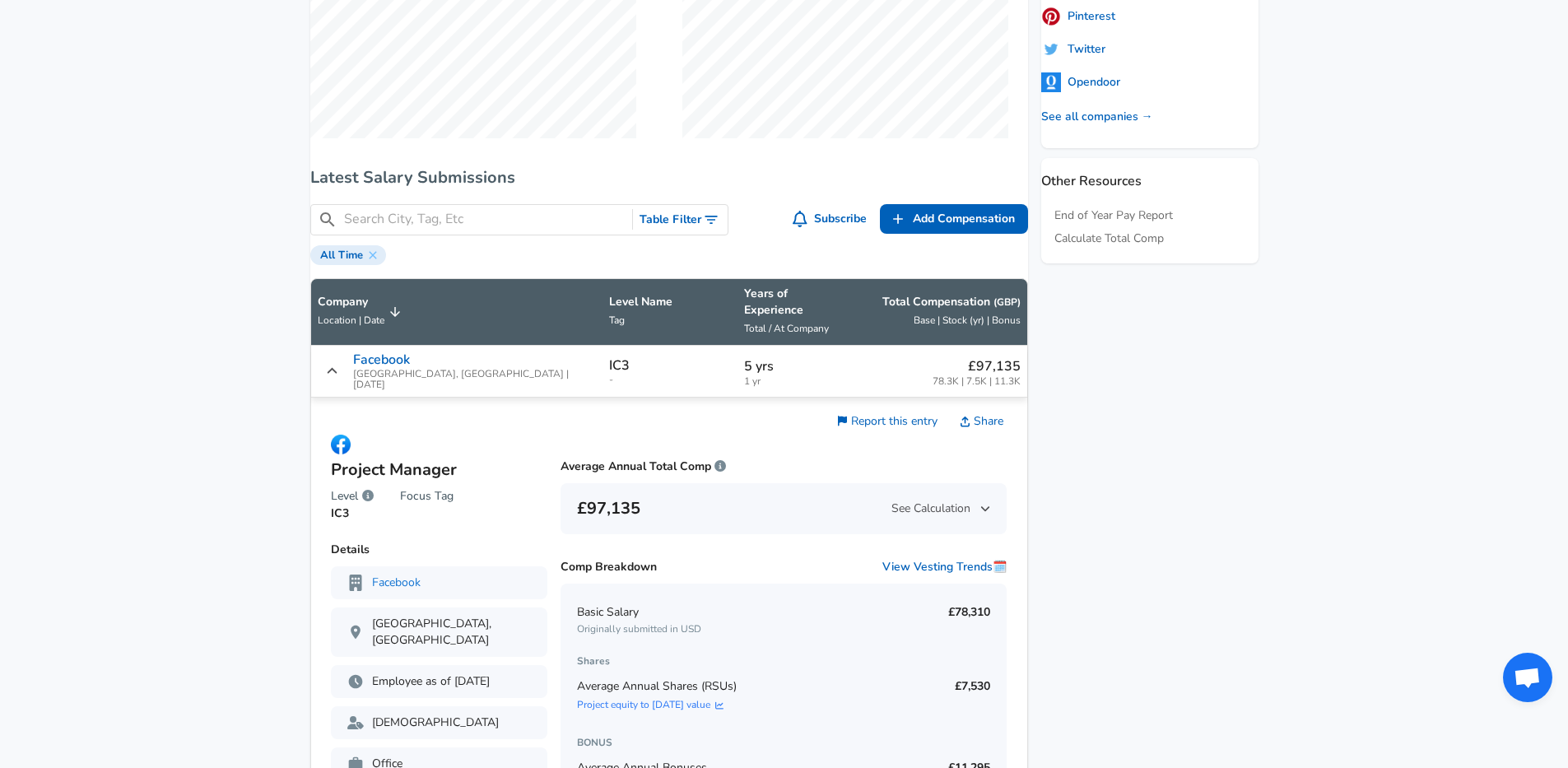
scroll to position [955, 0]
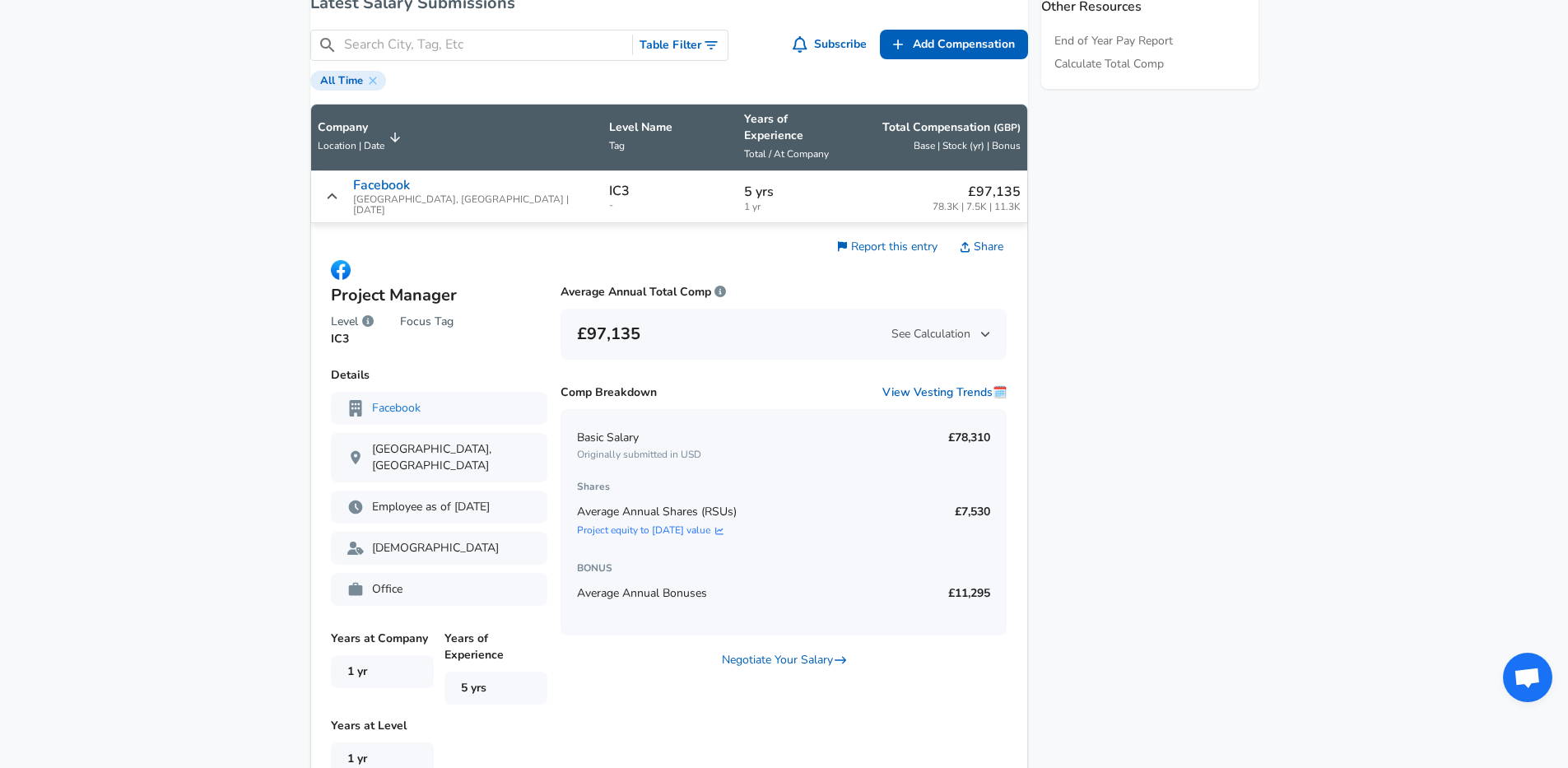
click at [522, 532] on div "[DEMOGRAPHIC_DATA]" at bounding box center [439, 548] width 216 height 33
click at [522, 491] on div "Employee as of [DATE]" at bounding box center [439, 508] width 216 height 33
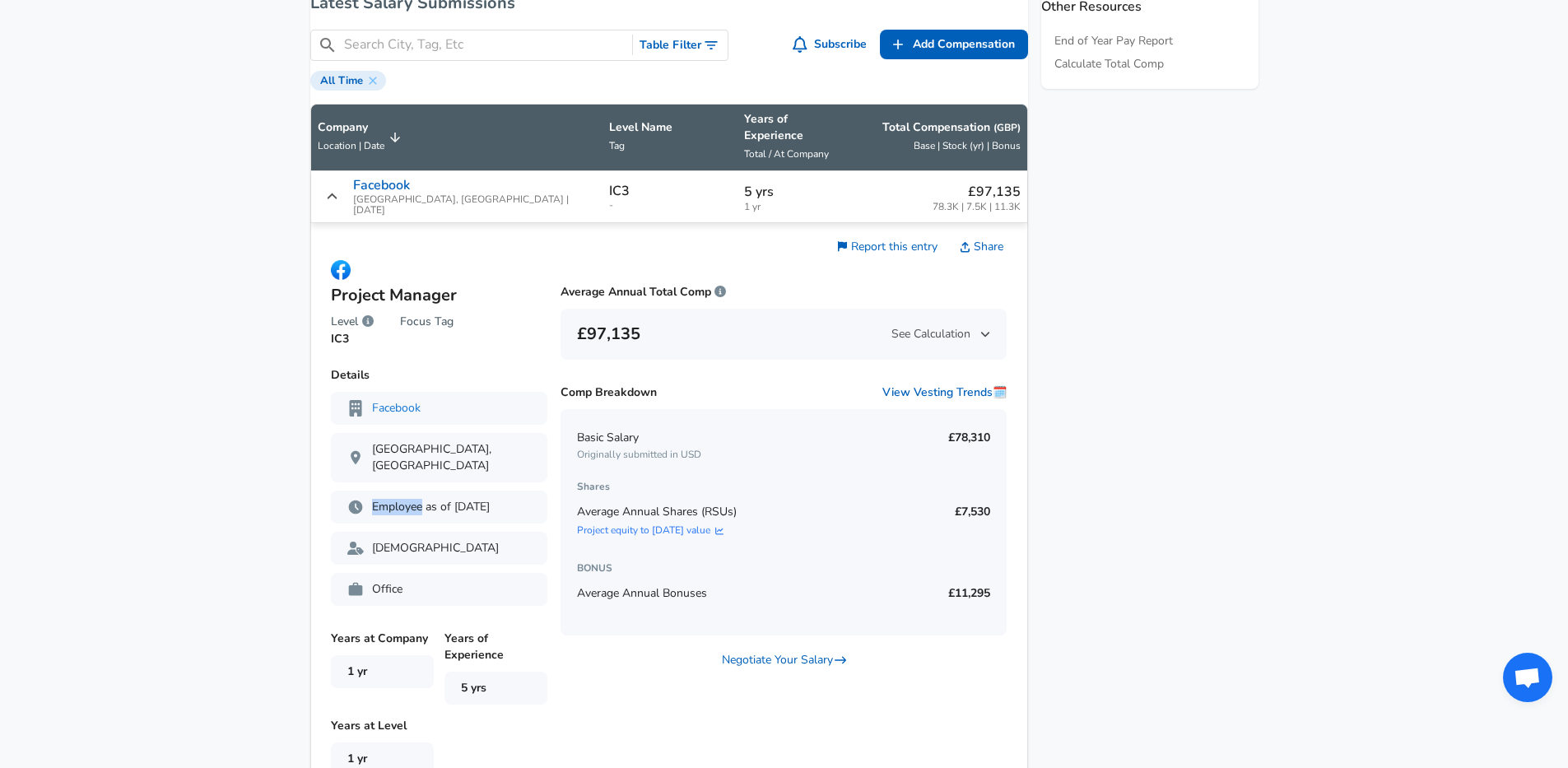
click at [522, 491] on div "Employee as of [DATE]" at bounding box center [439, 508] width 216 height 33
click at [450, 441] on p "[GEOGRAPHIC_DATA], [GEOGRAPHIC_DATA]" at bounding box center [439, 458] width 183 height 33
click at [428, 549] on div "[DEMOGRAPHIC_DATA]" at bounding box center [439, 548] width 216 height 33
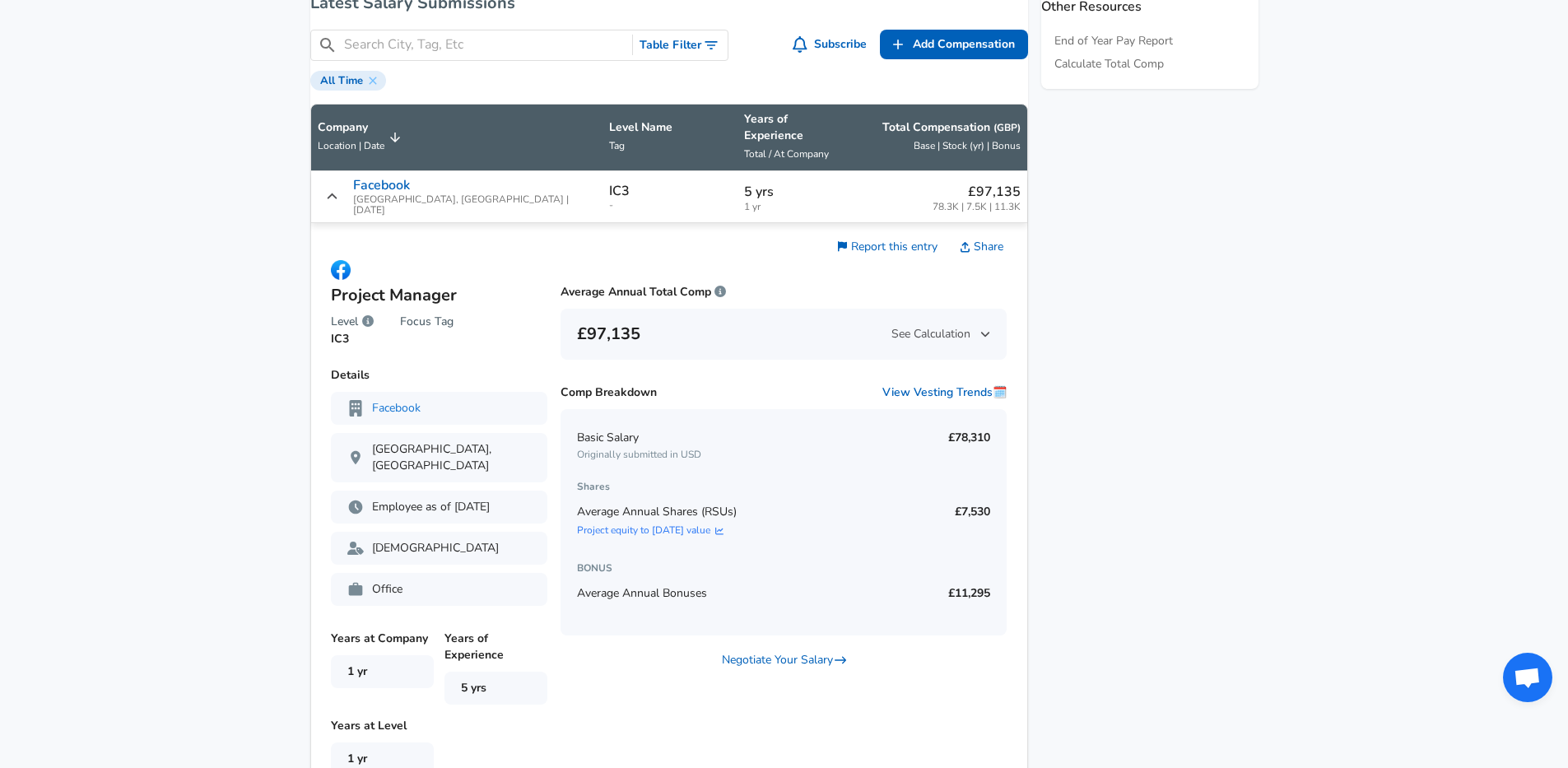
click at [405, 581] on p "Office" at bounding box center [439, 590] width 183 height 17
click at [417, 542] on p "[DEMOGRAPHIC_DATA]" at bounding box center [439, 548] width 183 height 17
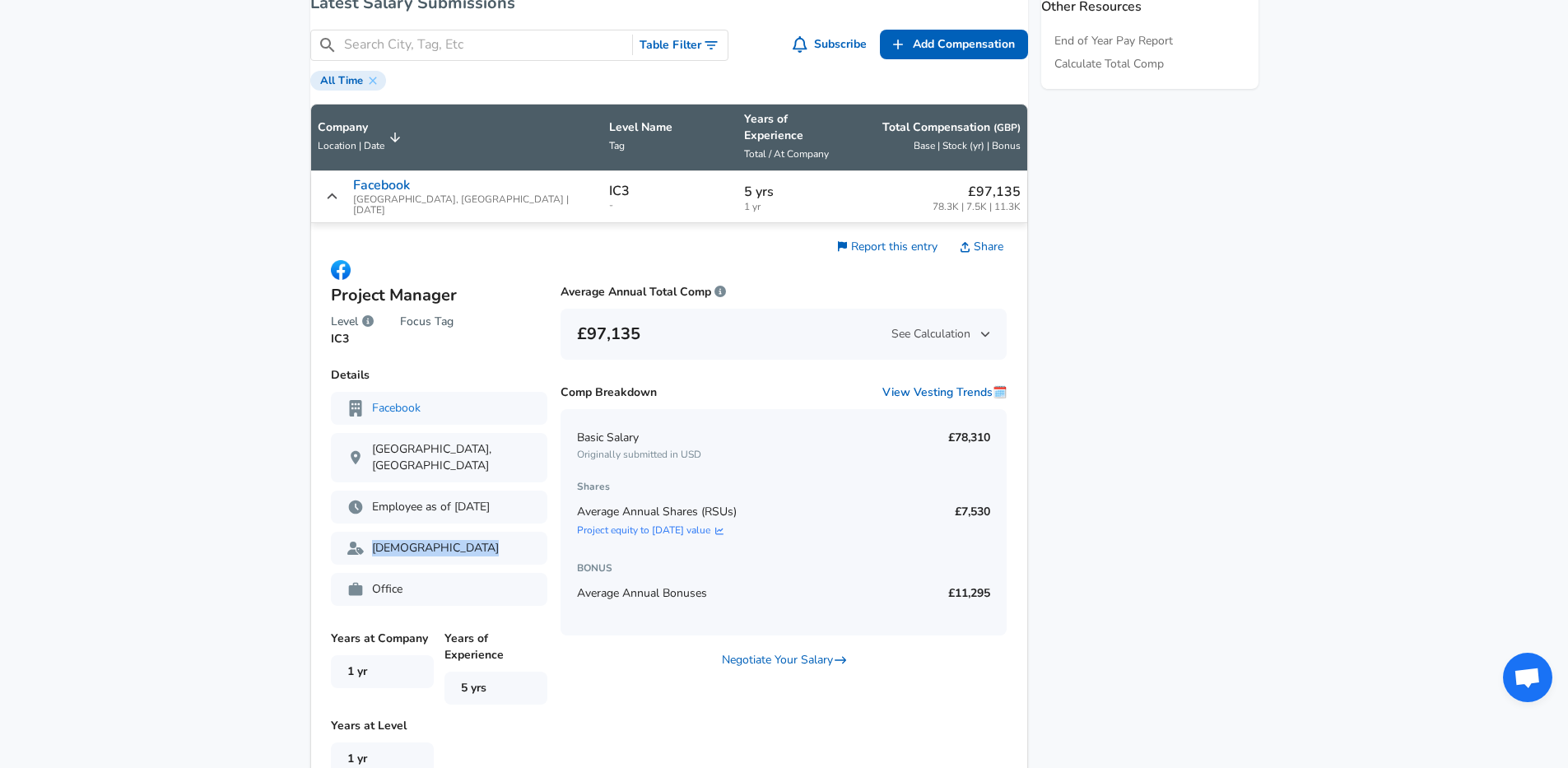
click at [400, 499] on p "Employee as of [DATE]" at bounding box center [439, 508] width 183 height 17
click at [407, 443] on p "[GEOGRAPHIC_DATA], [GEOGRAPHIC_DATA]" at bounding box center [439, 458] width 183 height 33
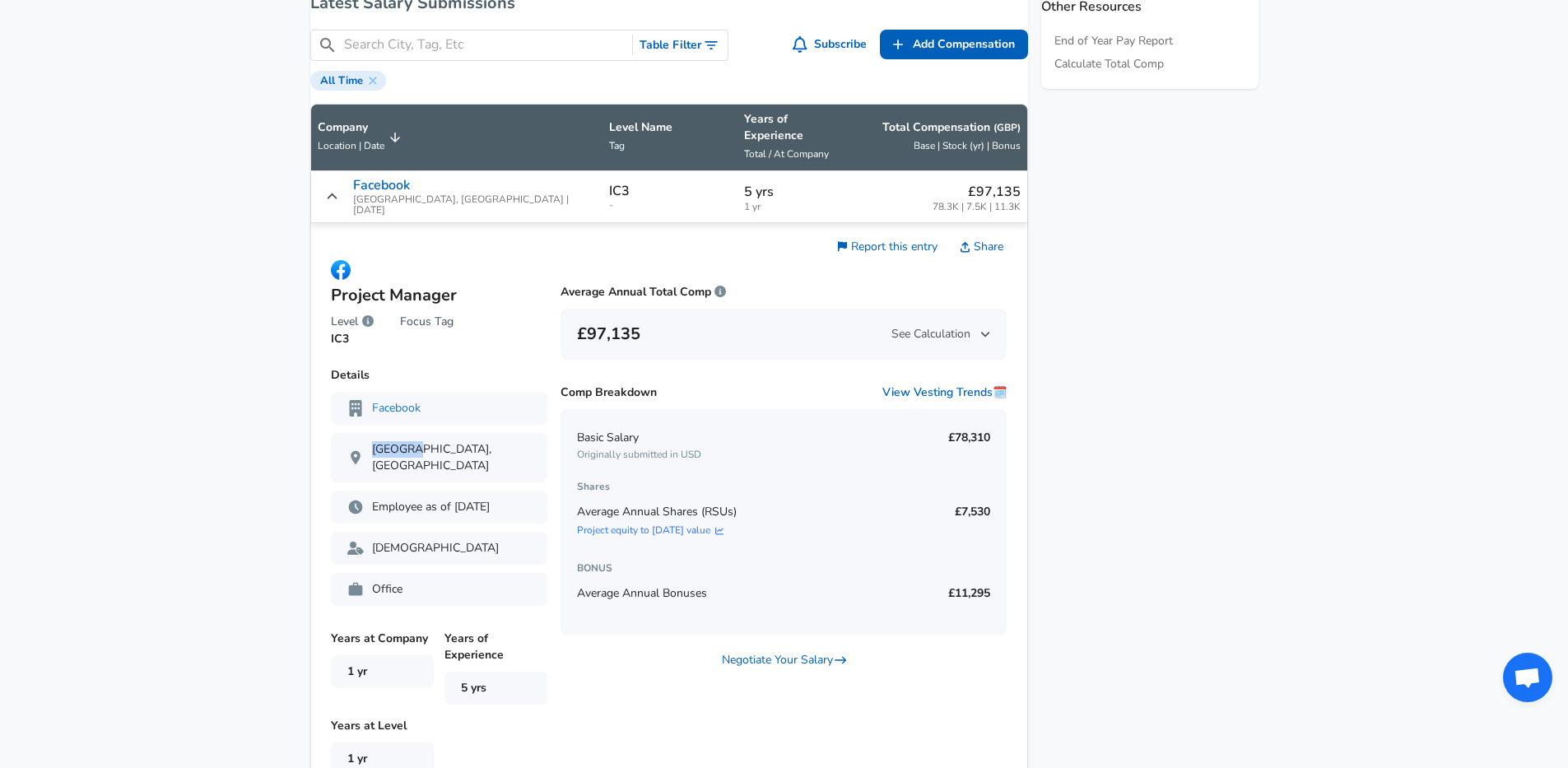
click at [407, 443] on p "[GEOGRAPHIC_DATA], [GEOGRAPHIC_DATA]" at bounding box center [439, 458] width 183 height 33
click at [617, 668] on div "Report this entry Share Average Annual Total Comp £97,135 See Calculation Comp …" at bounding box center [777, 510] width 460 height 547
click at [670, 698] on div "Report this entry Share Average Annual Total Comp £97,135 See Calculation Comp …" at bounding box center [777, 510] width 460 height 547
click at [697, 504] on span "Average Annual Shares (RSUs)" at bounding box center [657, 512] width 160 height 16
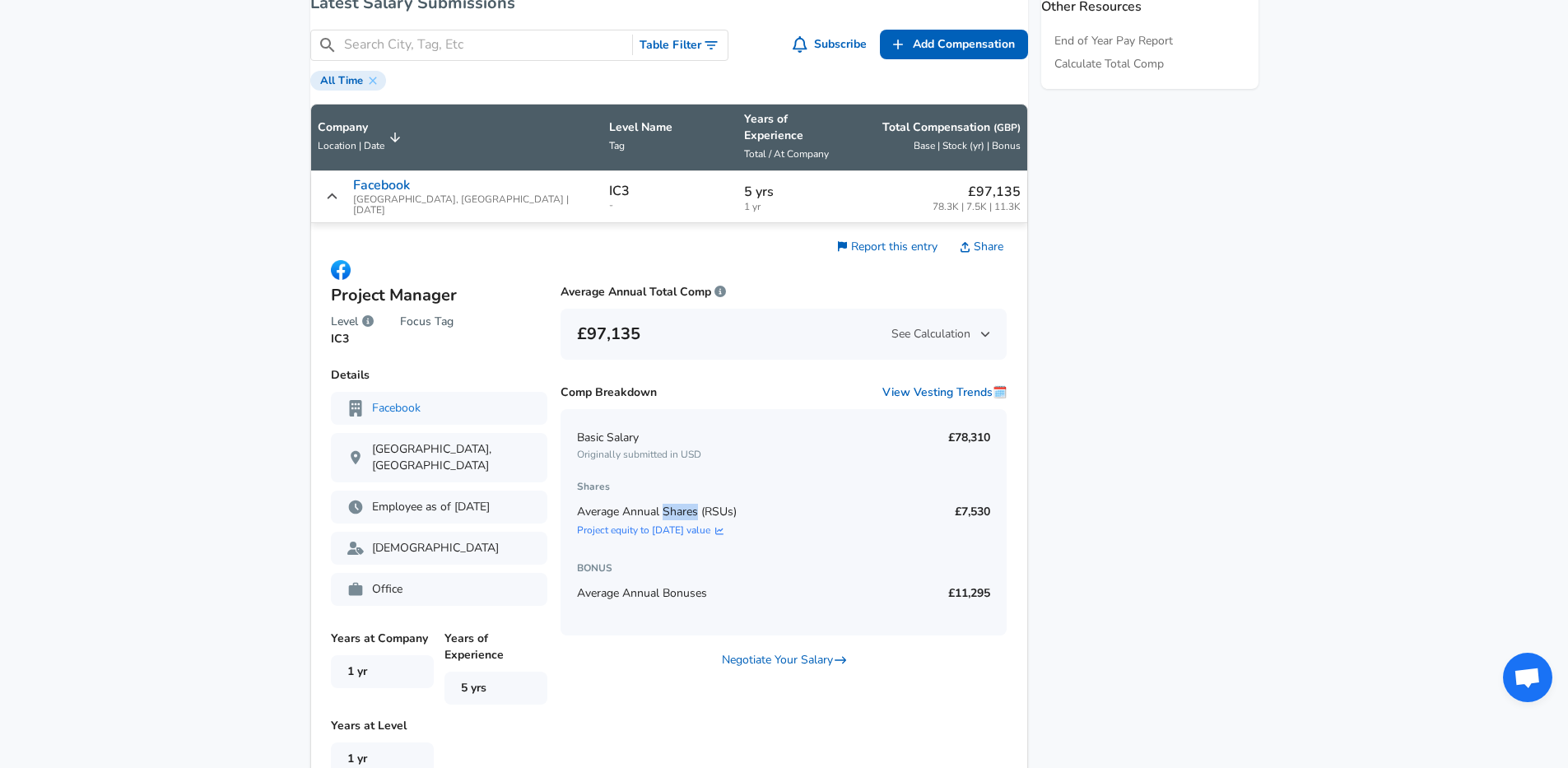
click at [697, 504] on span "Average Annual Shares (RSUs)" at bounding box center [657, 512] width 160 height 16
click at [673, 523] on link "Project equity to [DATE] value" at bounding box center [657, 530] width 160 height 14
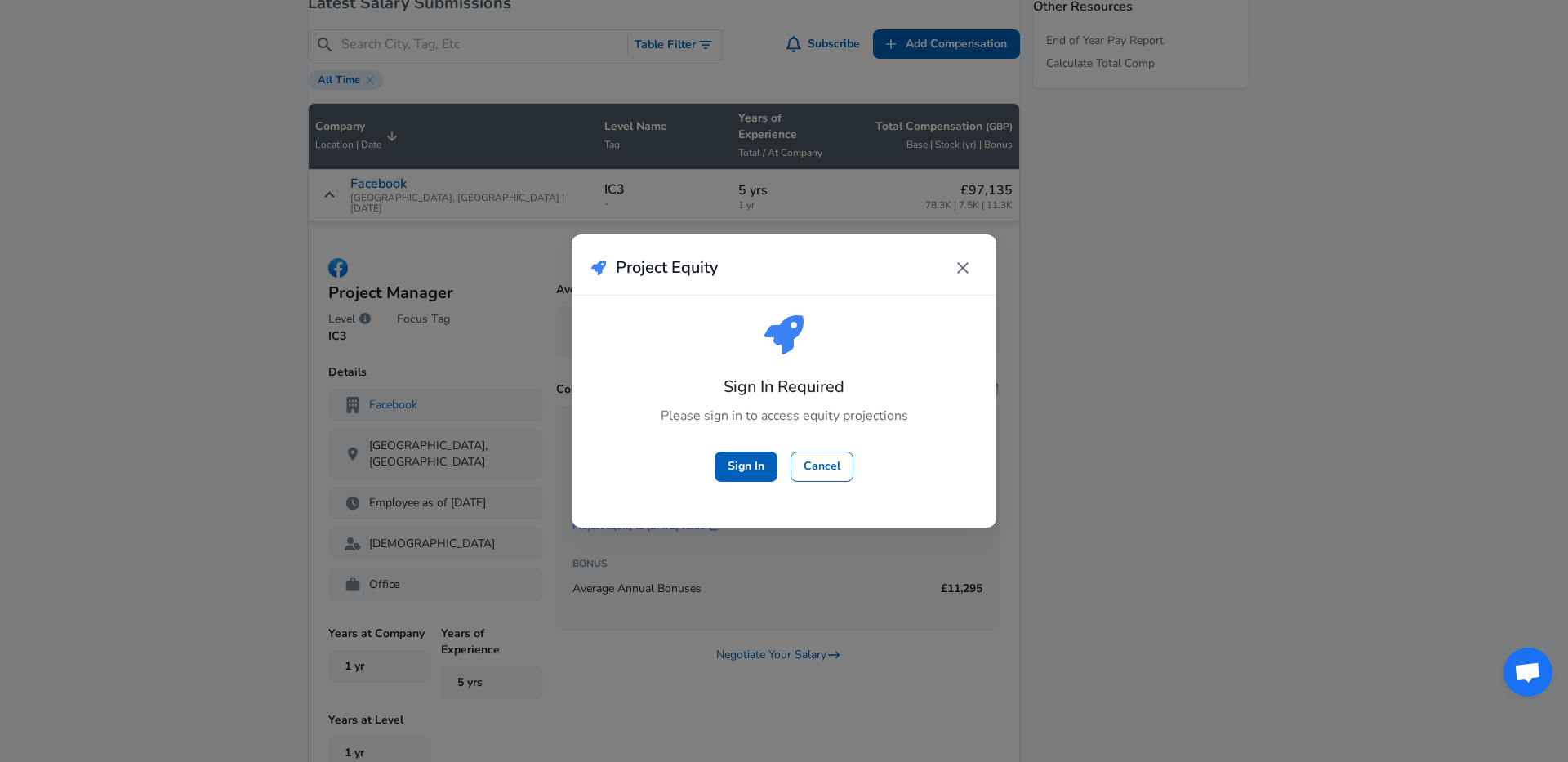
click at [815, 471] on button "Cancel" at bounding box center [822, 467] width 63 height 30
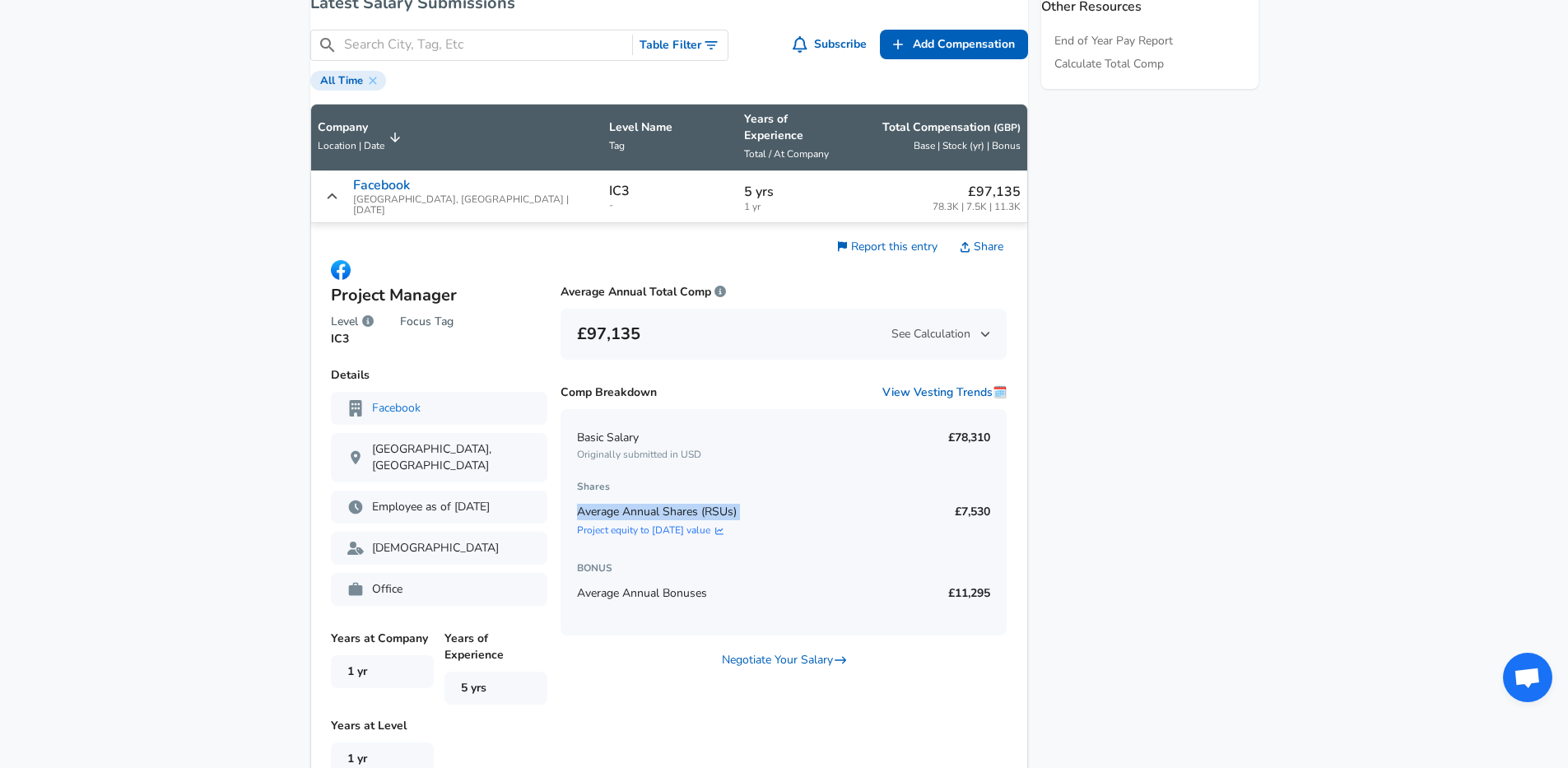
click at [945, 496] on div "Average Annual Shares (RSUs) Project equity to [DATE] value £7,530" at bounding box center [784, 521] width 414 height 51
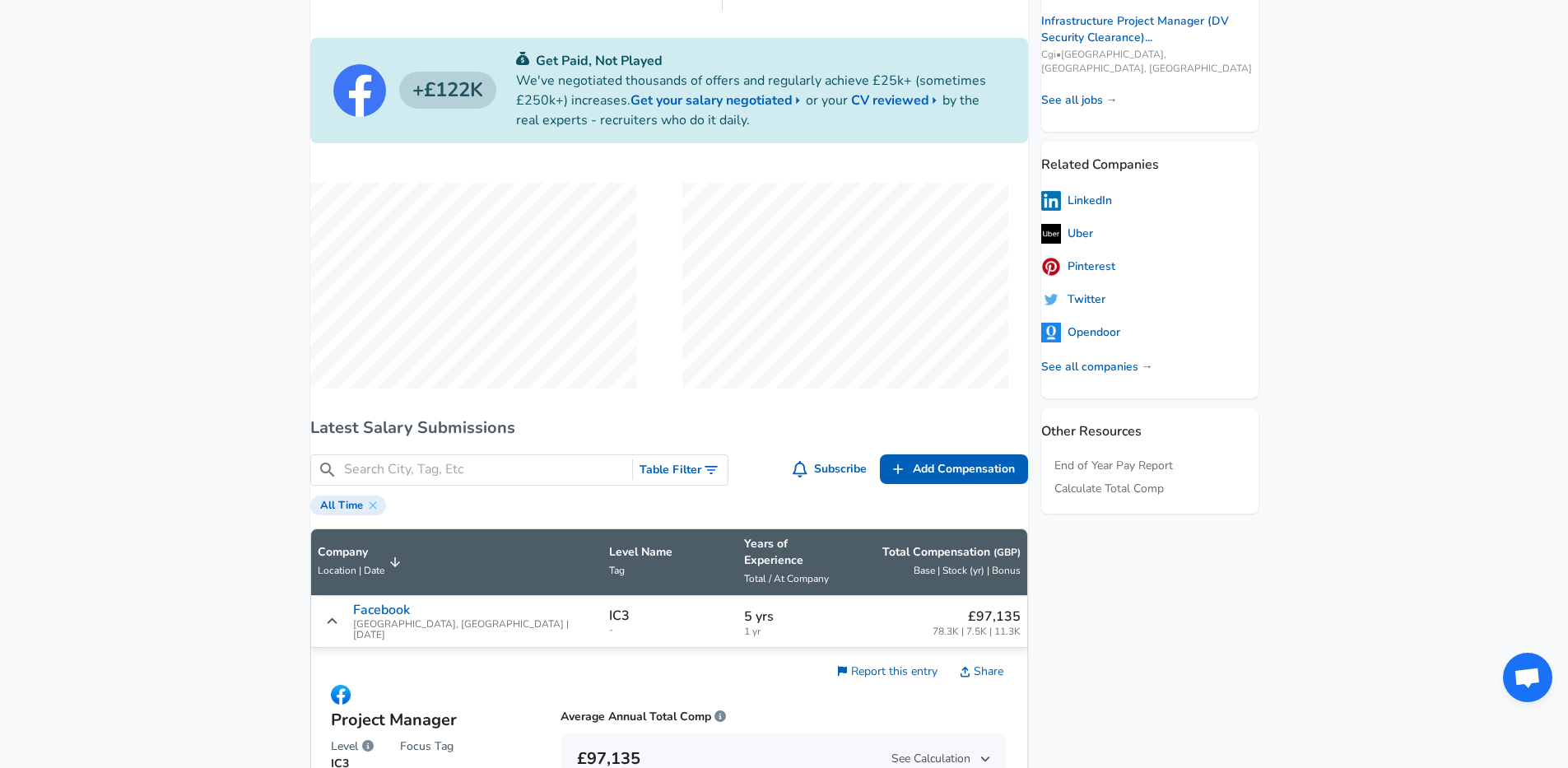
scroll to position [527, 0]
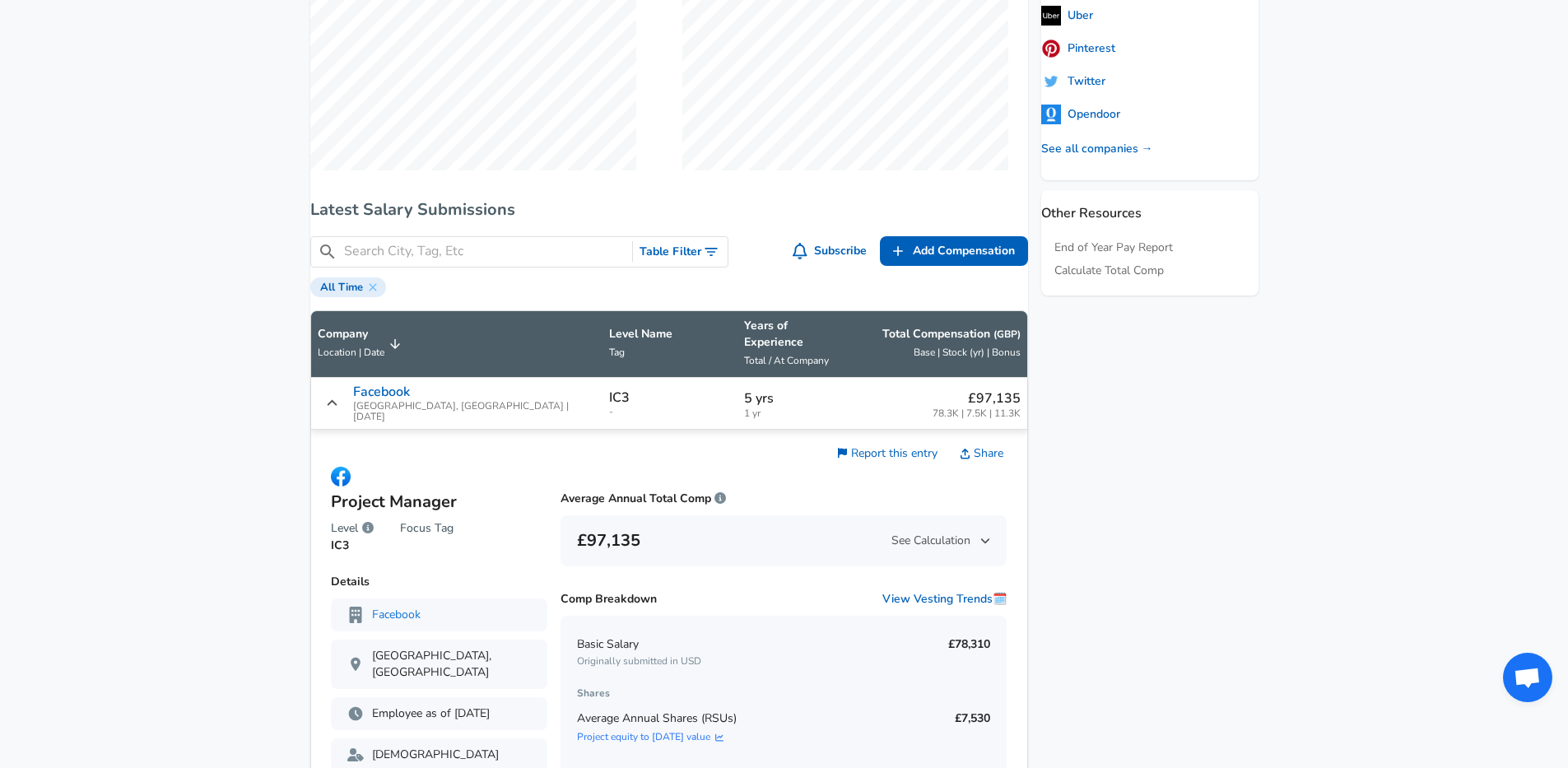
scroll to position [797, 0]
